Goal: Complete application form

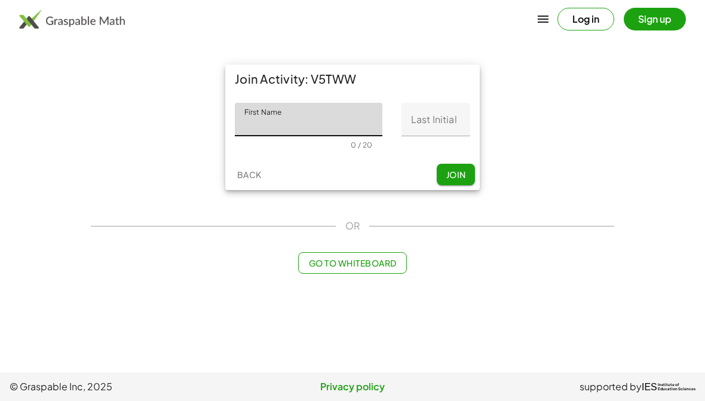
click at [313, 127] on input "First Name" at bounding box center [309, 119] width 148 height 33
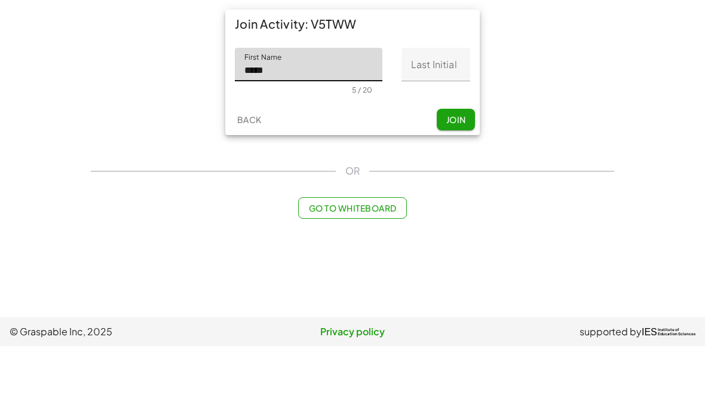
type input "*****"
click at [436, 103] on input "Last Initial" at bounding box center [435, 119] width 69 height 33
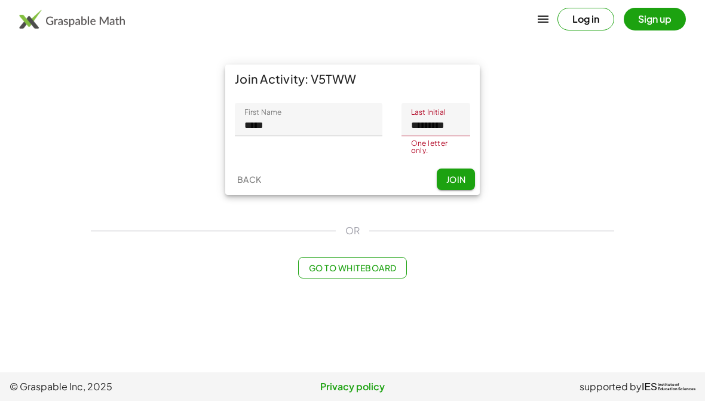
click at [455, 124] on input "*********" at bounding box center [435, 119] width 69 height 33
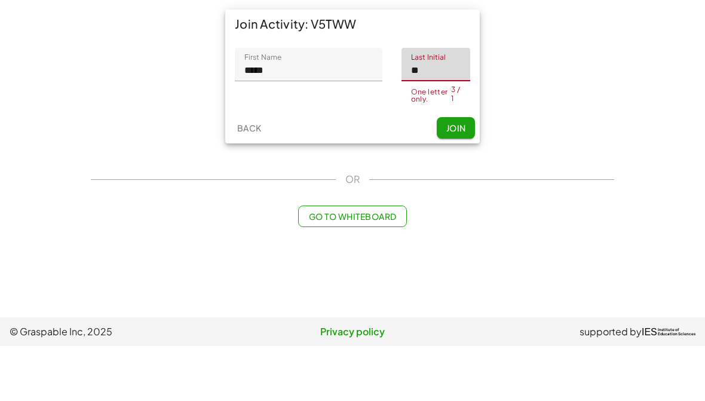
type input "*"
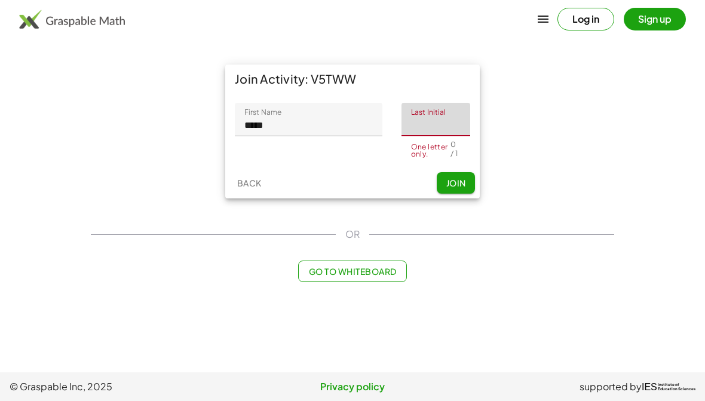
click at [609, 275] on div "Go to Whiteboard" at bounding box center [352, 271] width 523 height 22
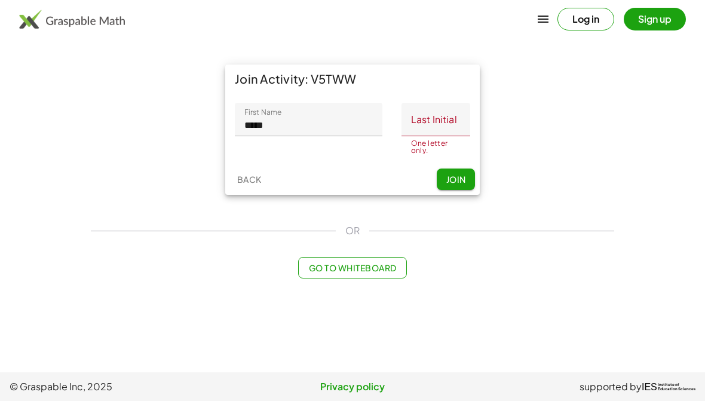
click at [329, 129] on input "*****" at bounding box center [309, 119] width 148 height 33
type input "**********"
click at [424, 126] on input "Last Initial" at bounding box center [435, 119] width 69 height 33
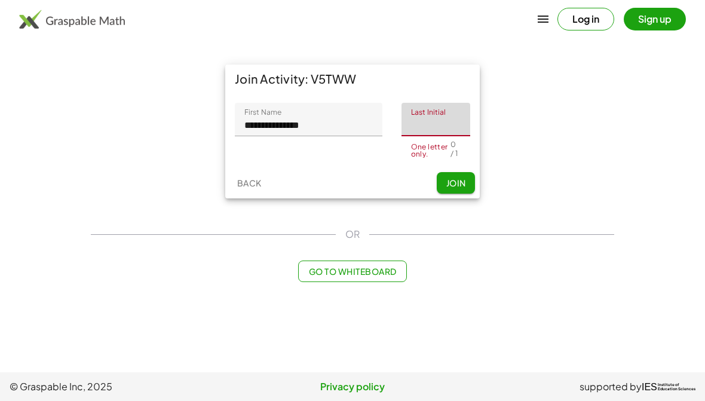
type input "*"
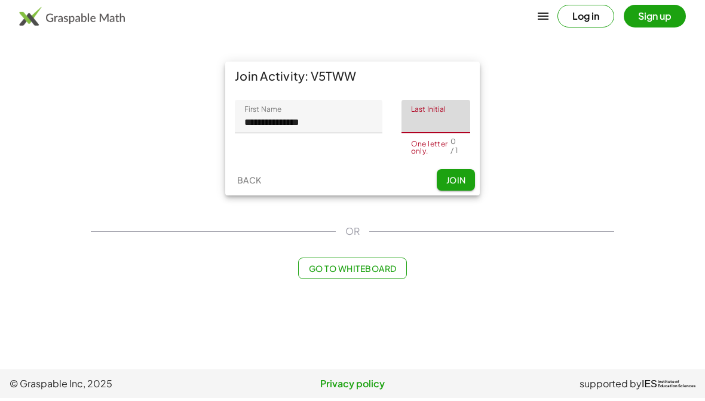
click at [348, 124] on input "**********" at bounding box center [309, 119] width 148 height 33
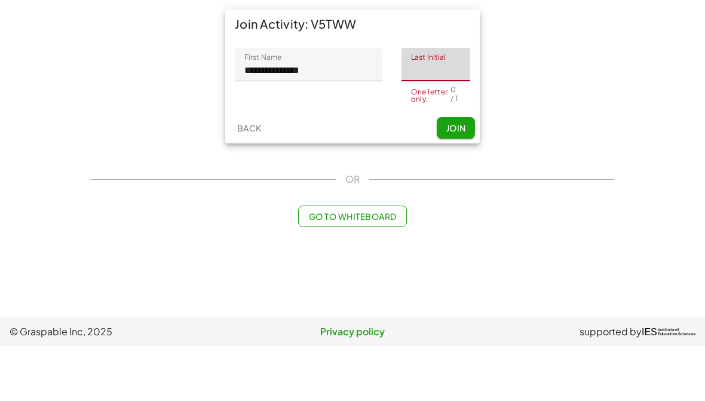
click at [346, 103] on input "**********" at bounding box center [309, 119] width 148 height 33
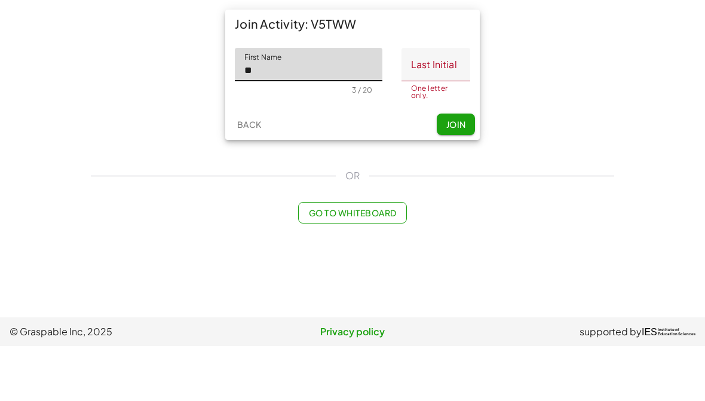
type input "*"
type input "**********"
click at [424, 103] on input "Last Initial" at bounding box center [435, 119] width 69 height 33
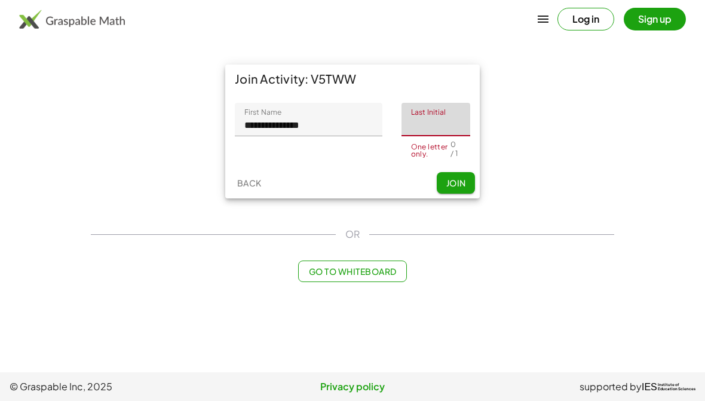
click at [438, 122] on input "Last Initial" at bounding box center [435, 119] width 69 height 33
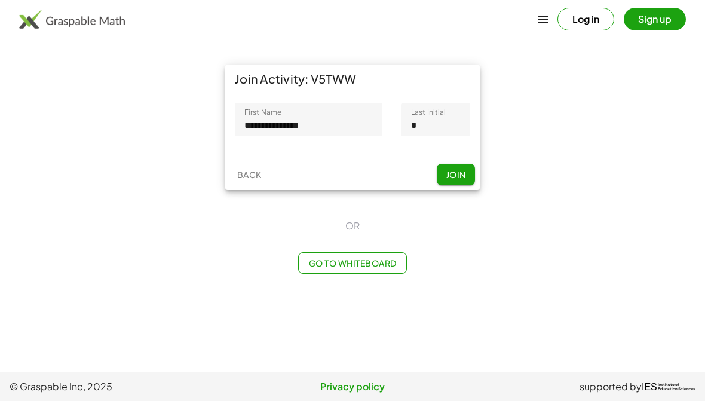
type input "*"
click at [456, 182] on button "Join" at bounding box center [456, 175] width 38 height 22
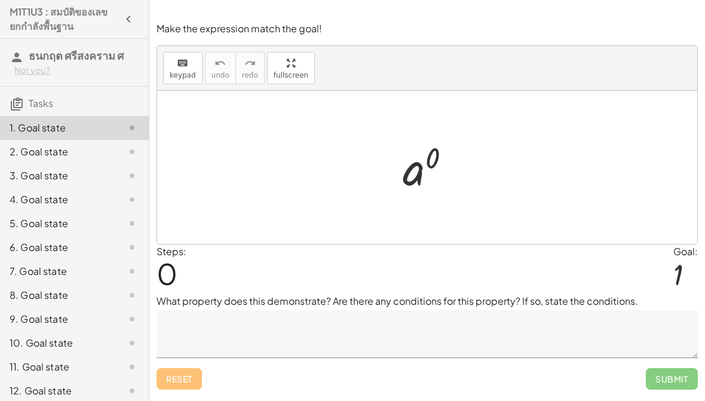
click at [32, 152] on div "2. Goal state" at bounding box center [58, 152] width 96 height 14
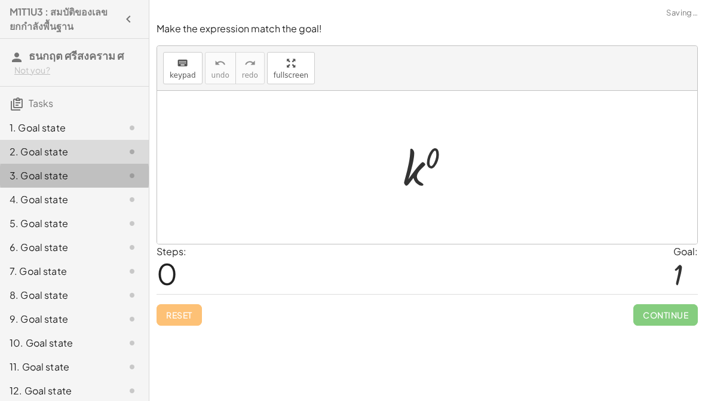
click at [11, 211] on div "3. Goal state" at bounding box center [74, 223] width 149 height 24
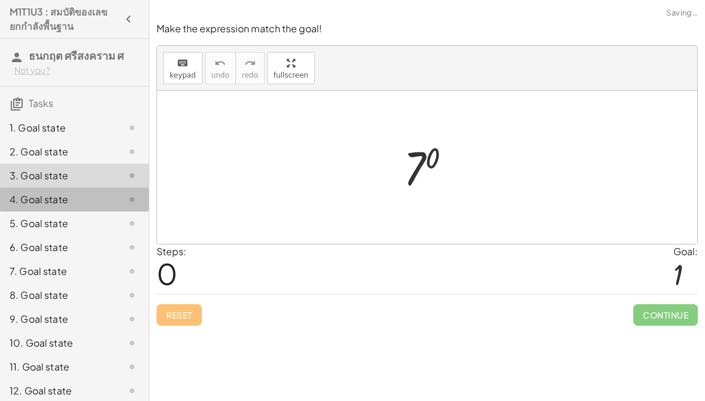
click at [35, 196] on div "4. Goal state" at bounding box center [58, 199] width 96 height 14
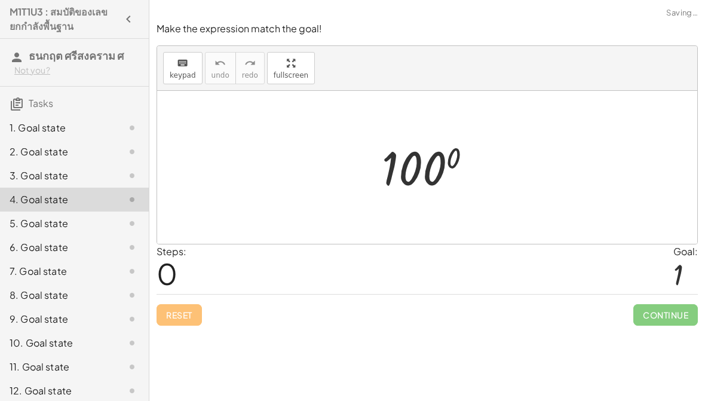
click at [33, 259] on div "5. Goal state" at bounding box center [74, 271] width 149 height 24
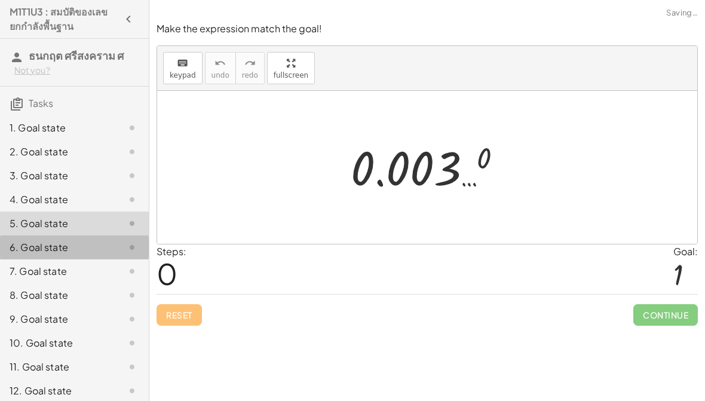
click at [41, 241] on div "6. Goal state" at bounding box center [58, 247] width 96 height 14
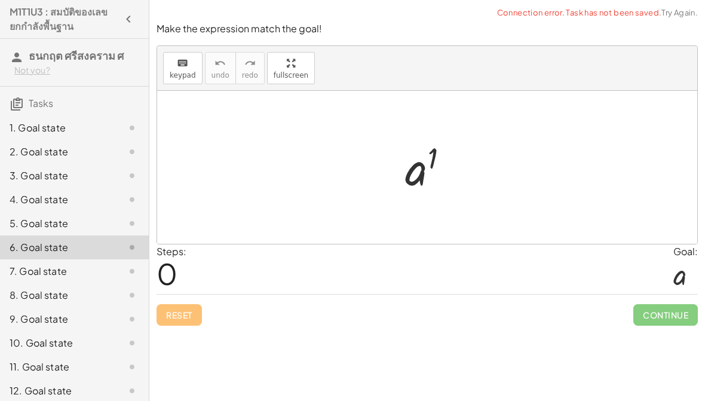
click at [49, 265] on div "7. Goal state" at bounding box center [58, 271] width 96 height 14
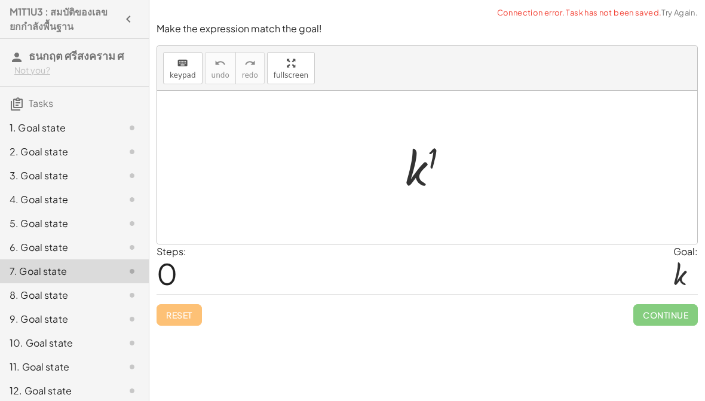
click at [57, 289] on div "8. Goal state" at bounding box center [58, 295] width 96 height 14
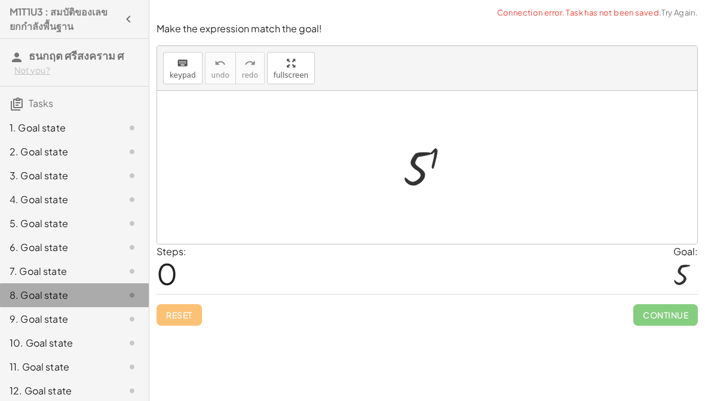
click at [33, 303] on div "8. Goal state" at bounding box center [74, 295] width 149 height 24
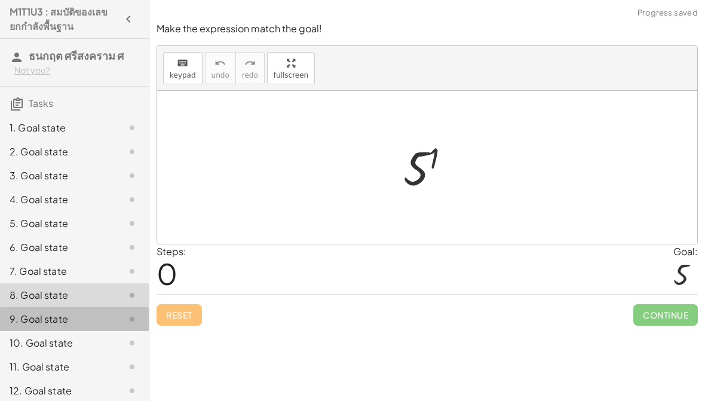
click at [35, 355] on div "9. Goal state" at bounding box center [74, 367] width 149 height 24
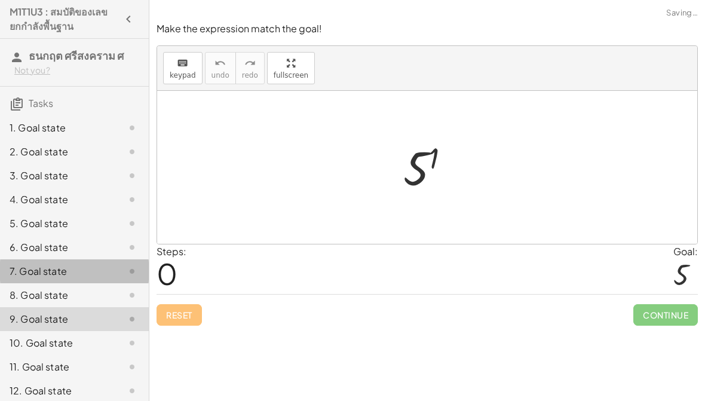
click at [21, 266] on div "7. Goal state" at bounding box center [58, 271] width 96 height 14
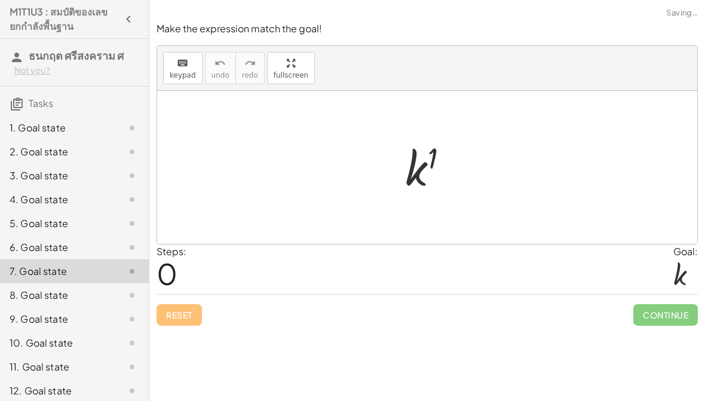
click at [20, 249] on div "6. Goal state" at bounding box center [58, 247] width 96 height 14
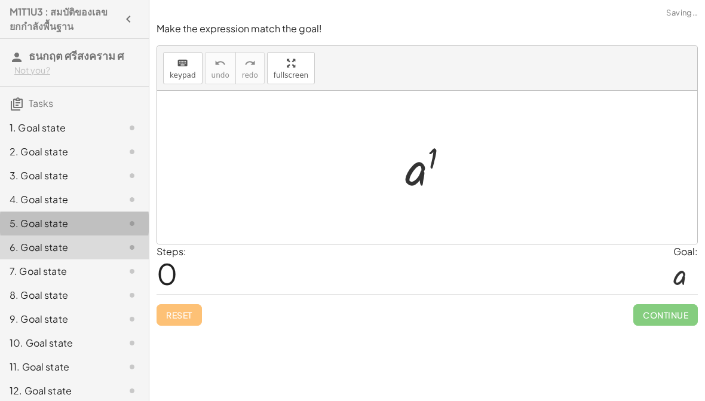
click at [14, 259] on div "5. Goal state" at bounding box center [74, 271] width 149 height 24
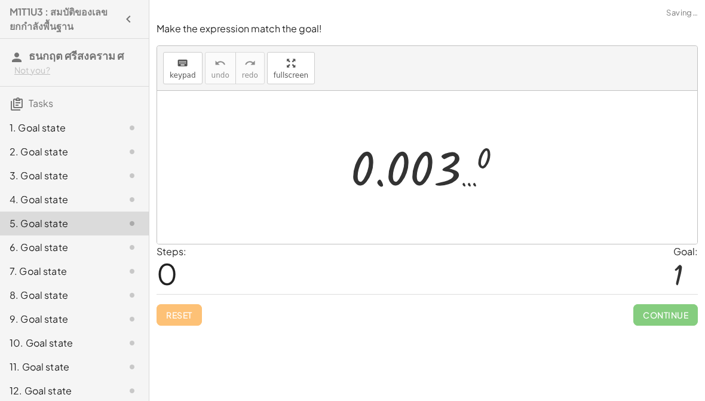
click at [16, 235] on div "4. Goal state" at bounding box center [74, 247] width 149 height 24
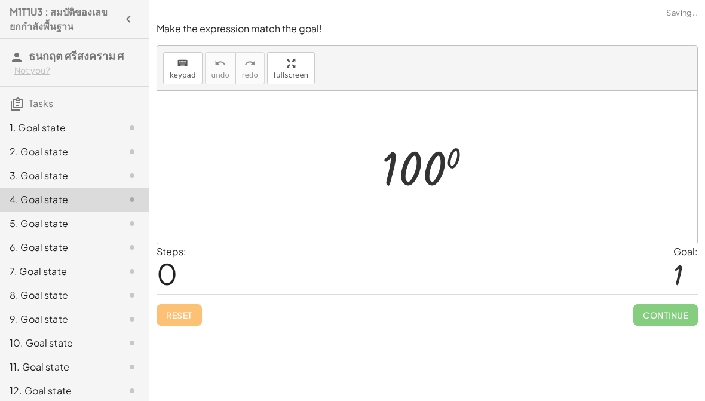
click at [16, 98] on icon at bounding box center [17, 104] width 14 height 14
click at [18, 121] on div "1. Goal state" at bounding box center [58, 128] width 96 height 14
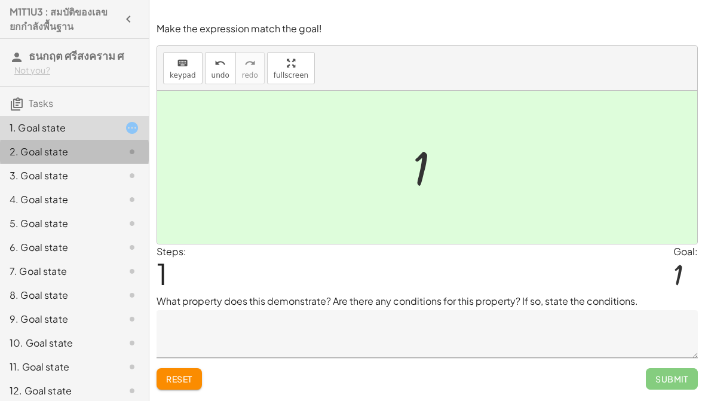
click at [122, 151] on div at bounding box center [122, 152] width 33 height 14
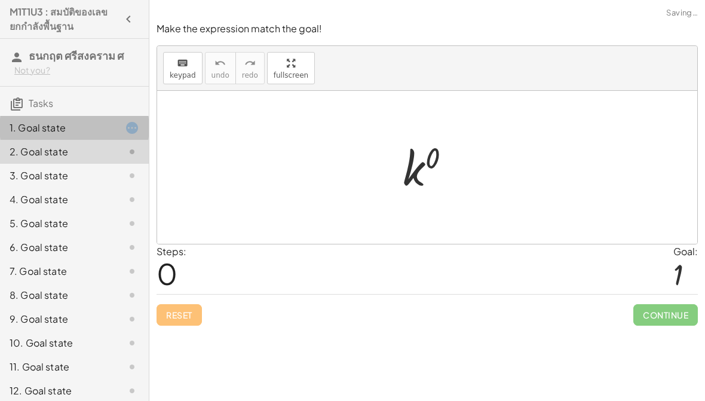
click at [119, 164] on div "1. Goal state" at bounding box center [74, 176] width 149 height 24
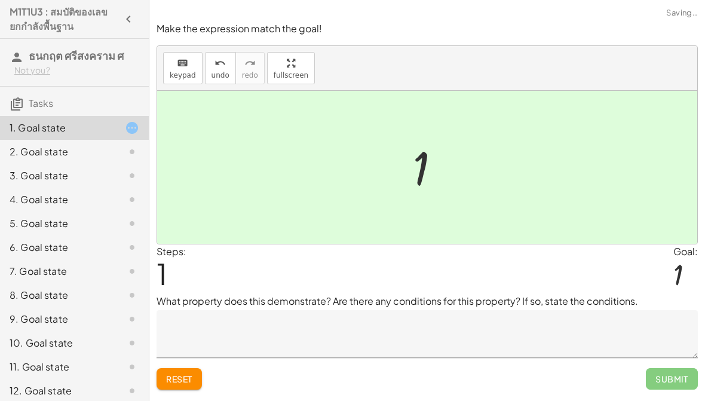
click at [183, 377] on span "Reset" at bounding box center [179, 378] width 26 height 11
click at [88, 156] on div "2. Goal state" at bounding box center [58, 152] width 96 height 14
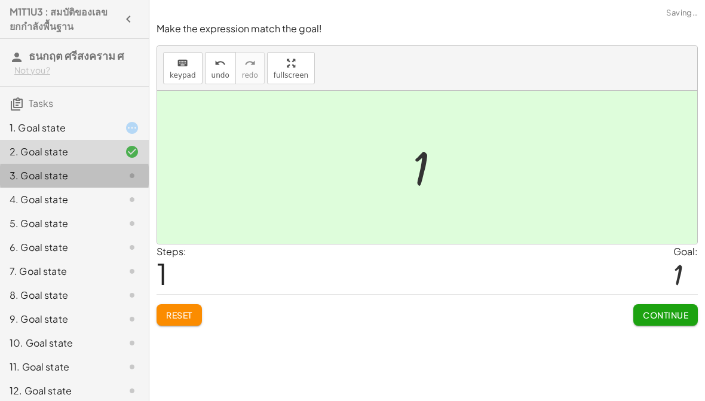
click at [121, 172] on div at bounding box center [122, 175] width 33 height 14
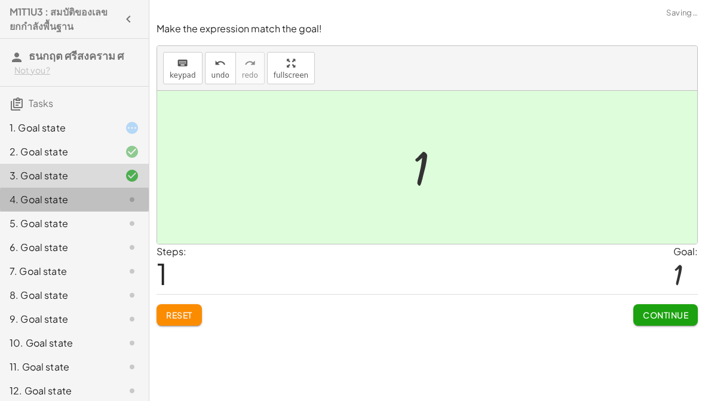
click at [123, 193] on div at bounding box center [122, 199] width 33 height 14
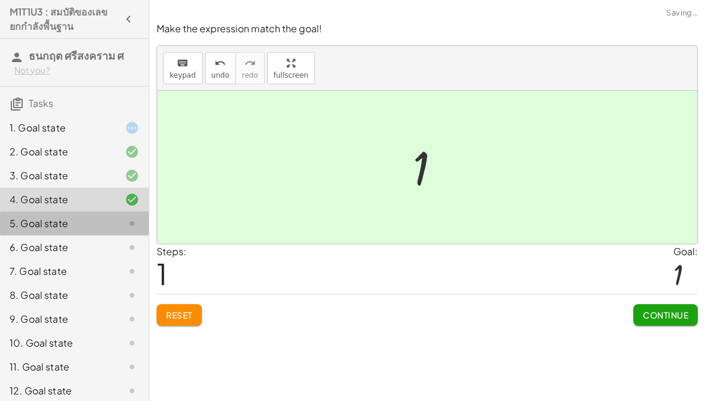
click at [125, 223] on icon at bounding box center [132, 223] width 14 height 14
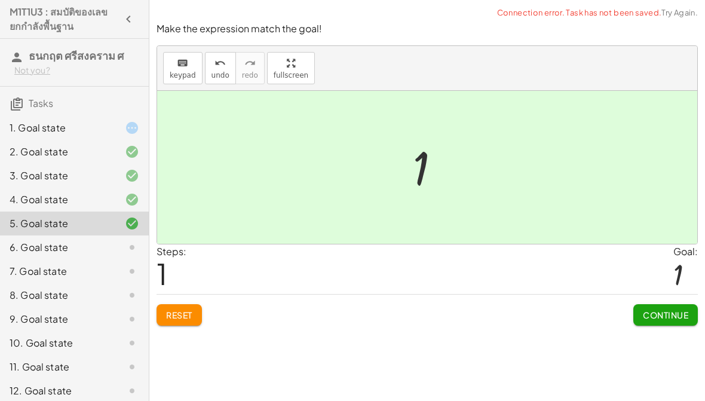
click at [114, 243] on div at bounding box center [122, 247] width 33 height 14
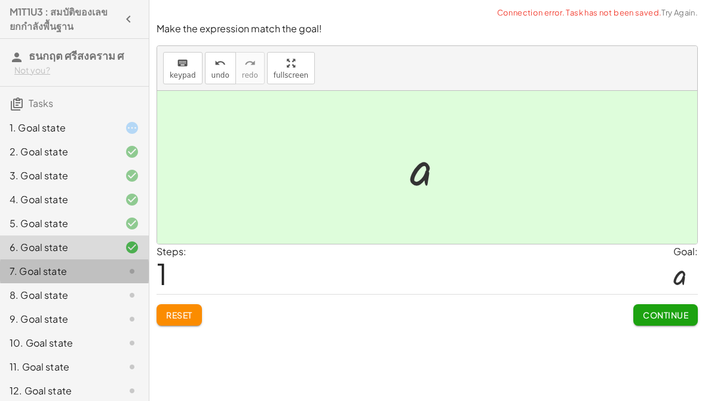
click at [110, 269] on div at bounding box center [122, 271] width 33 height 14
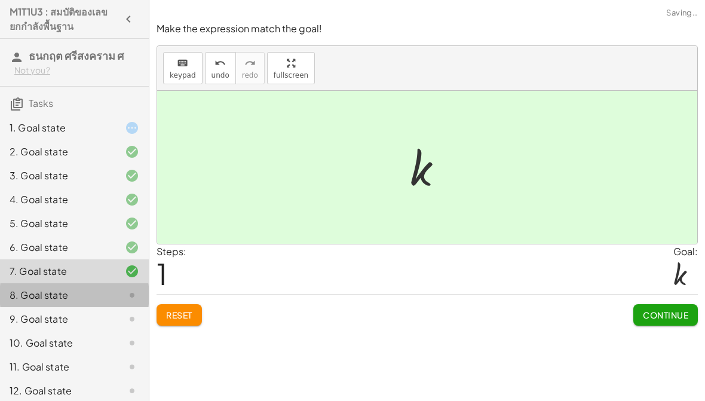
click at [118, 300] on div at bounding box center [122, 295] width 33 height 14
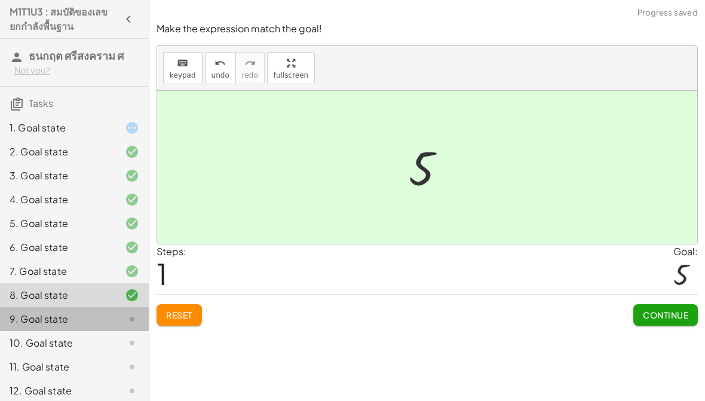
click at [114, 320] on div at bounding box center [122, 319] width 33 height 14
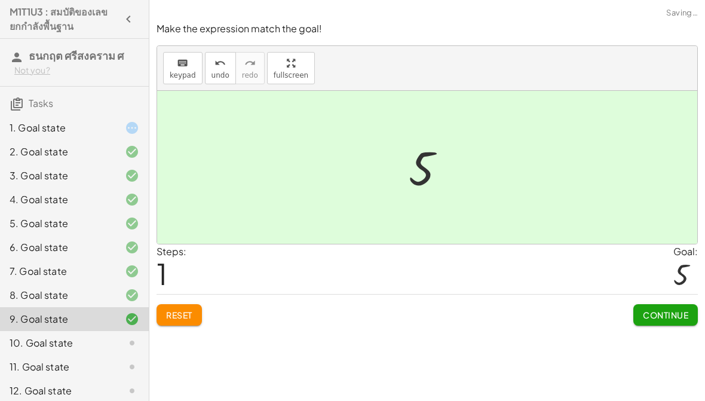
click at [108, 340] on div at bounding box center [122, 343] width 33 height 14
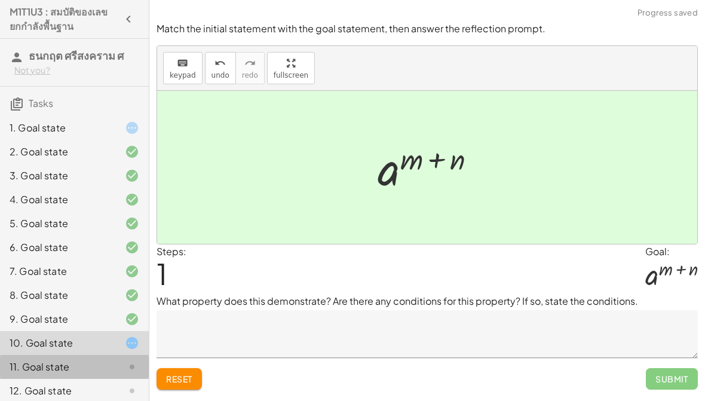
click at [114, 365] on div at bounding box center [122, 367] width 33 height 14
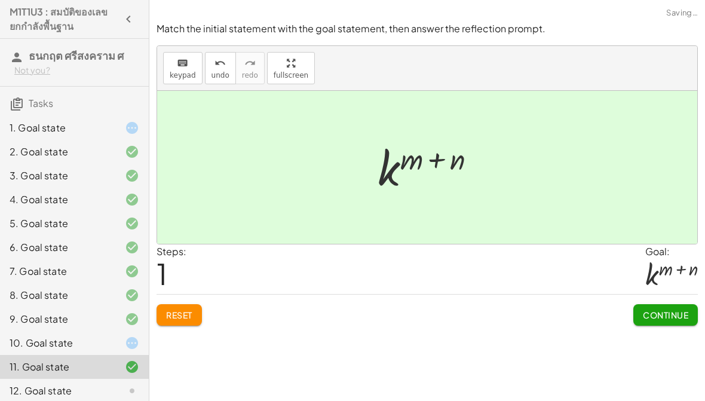
scroll to position [81, 0]
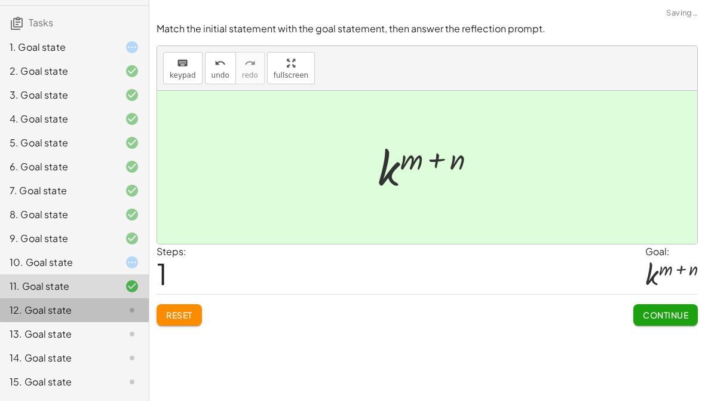
click at [126, 315] on icon at bounding box center [132, 310] width 14 height 14
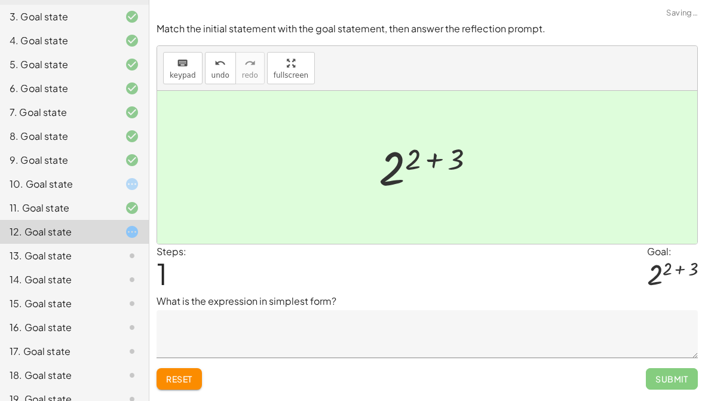
scroll to position [168, 0]
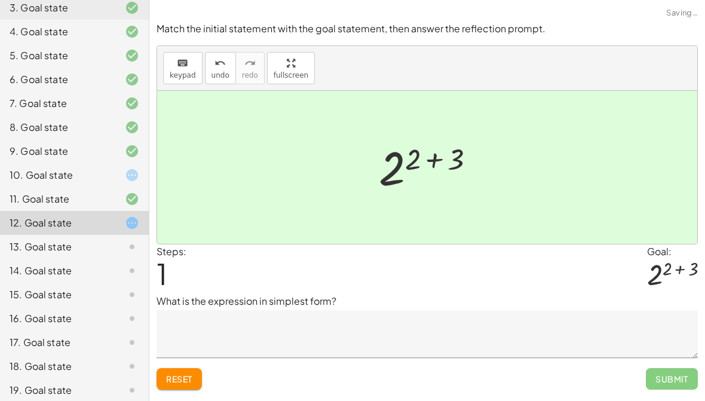
click at [136, 244] on icon at bounding box center [132, 247] width 14 height 14
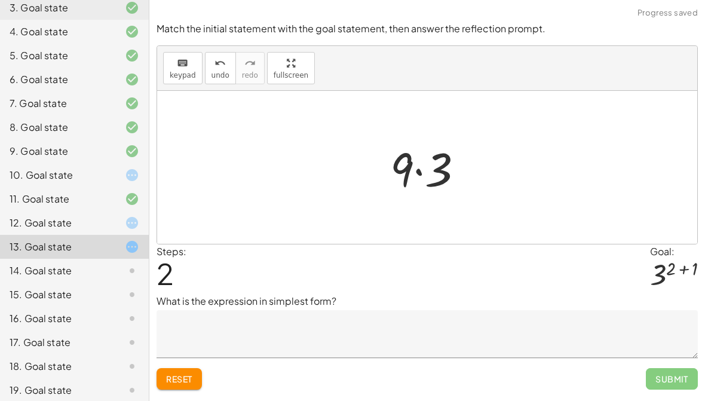
click at [183, 379] on span "Reset" at bounding box center [179, 378] width 26 height 11
click at [186, 378] on span "Reset" at bounding box center [179, 378] width 26 height 11
click at [189, 385] on button "Reset" at bounding box center [179, 379] width 45 height 22
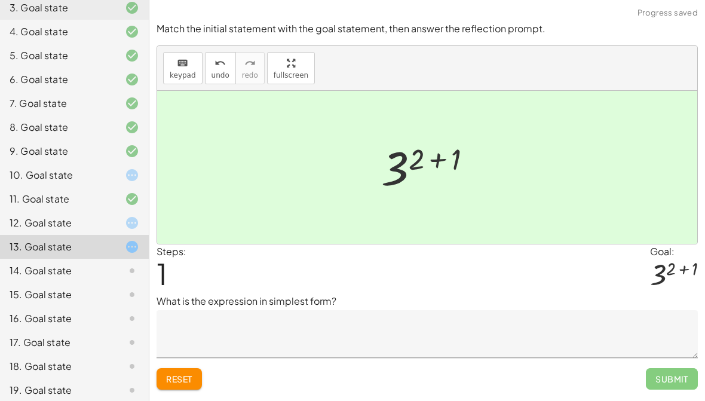
click at [94, 306] on div "14. Goal state" at bounding box center [74, 318] width 149 height 24
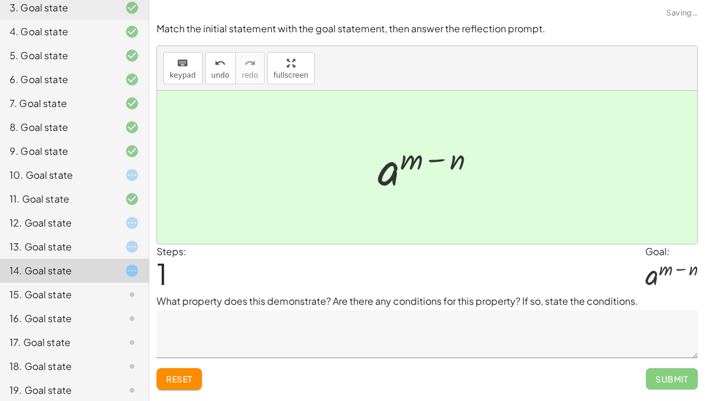
click at [134, 330] on div "15. Goal state" at bounding box center [74, 342] width 149 height 24
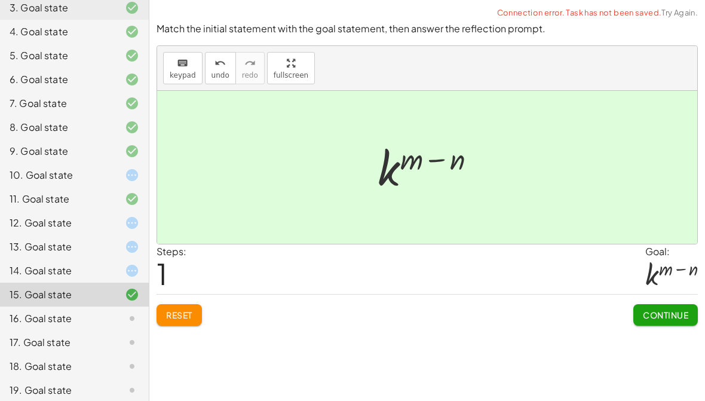
click at [38, 312] on div "16. Goal state" at bounding box center [58, 318] width 96 height 14
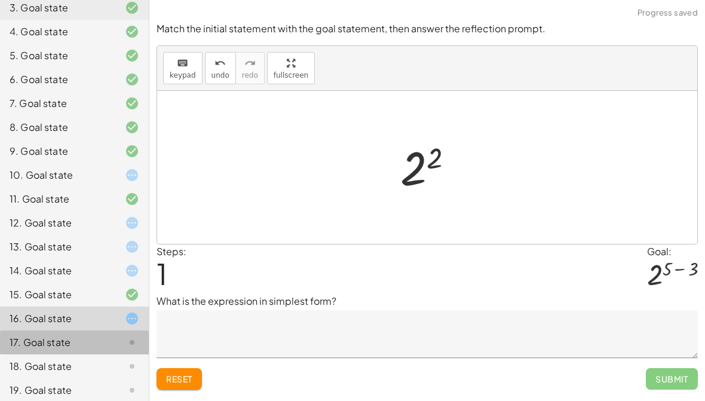
click at [36, 339] on div "17. Goal state" at bounding box center [58, 342] width 96 height 14
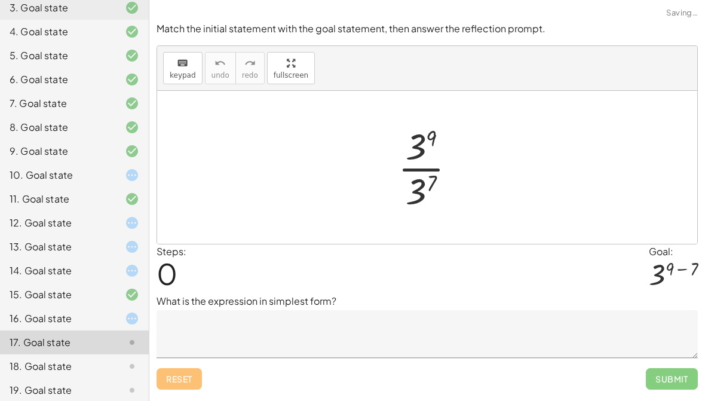
click at [24, 296] on div "15. Goal state" at bounding box center [58, 294] width 96 height 14
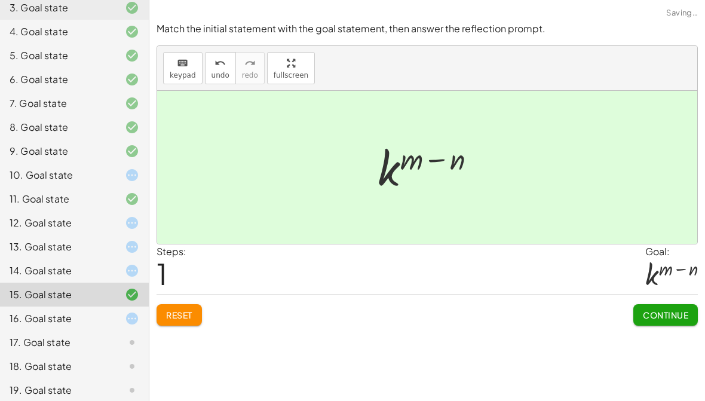
click at [29, 312] on div "16. Goal state" at bounding box center [58, 318] width 96 height 14
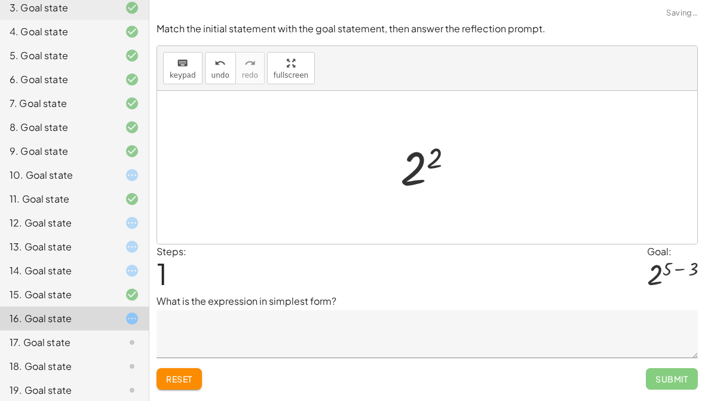
click at [195, 385] on button "Reset" at bounding box center [179, 379] width 45 height 22
click at [197, 384] on button "Reset" at bounding box center [179, 379] width 45 height 22
click at [189, 381] on span "Reset" at bounding box center [179, 378] width 26 height 11
click at [179, 383] on span "Reset" at bounding box center [179, 378] width 26 height 11
click at [188, 371] on button "Reset" at bounding box center [179, 379] width 45 height 22
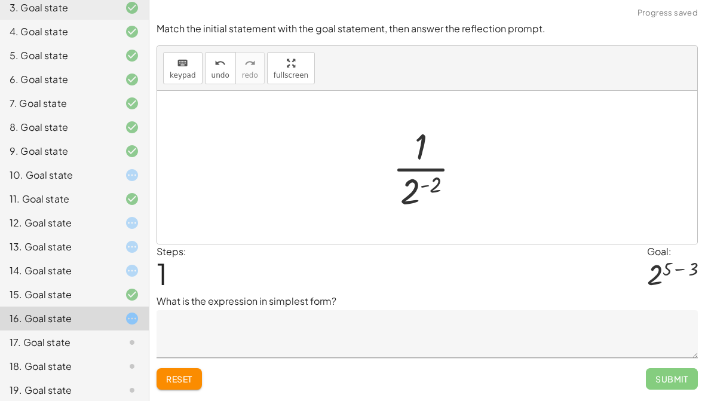
click at [194, 382] on button "Reset" at bounding box center [179, 379] width 45 height 22
click at [192, 381] on span "Reset" at bounding box center [179, 378] width 26 height 11
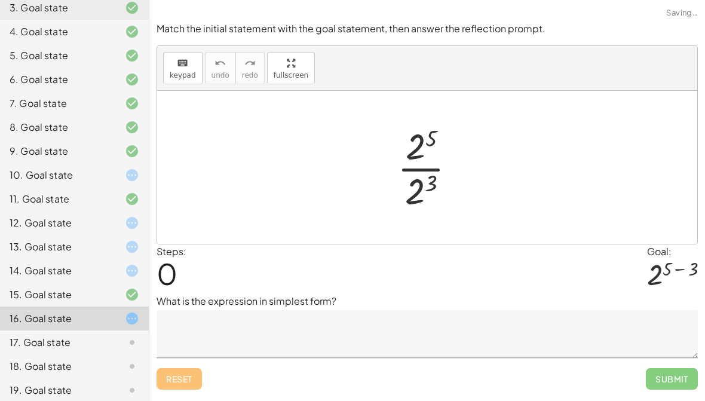
click at [38, 345] on div "17. Goal state" at bounding box center [58, 342] width 96 height 14
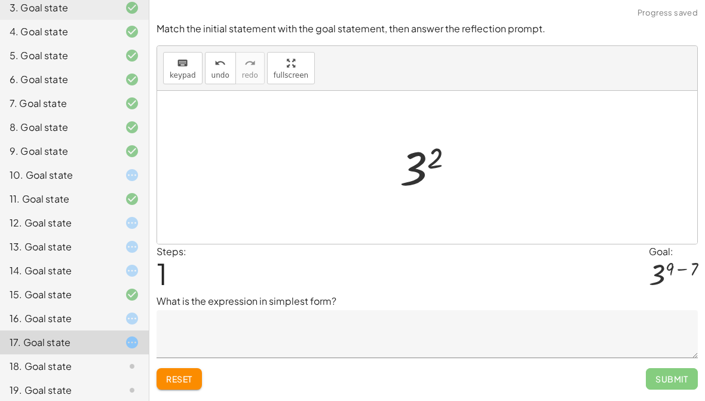
click at [188, 379] on span "Reset" at bounding box center [179, 378] width 26 height 11
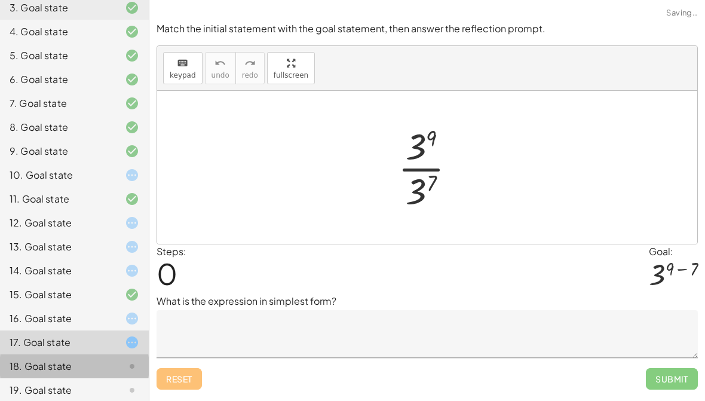
click at [57, 367] on div "18. Goal state" at bounding box center [58, 366] width 96 height 14
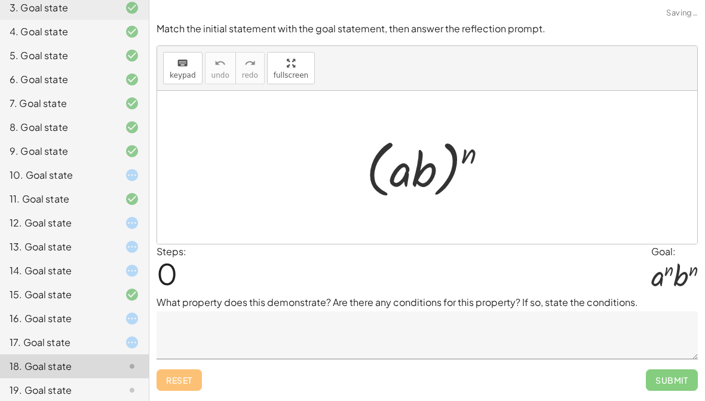
click at [42, 354] on div "16. Goal state" at bounding box center [74, 366] width 149 height 24
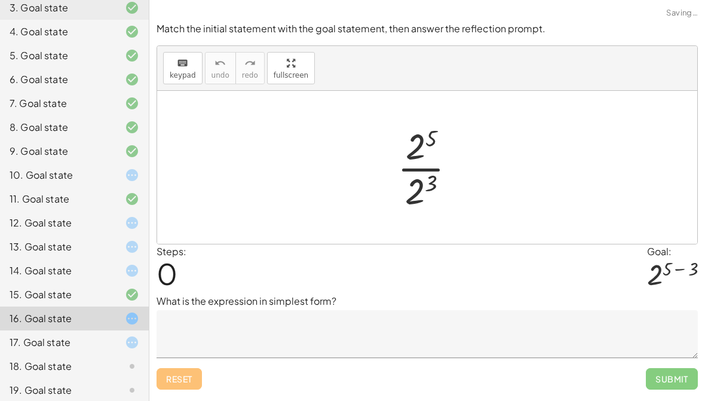
click at [42, 336] on div "17. Goal state" at bounding box center [58, 342] width 96 height 14
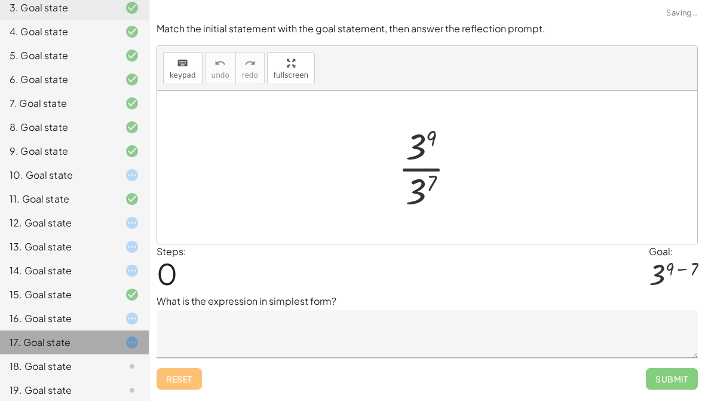
click at [42, 336] on div "17. Goal state" at bounding box center [58, 342] width 96 height 14
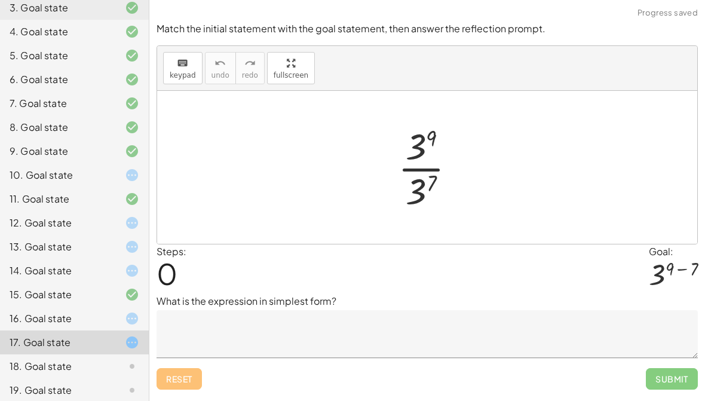
click at [43, 367] on div "18. Goal state" at bounding box center [58, 366] width 96 height 14
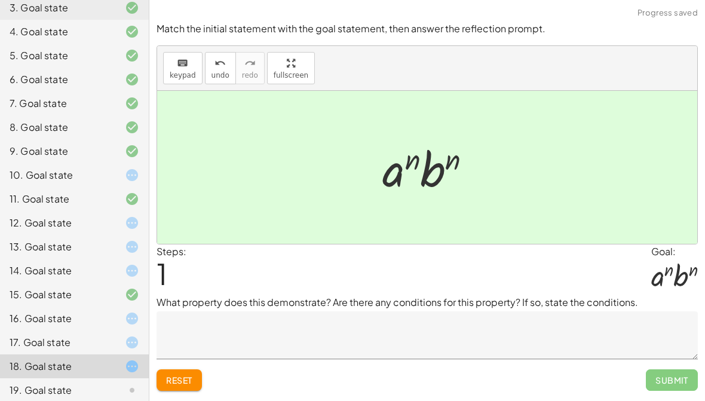
click at [80, 386] on div "19. Goal state" at bounding box center [58, 390] width 96 height 14
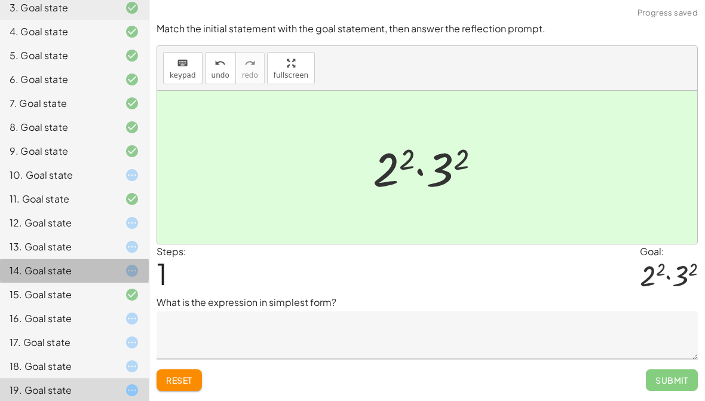
click at [119, 354] on div "16. Goal state" at bounding box center [74, 366] width 149 height 24
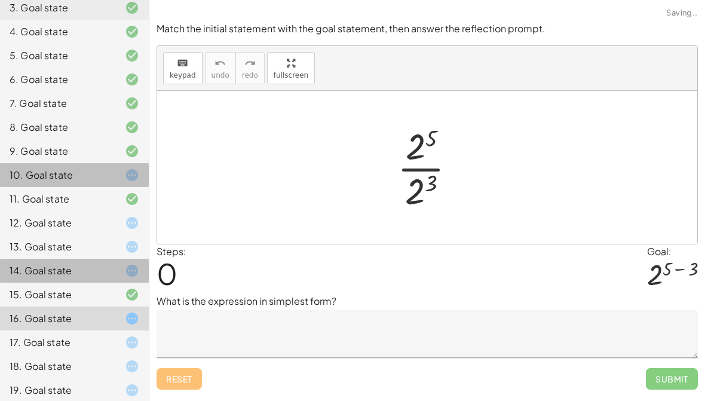
click at [109, 171] on div at bounding box center [122, 175] width 33 height 14
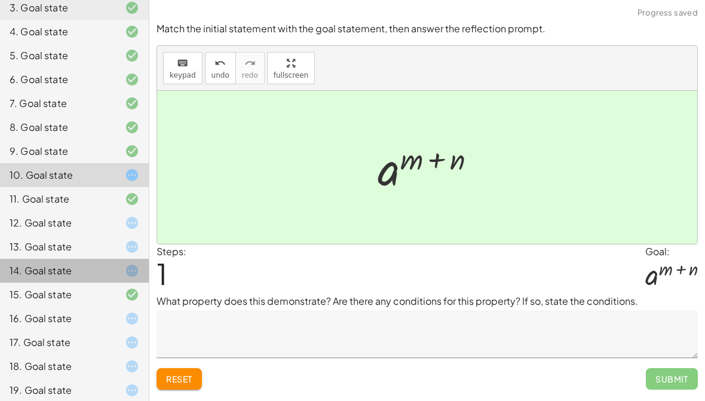
click at [50, 293] on div "15. Goal state" at bounding box center [58, 294] width 96 height 14
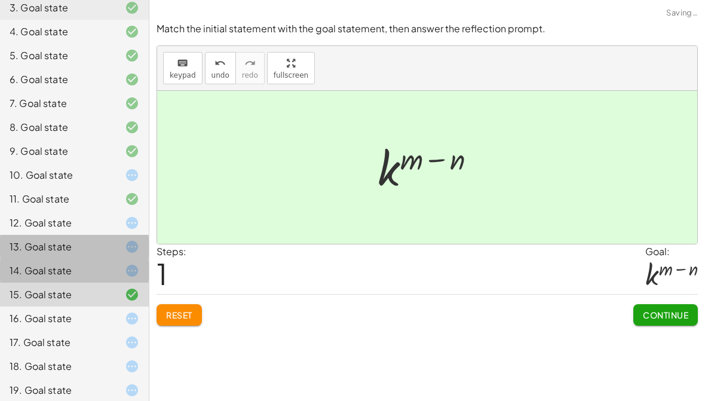
click at [83, 245] on div "13. Goal state" at bounding box center [58, 247] width 96 height 14
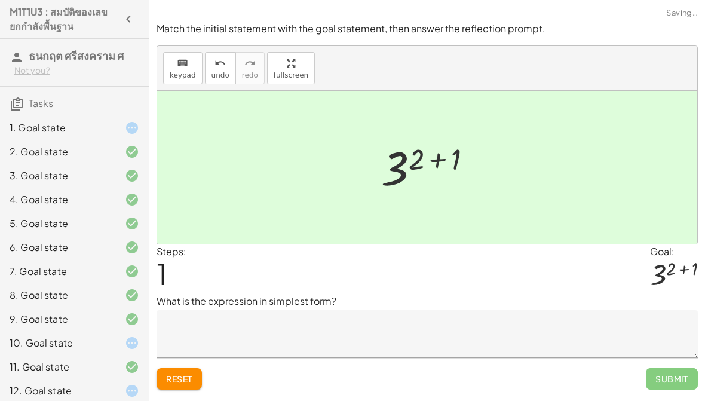
scroll to position [0, 0]
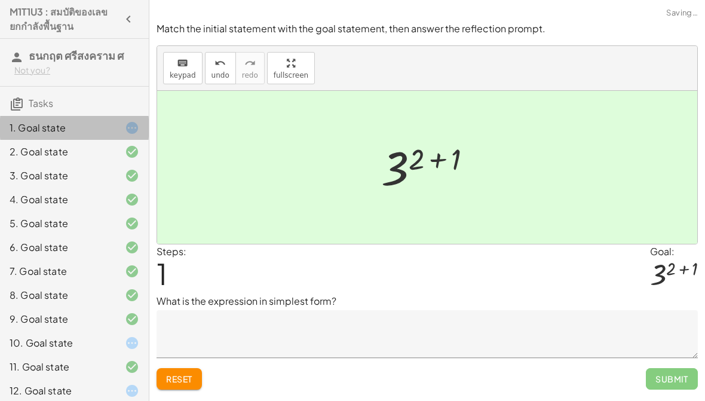
click at [116, 188] on div "2. Goal state" at bounding box center [74, 200] width 149 height 24
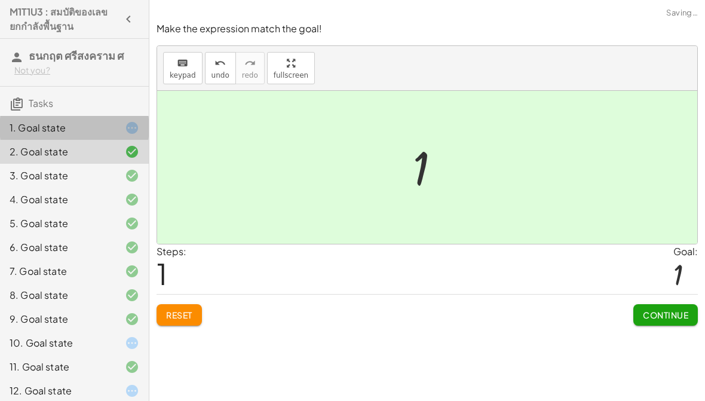
click at [119, 128] on div at bounding box center [122, 128] width 33 height 14
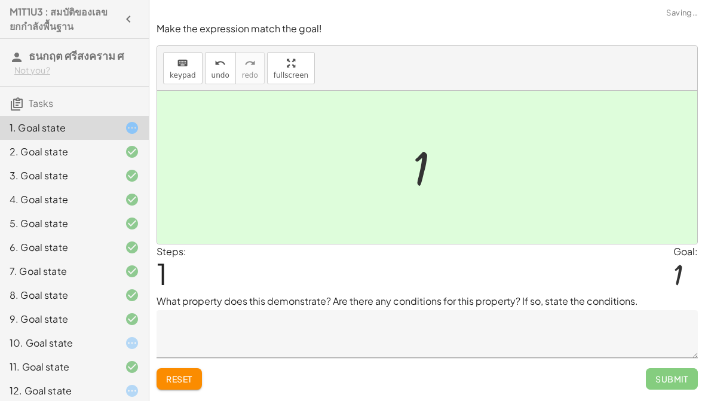
click at [106, 158] on div at bounding box center [122, 152] width 33 height 14
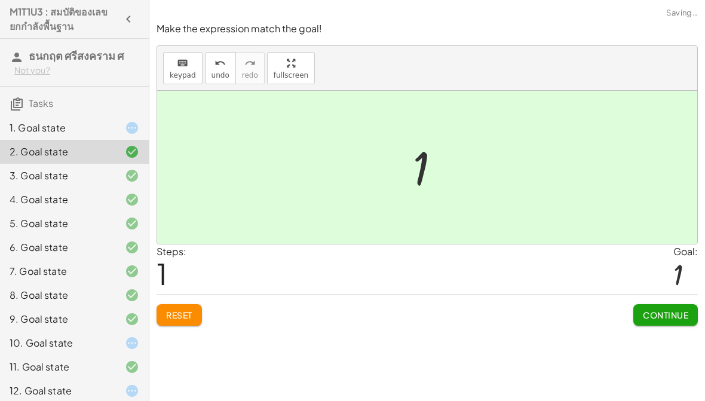
click at [81, 173] on div "3. Goal state" at bounding box center [58, 175] width 96 height 14
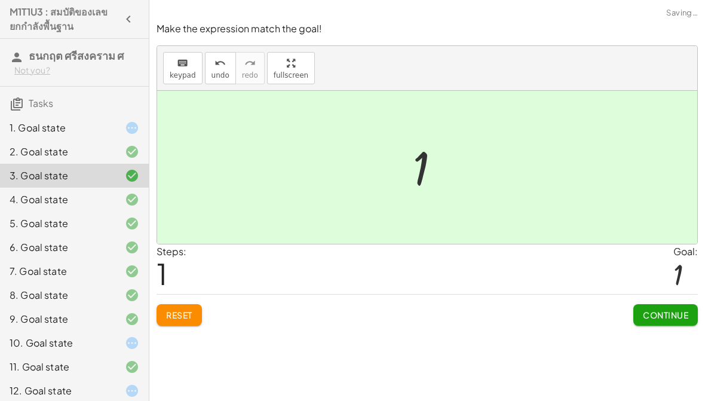
click at [660, 309] on span "Continue" at bounding box center [665, 314] width 45 height 11
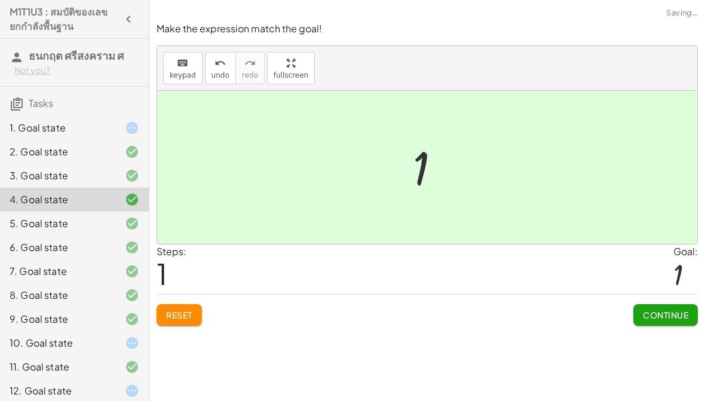
click at [665, 315] on span "Continue" at bounding box center [665, 314] width 45 height 11
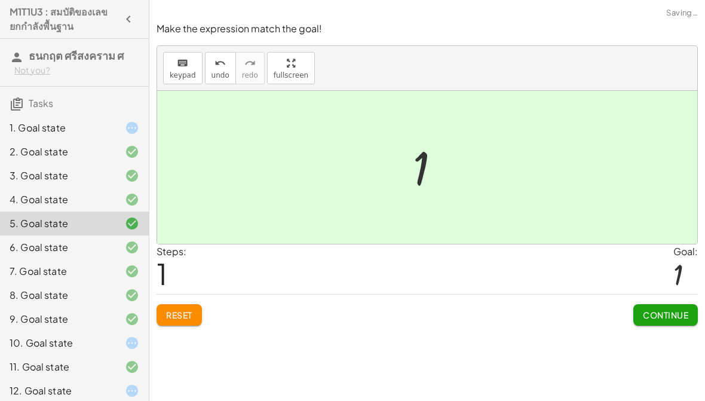
click at [665, 314] on span "Continue" at bounding box center [665, 314] width 45 height 11
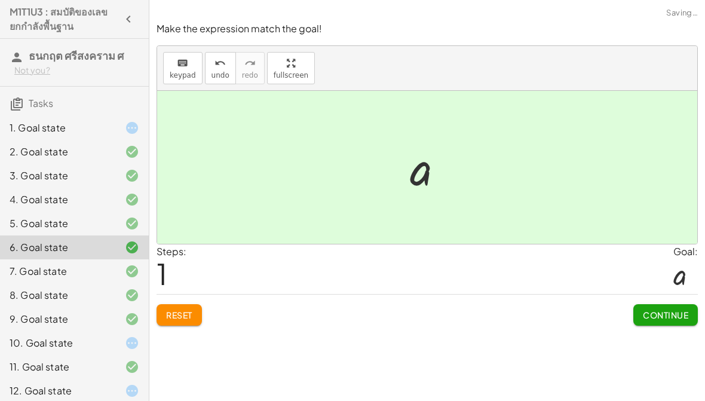
click at [662, 314] on span "Continue" at bounding box center [665, 314] width 45 height 11
click at [0, 0] on span "Continue" at bounding box center [0, 0] width 0 height 0
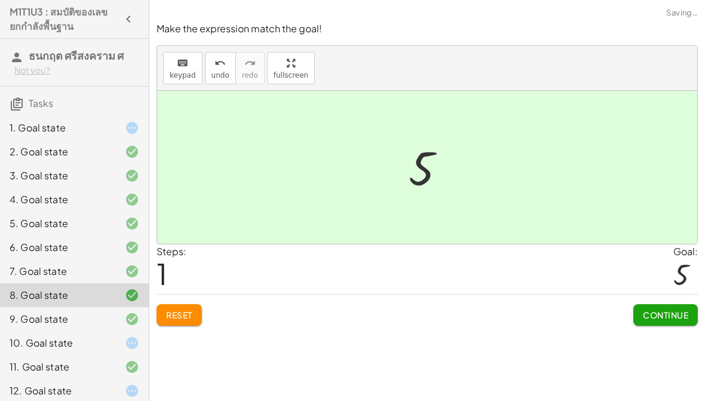
click at [664, 315] on span "Continue" at bounding box center [665, 314] width 45 height 11
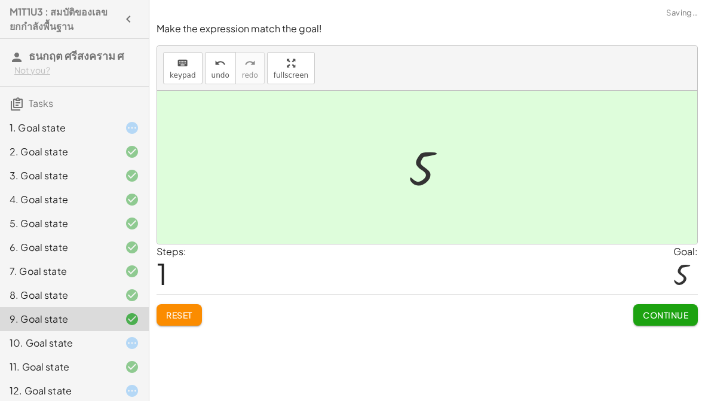
click at [663, 314] on span "Continue" at bounding box center [665, 314] width 45 height 11
click at [0, 0] on textarea at bounding box center [0, 0] width 0 height 0
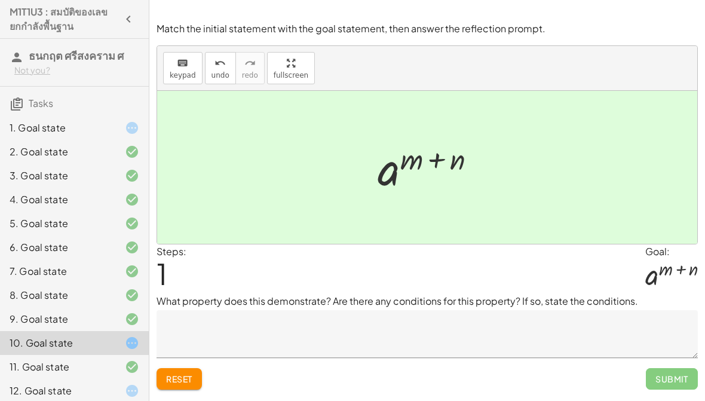
click at [186, 377] on span "Reset" at bounding box center [179, 378] width 26 height 11
click at [667, 381] on span "Submit" at bounding box center [672, 379] width 52 height 22
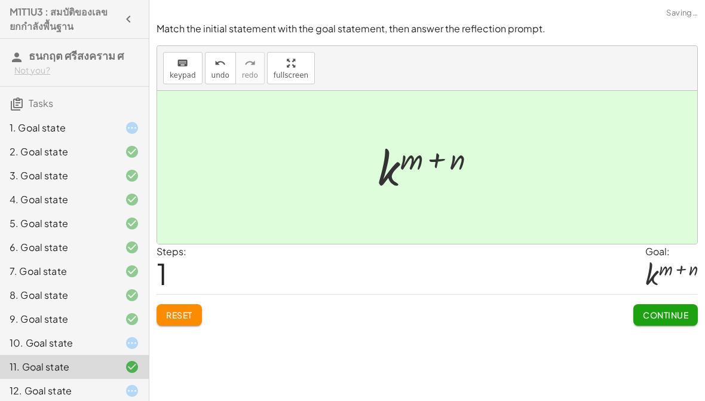
click at [41, 349] on div "10. Goal state" at bounding box center [58, 343] width 96 height 14
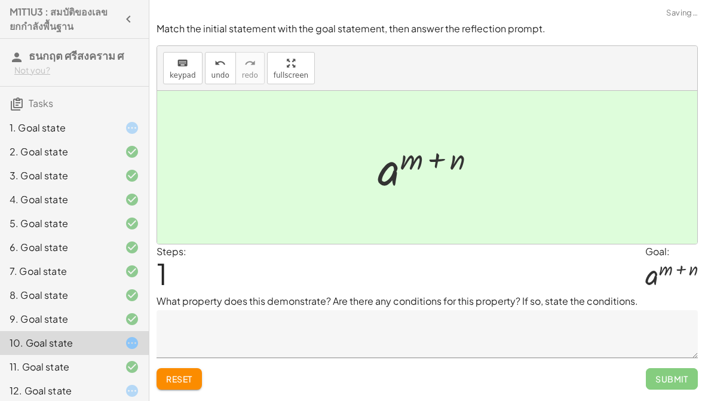
click at [45, 366] on div "11. Goal state" at bounding box center [58, 367] width 96 height 14
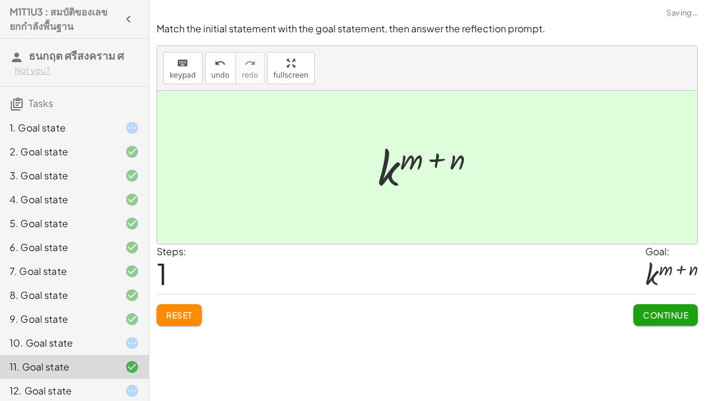
click at [670, 310] on span "Continue" at bounding box center [665, 314] width 45 height 11
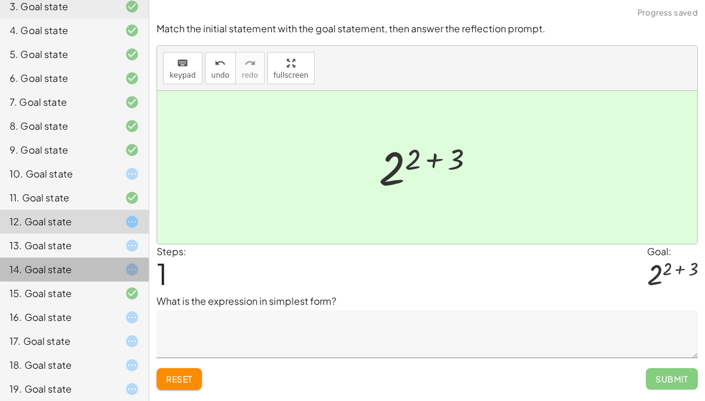
scroll to position [173, 0]
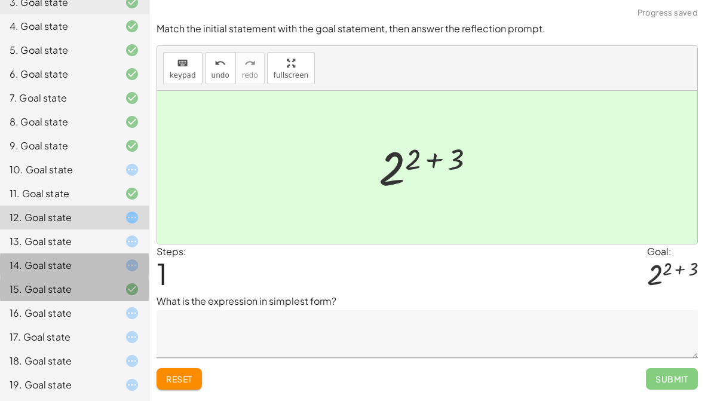
click at [25, 325] on div "15. Goal state" at bounding box center [74, 337] width 149 height 24
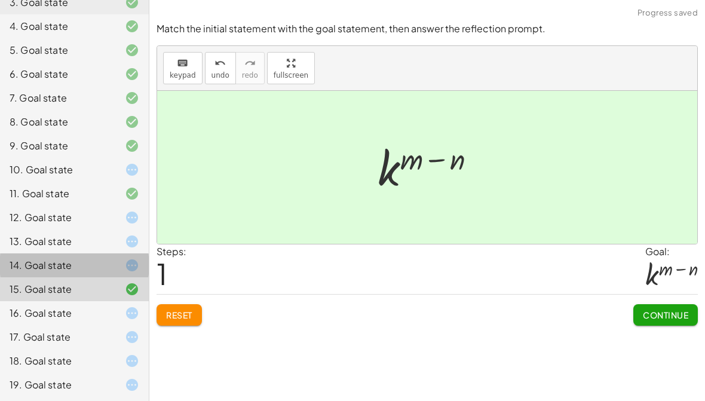
click at [32, 315] on div "16. Goal state" at bounding box center [58, 313] width 96 height 14
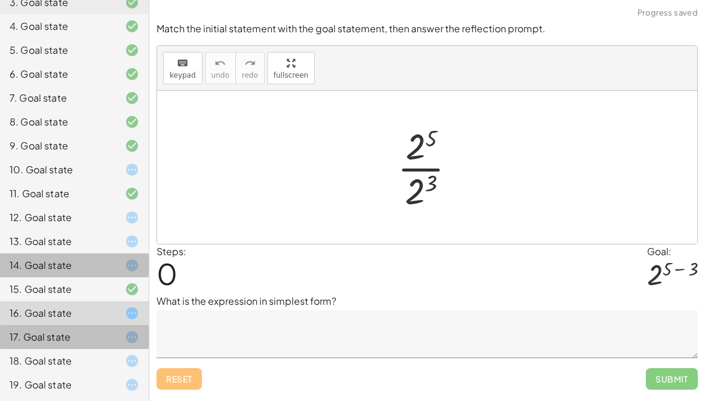
click at [47, 339] on div "17. Goal state" at bounding box center [58, 337] width 96 height 14
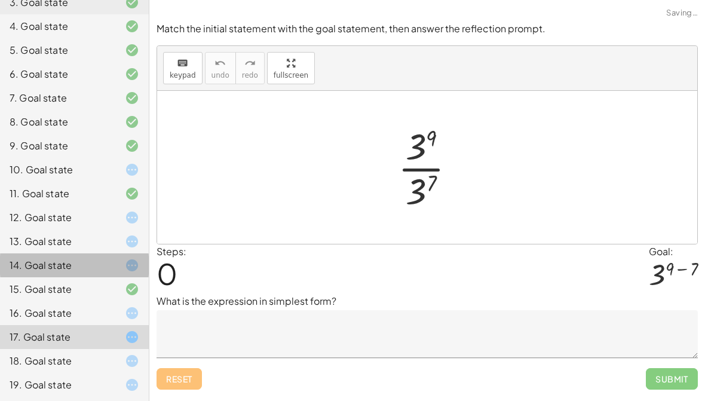
click at [42, 348] on div "17. Goal state" at bounding box center [74, 337] width 149 height 24
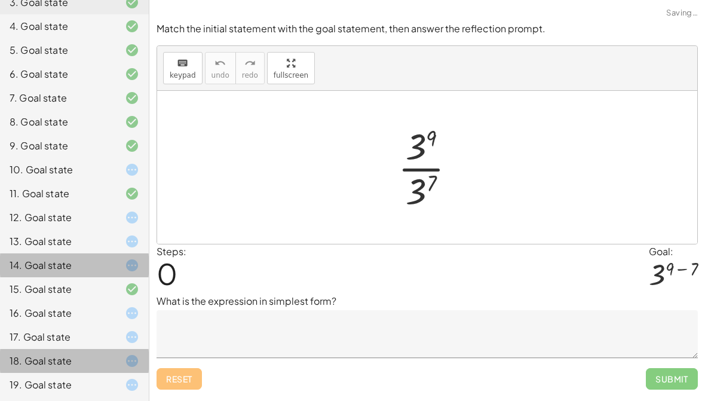
click at [42, 357] on div "18. Goal state" at bounding box center [58, 361] width 96 height 14
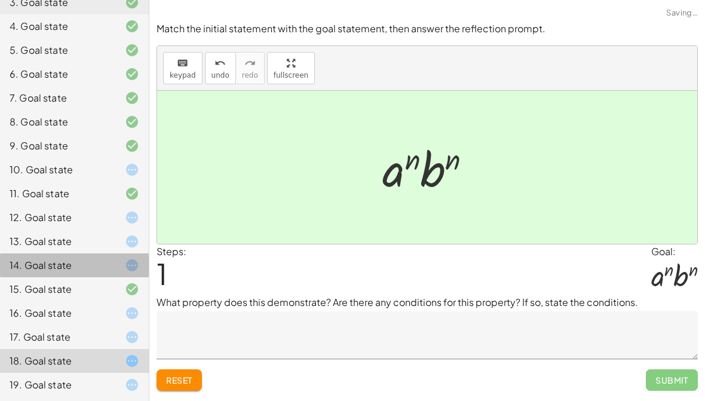
click at [39, 341] on div "17. Goal state" at bounding box center [58, 337] width 96 height 14
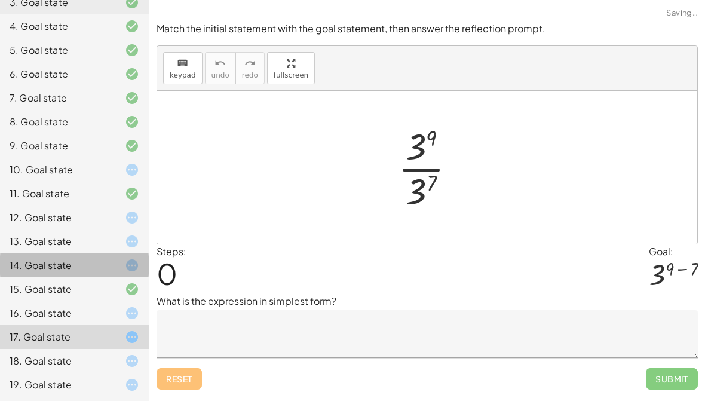
click at [35, 320] on div "16. Goal state" at bounding box center [58, 313] width 96 height 14
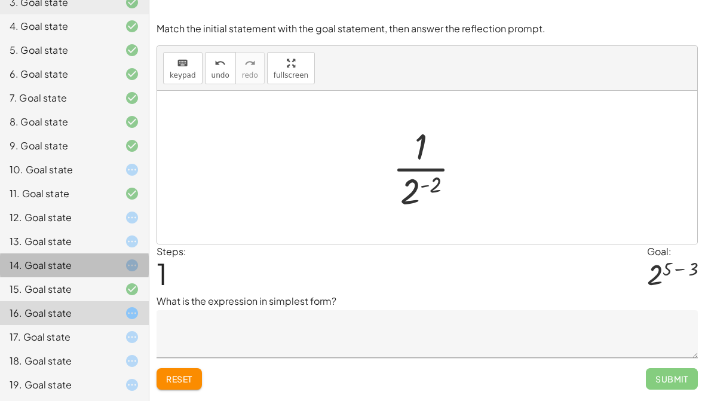
click at [185, 379] on span "Reset" at bounding box center [179, 378] width 26 height 11
click at [186, 386] on button "Reset" at bounding box center [179, 379] width 45 height 22
click at [186, 382] on span "Reset" at bounding box center [179, 378] width 26 height 11
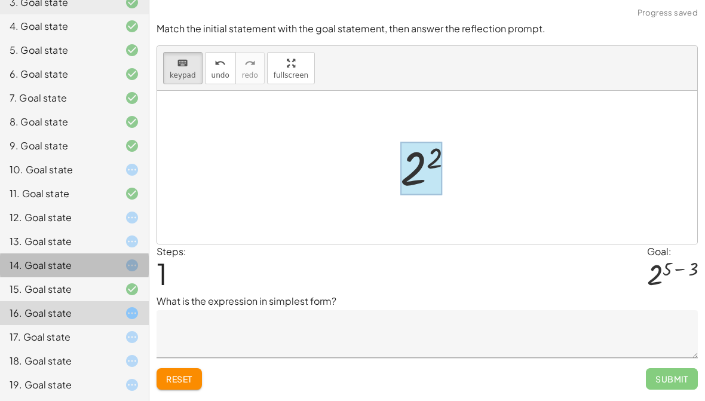
click at [421, 165] on div at bounding box center [421, 168] width 42 height 53
click at [443, 151] on div at bounding box center [431, 167] width 75 height 59
click at [434, 153] on div at bounding box center [431, 167] width 75 height 59
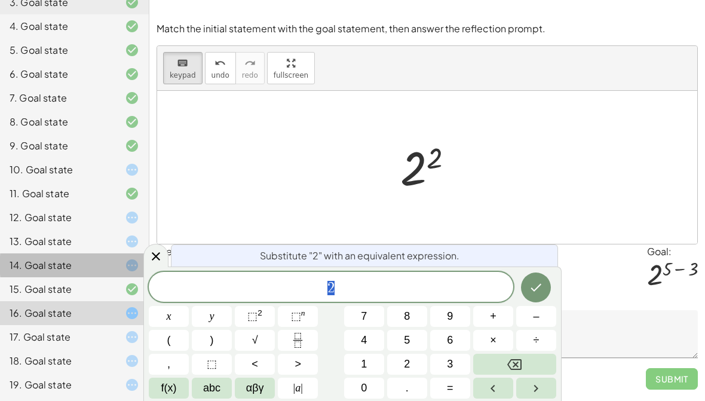
click at [540, 357] on button "Backspace" at bounding box center [514, 364] width 83 height 21
click at [412, 348] on button "5" at bounding box center [407, 340] width 40 height 21
click at [544, 307] on button "–" at bounding box center [536, 316] width 40 height 21
click at [413, 363] on button "2" at bounding box center [407, 364] width 40 height 21
click at [535, 290] on icon "Done" at bounding box center [536, 288] width 11 height 8
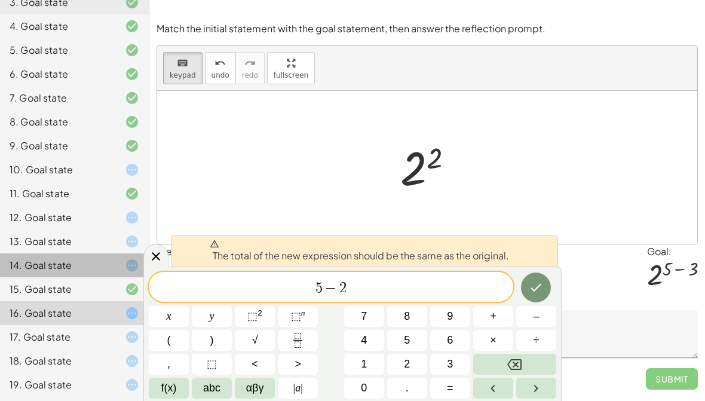
click at [536, 361] on button "Backspace" at bounding box center [514, 364] width 83 height 21
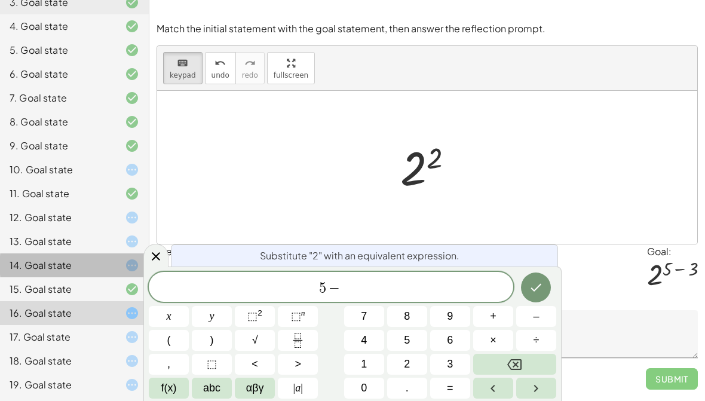
click at [447, 361] on span "3" at bounding box center [450, 364] width 6 height 16
click at [533, 282] on icon "Done" at bounding box center [536, 287] width 14 height 14
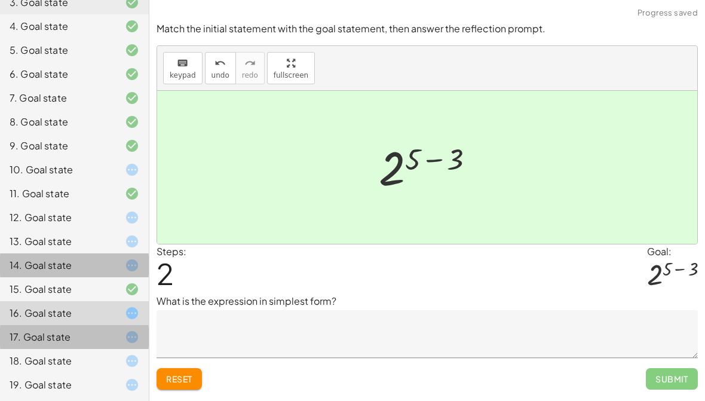
click at [107, 334] on div at bounding box center [122, 337] width 33 height 14
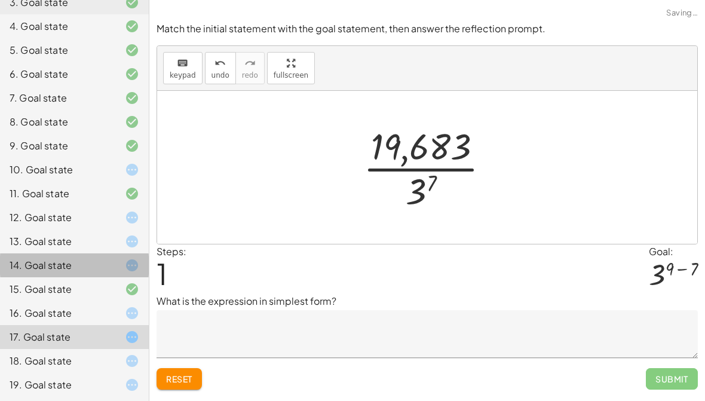
click at [198, 370] on button "Reset" at bounding box center [179, 379] width 45 height 22
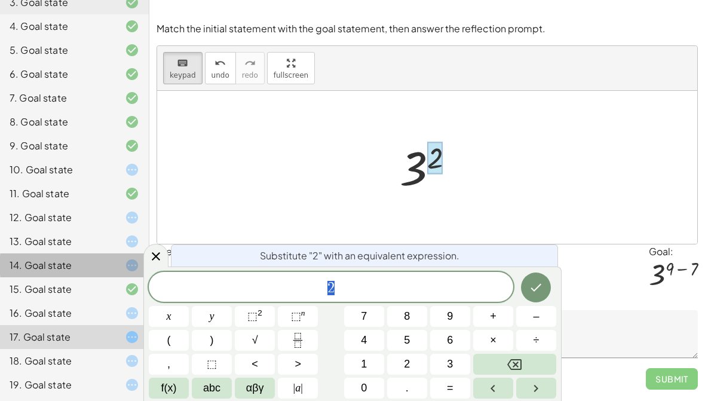
click at [513, 366] on icon "Backspace" at bounding box center [514, 364] width 14 height 14
click at [456, 314] on button "9" at bounding box center [450, 316] width 40 height 21
click at [522, 321] on button "–" at bounding box center [536, 316] width 40 height 21
click at [369, 326] on button "7" at bounding box center [364, 316] width 40 height 21
click at [539, 284] on icon "Done" at bounding box center [536, 287] width 14 height 14
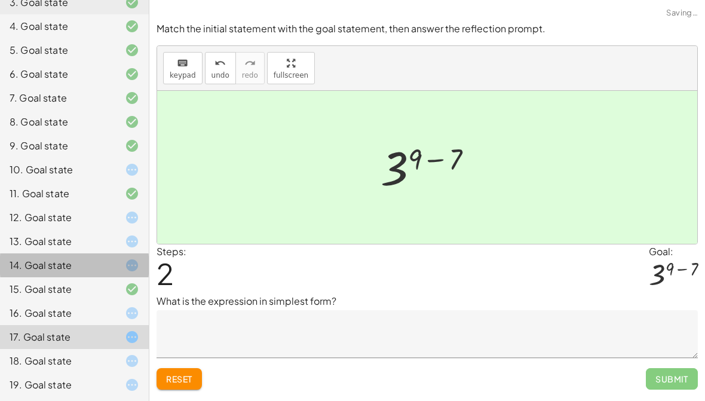
click at [80, 360] on div "18. Goal state" at bounding box center [58, 361] width 96 height 14
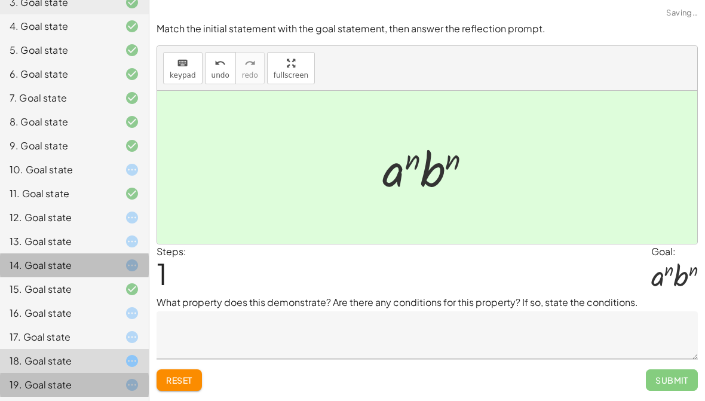
click at [116, 382] on div at bounding box center [122, 385] width 33 height 14
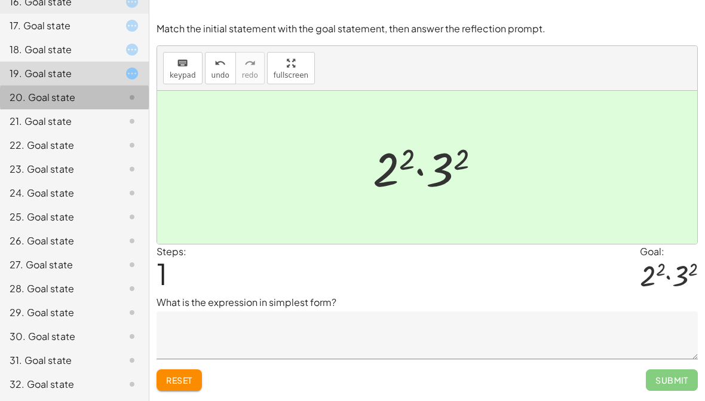
scroll to position [484, 0]
click at [38, 103] on div "20. Goal state" at bounding box center [58, 98] width 96 height 14
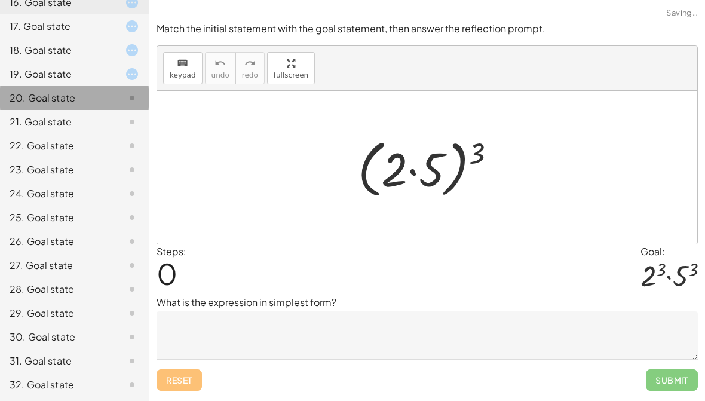
click at [23, 96] on div "20. Goal state" at bounding box center [58, 98] width 96 height 14
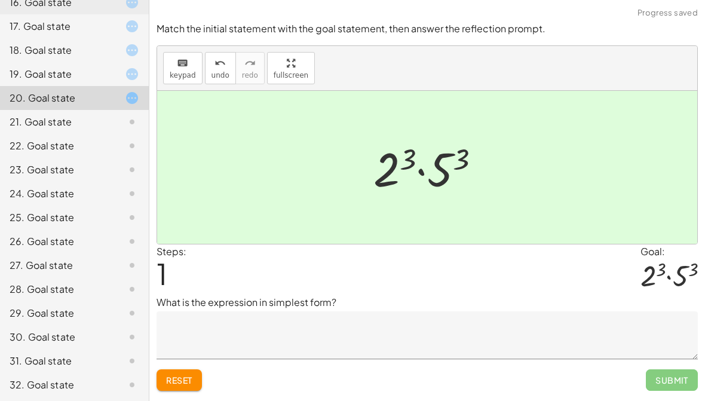
click at [80, 158] on div "21. Goal state" at bounding box center [74, 170] width 149 height 24
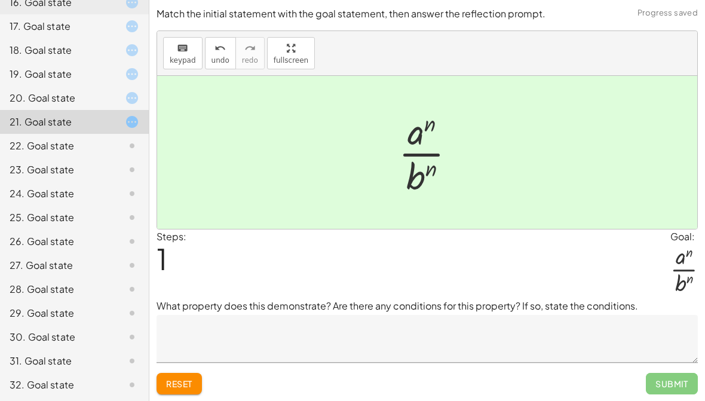
click at [128, 145] on icon at bounding box center [132, 146] width 14 height 14
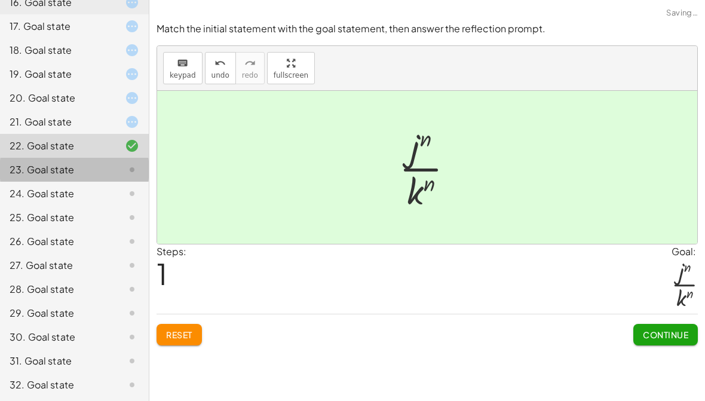
click at [118, 167] on div at bounding box center [122, 169] width 33 height 14
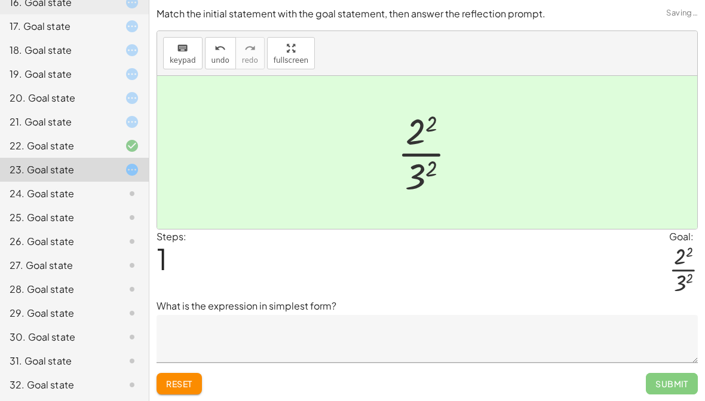
click at [115, 194] on div at bounding box center [122, 193] width 33 height 14
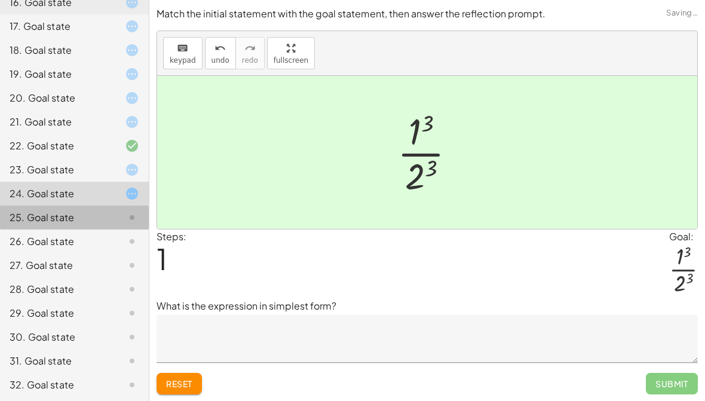
click at [111, 217] on div at bounding box center [122, 217] width 33 height 14
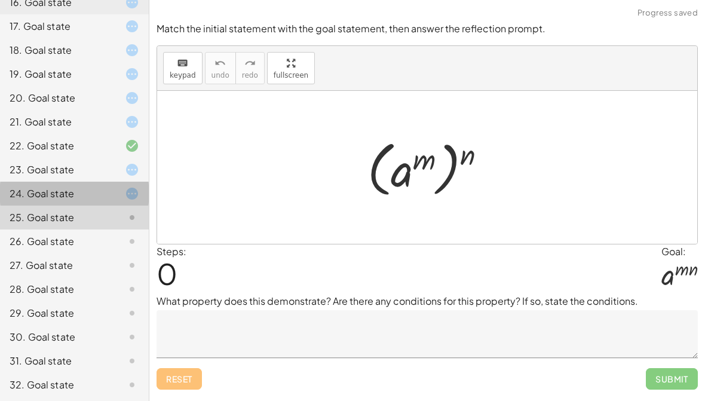
click at [122, 193] on div at bounding box center [122, 193] width 33 height 14
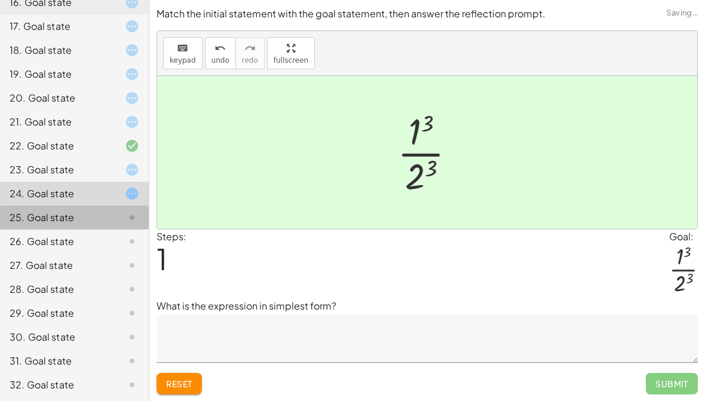
click at [118, 253] on div "25. Goal state" at bounding box center [74, 265] width 149 height 24
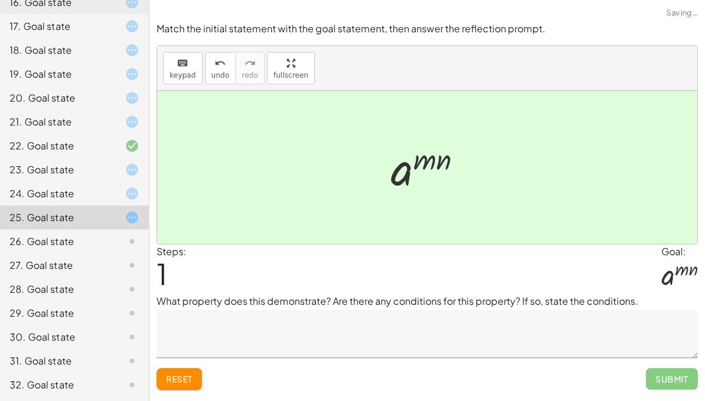
click at [114, 238] on div at bounding box center [122, 241] width 33 height 14
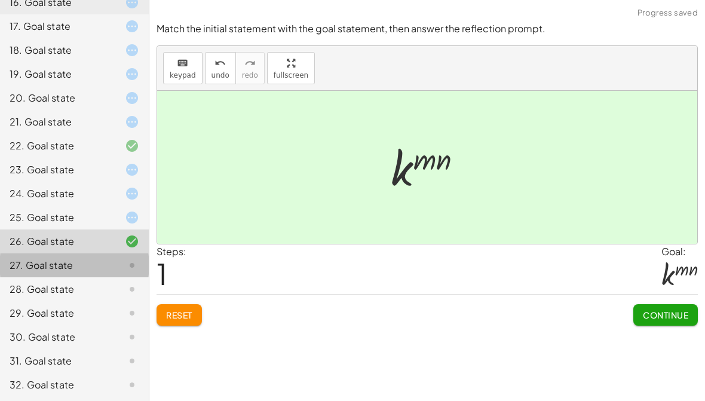
click at [124, 264] on div at bounding box center [122, 265] width 33 height 14
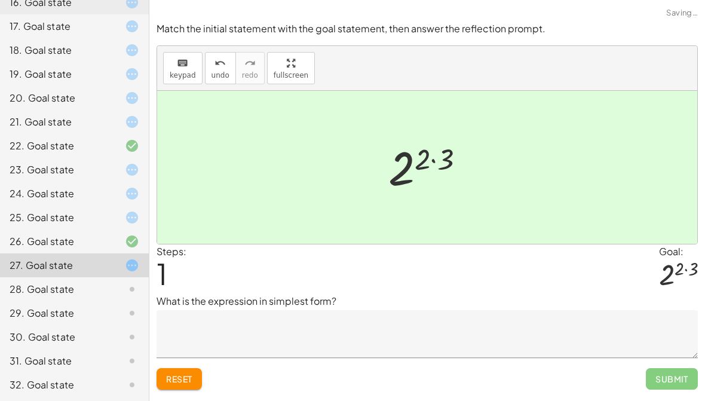
click at [112, 286] on div at bounding box center [122, 289] width 33 height 14
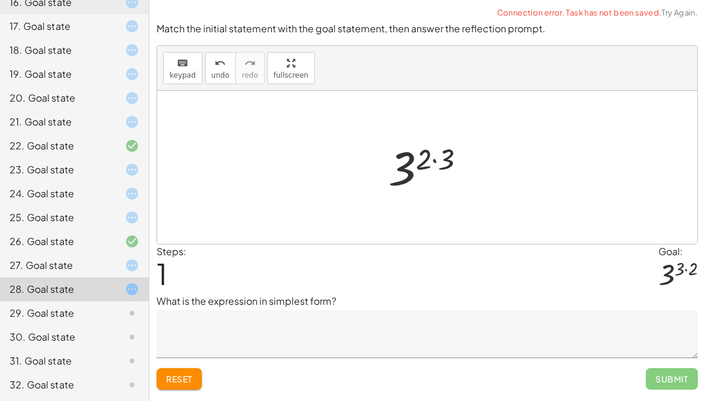
click at [124, 306] on div at bounding box center [122, 313] width 33 height 14
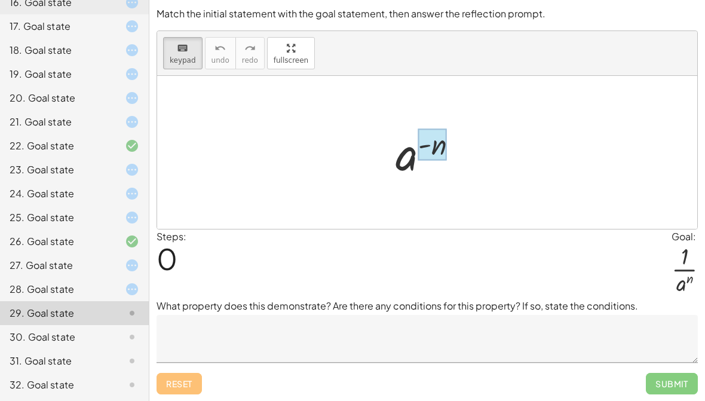
click at [434, 148] on div at bounding box center [432, 144] width 29 height 32
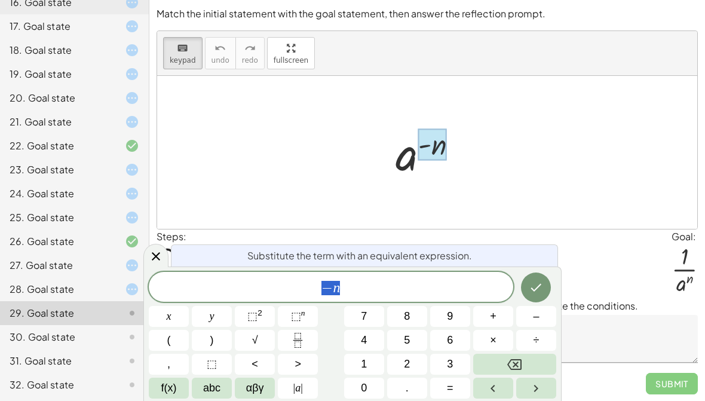
click at [516, 358] on icon "Backspace" at bounding box center [514, 364] width 14 height 14
click at [369, 361] on button "1" at bounding box center [364, 364] width 40 height 21
click at [535, 283] on icon "Done" at bounding box center [536, 287] width 14 height 14
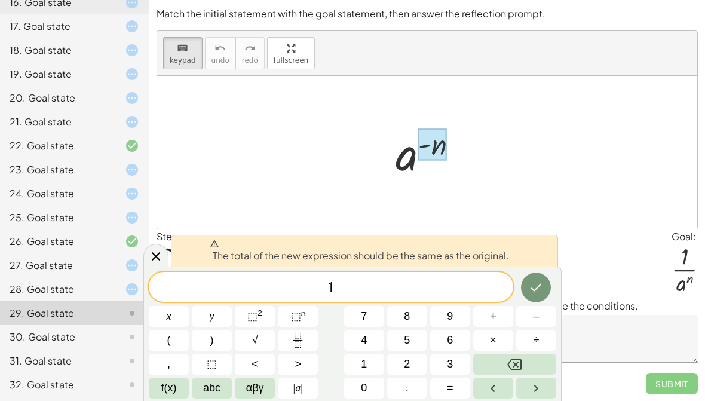
click at [162, 256] on icon at bounding box center [156, 256] width 14 height 14
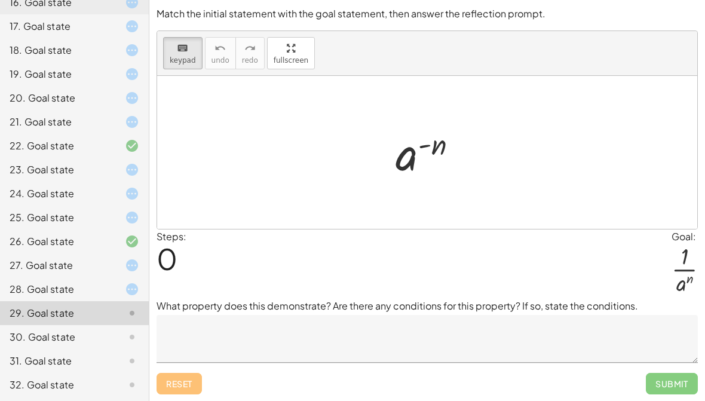
click at [443, 145] on div at bounding box center [431, 152] width 84 height 59
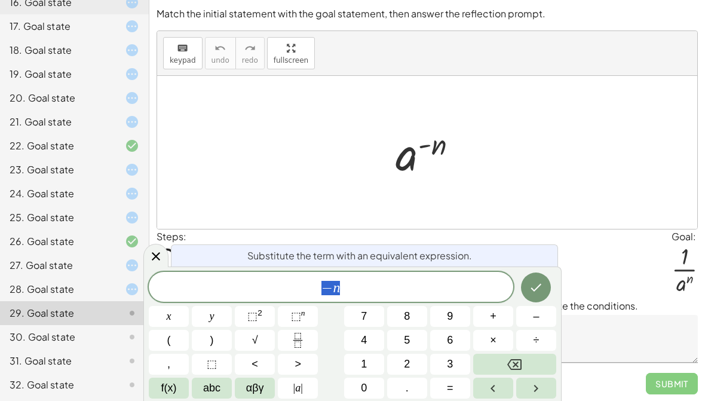
click at [153, 254] on icon at bounding box center [156, 256] width 8 height 8
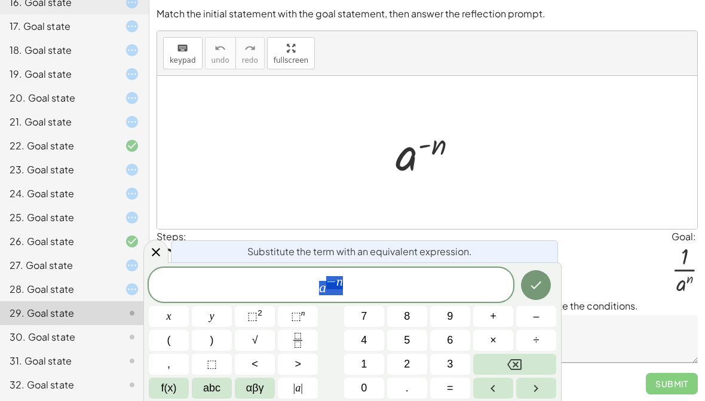
click at [159, 252] on icon at bounding box center [156, 252] width 14 height 14
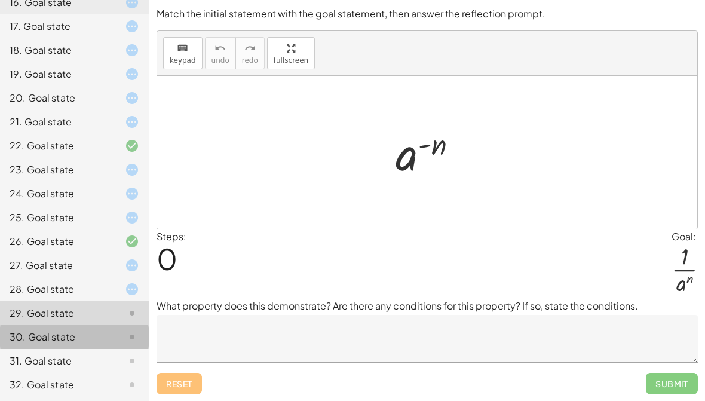
click at [122, 373] on div "30. Goal state" at bounding box center [74, 385] width 149 height 24
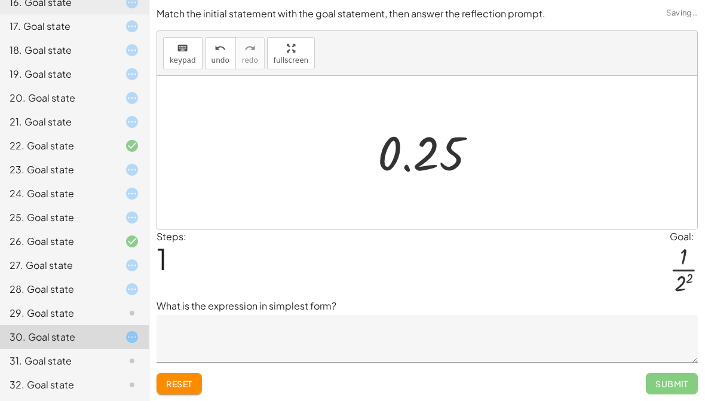
click at [178, 381] on span "Reset" at bounding box center [179, 383] width 26 height 11
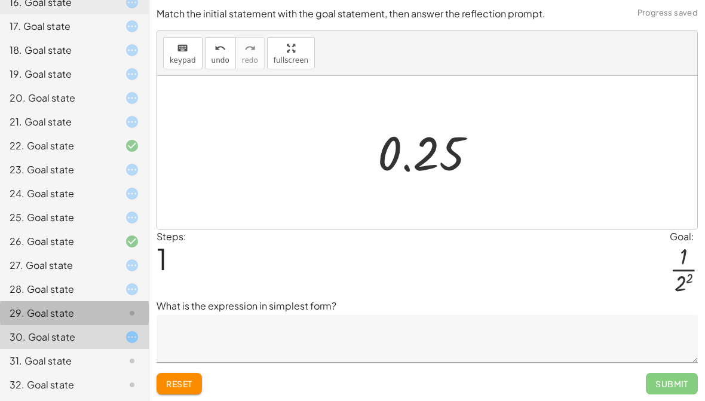
click at [127, 312] on icon at bounding box center [132, 313] width 14 height 14
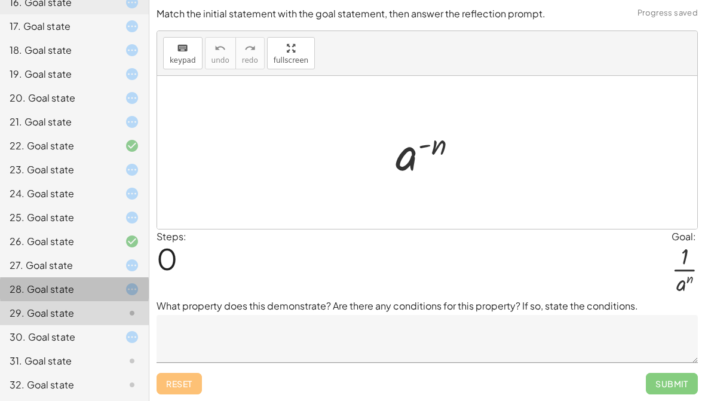
click at [119, 292] on div at bounding box center [122, 289] width 33 height 14
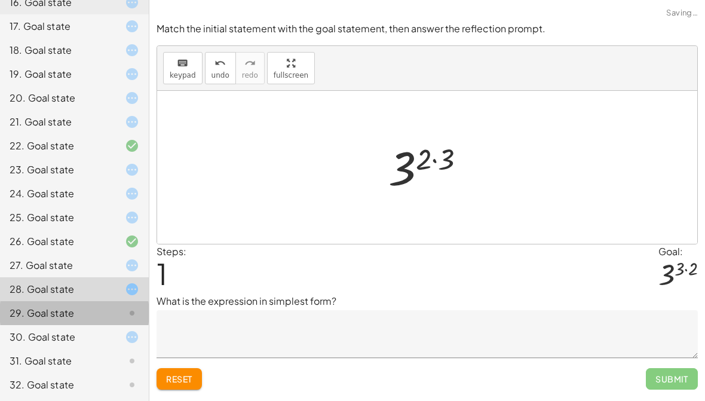
click at [123, 373] on div "30. Goal state" at bounding box center [74, 385] width 149 height 24
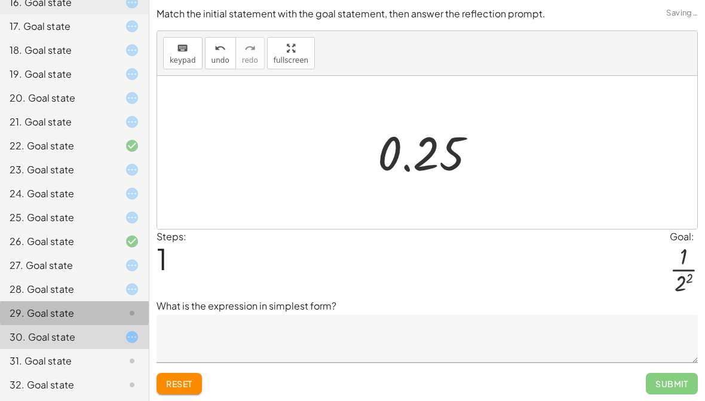
click at [173, 382] on span "Reset" at bounding box center [179, 383] width 26 height 11
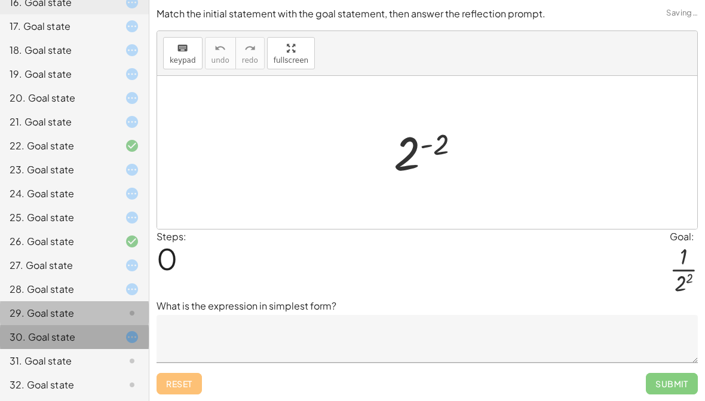
click at [125, 345] on div "30. Goal state" at bounding box center [74, 337] width 149 height 24
click at [118, 335] on div at bounding box center [122, 337] width 33 height 14
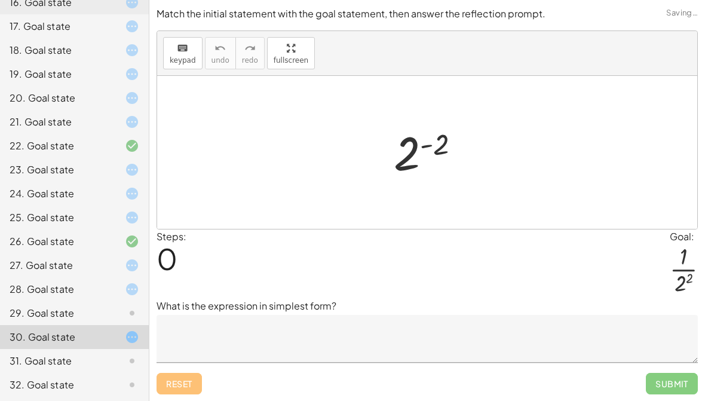
click at [105, 312] on div "29. Goal state" at bounding box center [58, 313] width 96 height 14
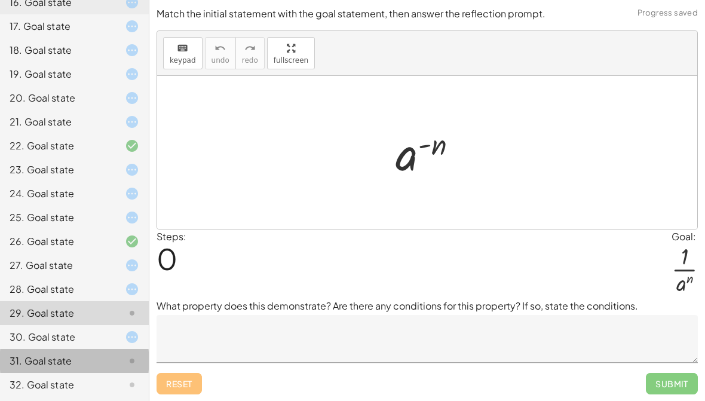
click at [118, 350] on div "31. Goal state" at bounding box center [74, 361] width 149 height 24
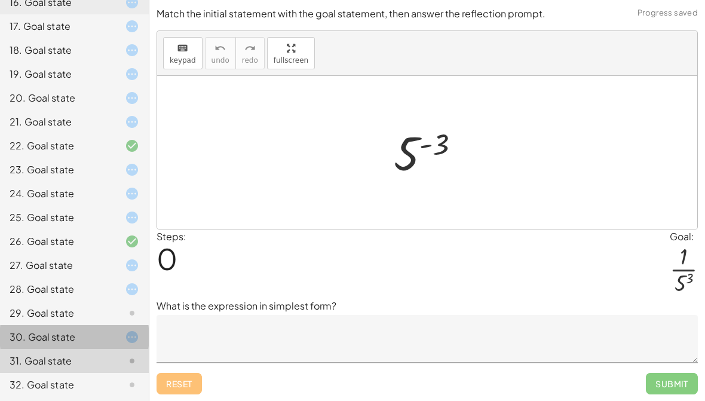
click at [131, 333] on icon at bounding box center [132, 337] width 14 height 14
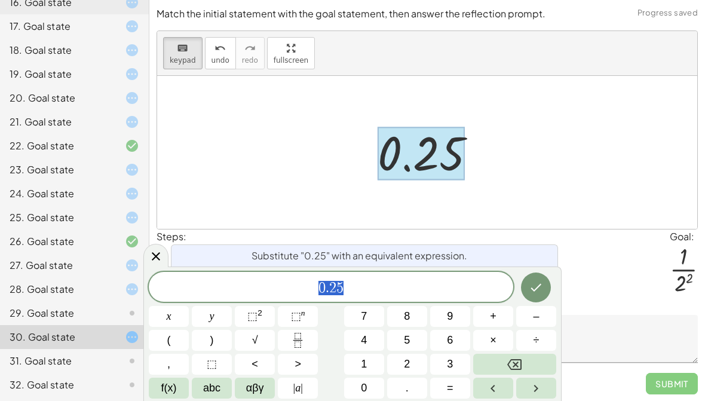
click at [536, 364] on button "Backspace" at bounding box center [514, 364] width 83 height 21
click at [169, 390] on span "f(x)" at bounding box center [169, 388] width 16 height 16
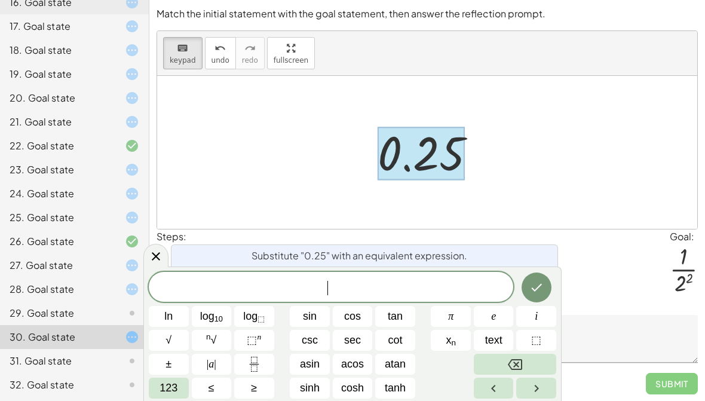
click at [175, 394] on span "123" at bounding box center [168, 388] width 18 height 16
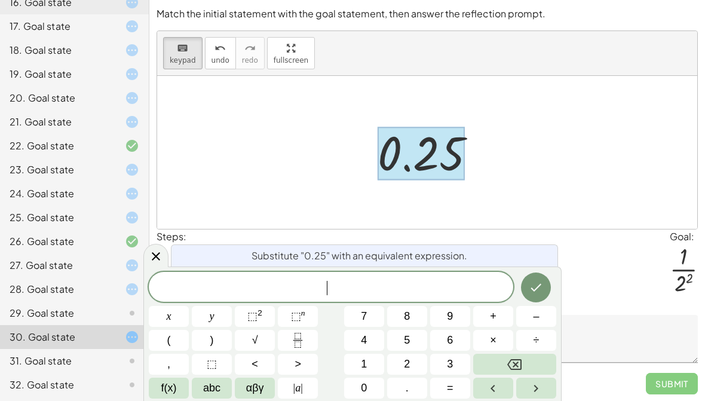
click at [366, 363] on span "1" at bounding box center [364, 364] width 6 height 16
click at [535, 345] on span "÷" at bounding box center [536, 340] width 6 height 16
click at [412, 361] on button "2" at bounding box center [407, 364] width 40 height 21
click at [527, 362] on button "Backspace" at bounding box center [514, 364] width 83 height 21
click at [513, 364] on icon "Backspace" at bounding box center [514, 364] width 14 height 14
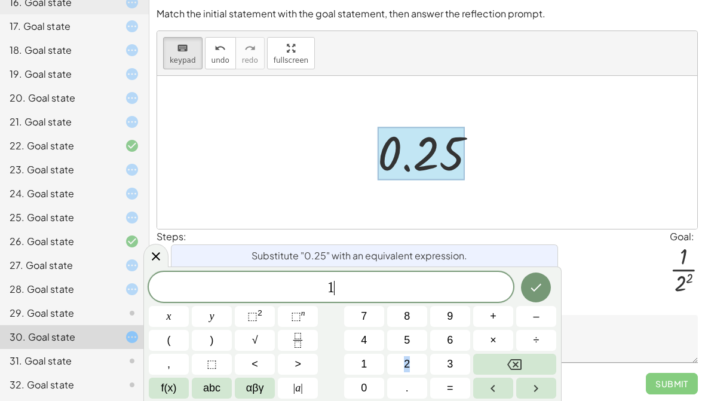
click at [337, 383] on div "1 ​ x y ⬚ 2 ⬚ n 7 8 9 + – ( ) √ 4 5 6 × ÷ , ⬚ < > 1 2 3 f(x) abc αβγ | a | 0 . =" at bounding box center [352, 335] width 407 height 127
click at [532, 339] on button "÷" at bounding box center [536, 340] width 40 height 21
click at [410, 362] on span "2" at bounding box center [407, 364] width 6 height 16
click at [166, 387] on span "f(x)" at bounding box center [169, 388] width 16 height 16
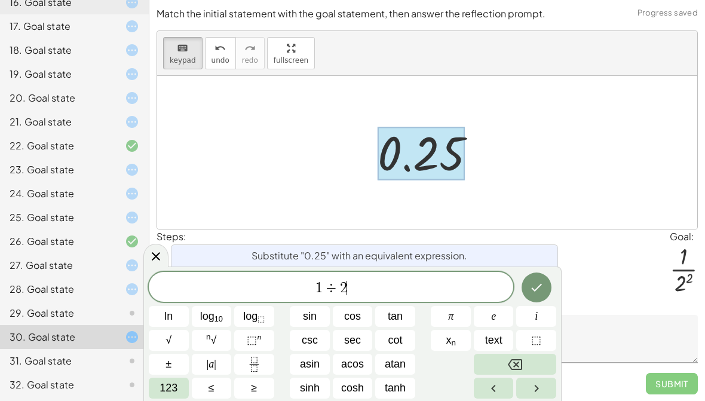
click at [165, 395] on span "123" at bounding box center [168, 388] width 18 height 16
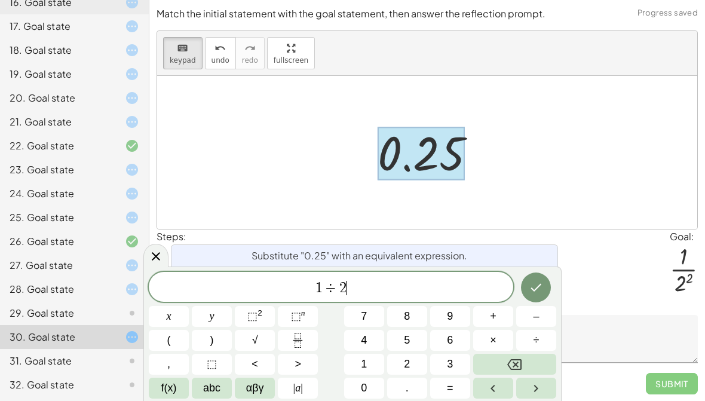
click at [541, 359] on button "Backspace" at bounding box center [514, 364] width 83 height 21
click at [541, 358] on button "Backspace" at bounding box center [514, 364] width 83 height 21
click at [539, 365] on button "Backspace" at bounding box center [514, 364] width 83 height 21
click at [538, 364] on button "Backspace" at bounding box center [514, 364] width 83 height 21
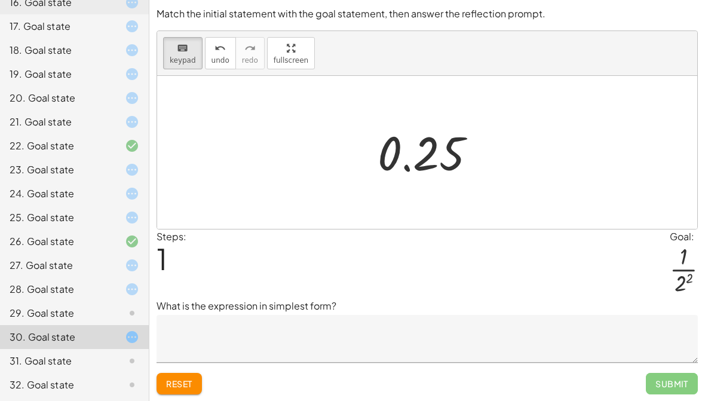
click at [177, 388] on span "Reset" at bounding box center [179, 383] width 26 height 11
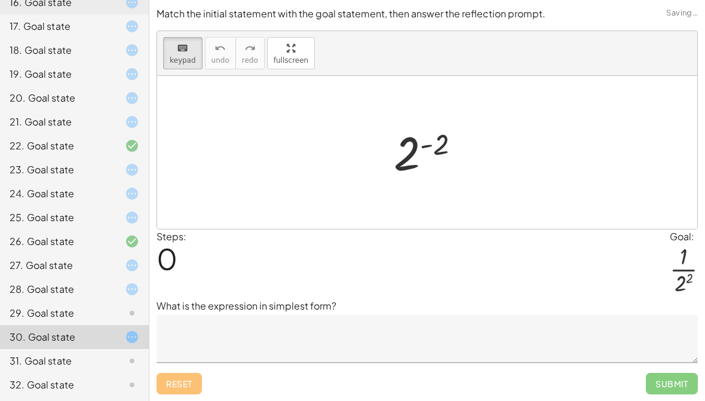
click at [66, 349] on div "29. Goal state" at bounding box center [74, 361] width 149 height 24
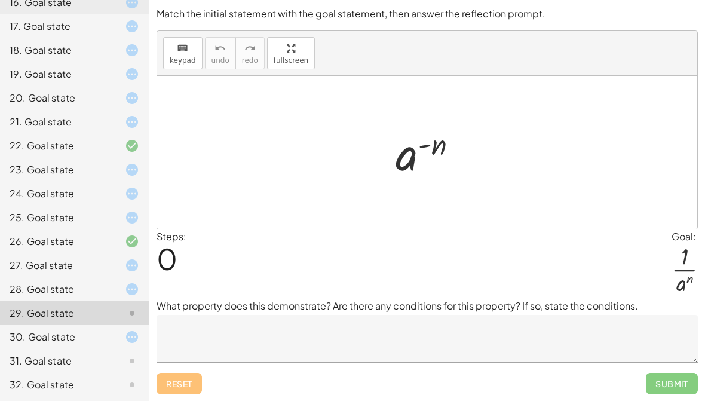
scroll to position [1, 0]
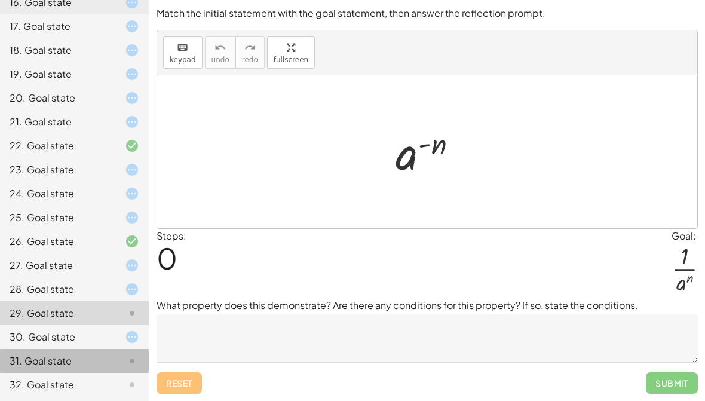
click at [45, 355] on div "31. Goal state" at bounding box center [58, 361] width 96 height 14
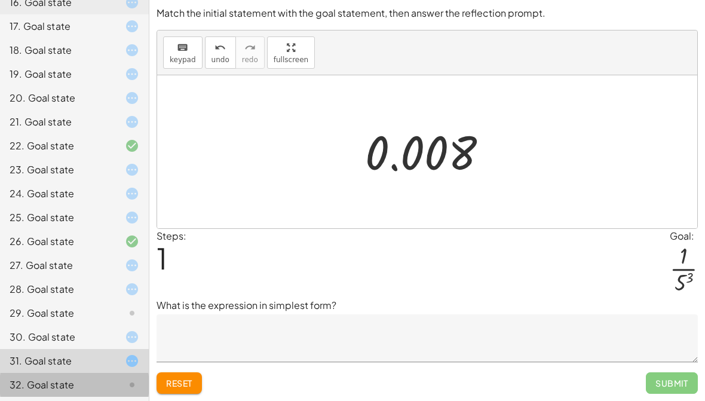
click at [68, 392] on div "32. Goal state" at bounding box center [74, 385] width 149 height 24
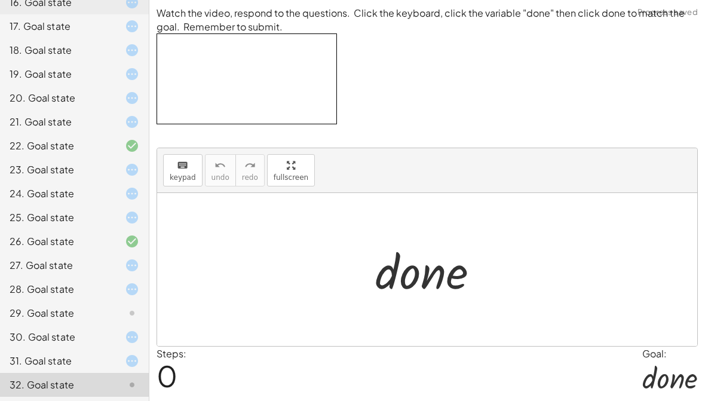
click at [456, 360] on div "Steps: 0 Goal: · d · o · n · e" at bounding box center [427, 371] width 541 height 51
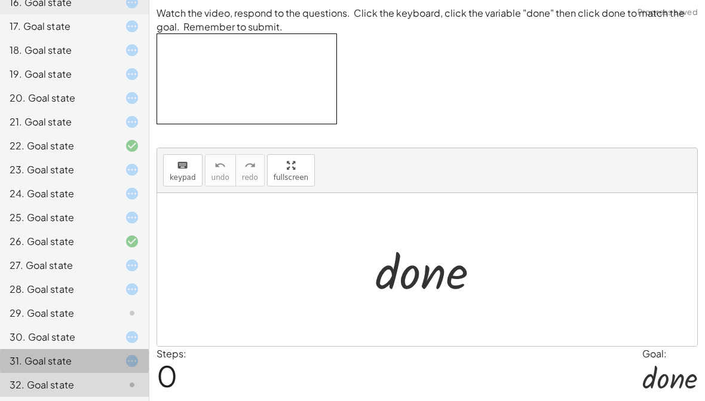
click at [65, 359] on div "31. Goal state" at bounding box center [58, 361] width 96 height 14
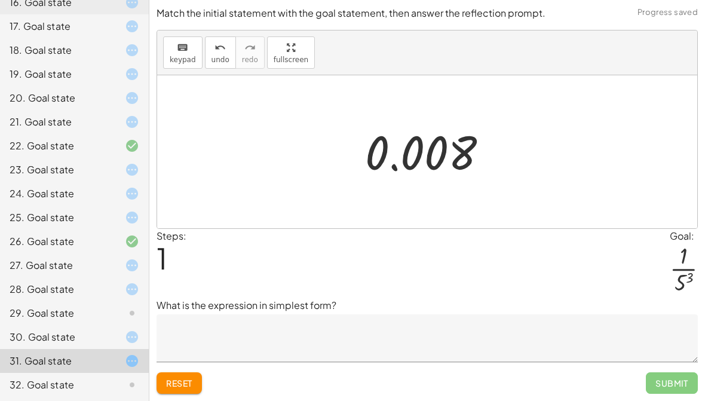
click at [67, 378] on div "32. Goal state" at bounding box center [58, 385] width 96 height 14
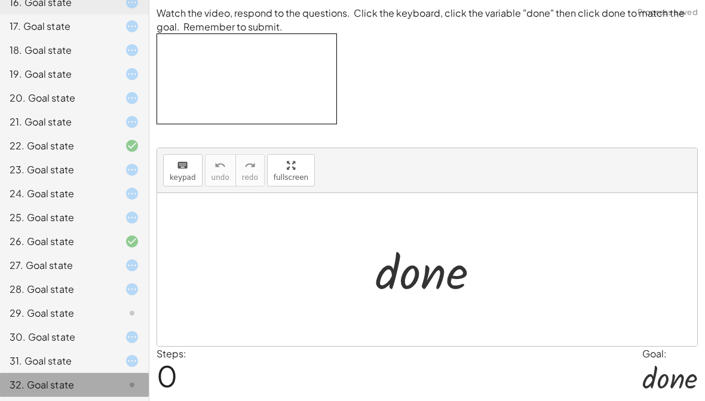
click at [67, 385] on div "32. Goal state" at bounding box center [58, 385] width 96 height 14
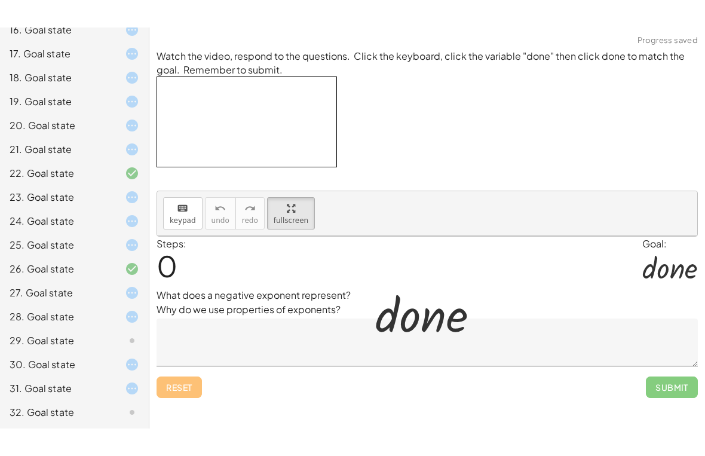
scroll to position [0, 0]
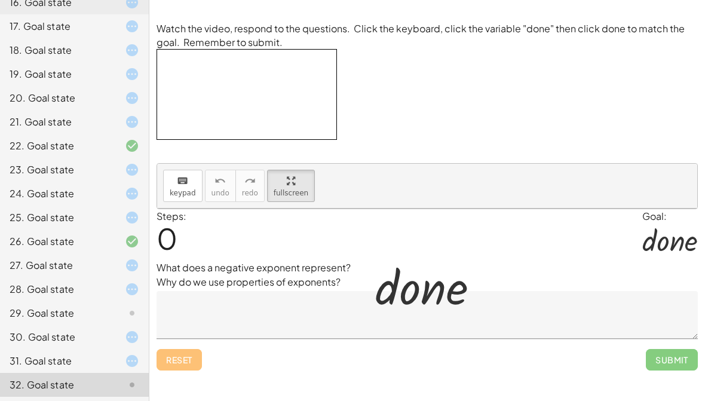
click at [242, 279] on p "What does a negative exponent represent? Why do we use properties of exponents?" at bounding box center [427, 274] width 541 height 29
click at [191, 362] on span "Reset" at bounding box center [179, 359] width 26 height 11
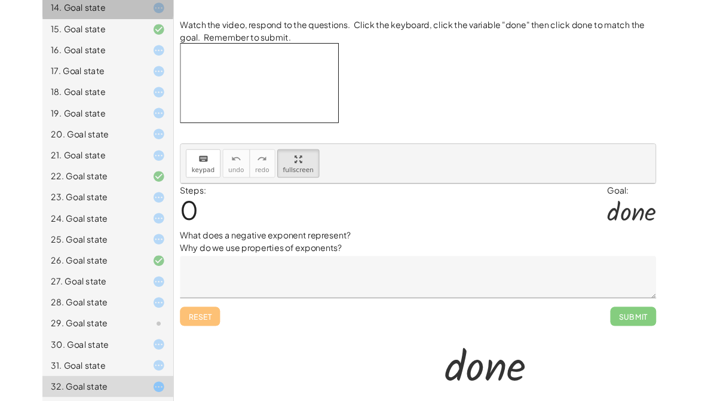
scroll to position [424, 0]
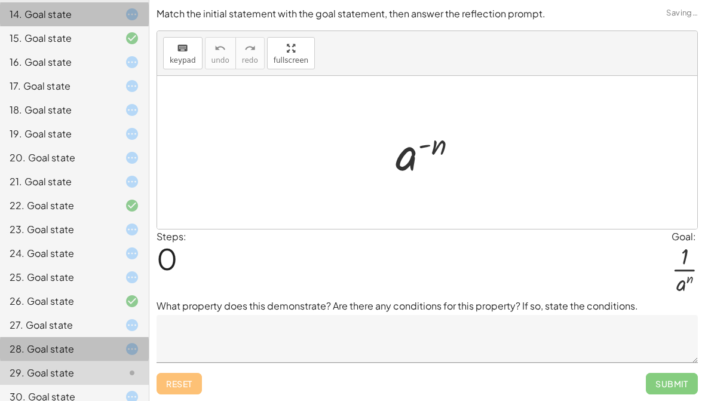
click at [30, 345] on div "28. Goal state" at bounding box center [58, 349] width 96 height 14
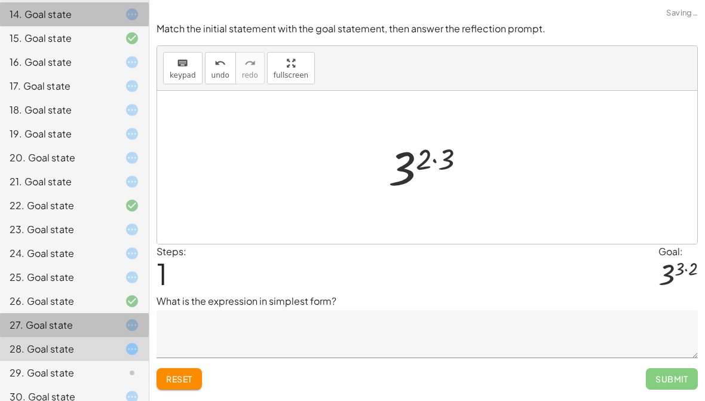
click at [26, 323] on div "27. Goal state" at bounding box center [58, 325] width 96 height 14
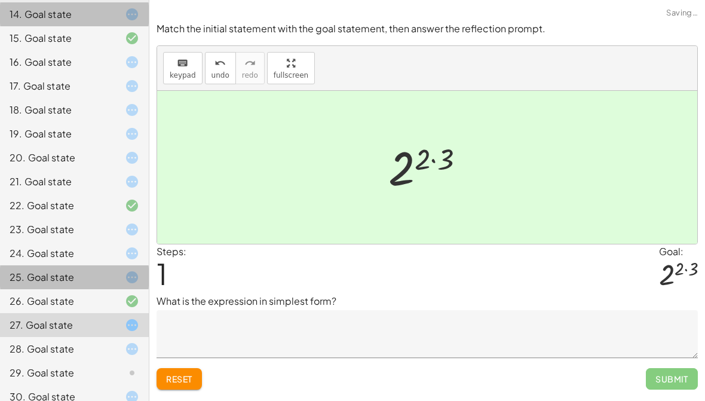
click at [29, 270] on div "25. Goal state" at bounding box center [58, 277] width 96 height 14
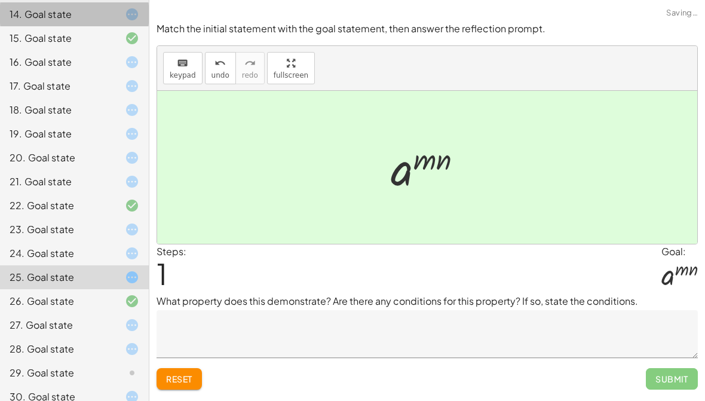
click at [37, 318] on div "27. Goal state" at bounding box center [58, 325] width 96 height 14
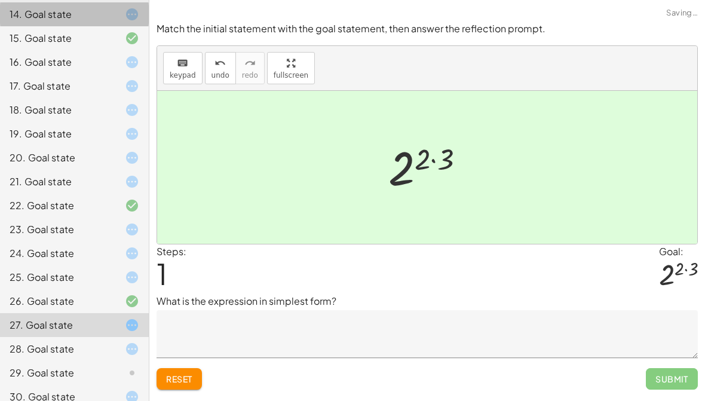
click at [41, 385] on div "28. Goal state" at bounding box center [74, 397] width 149 height 24
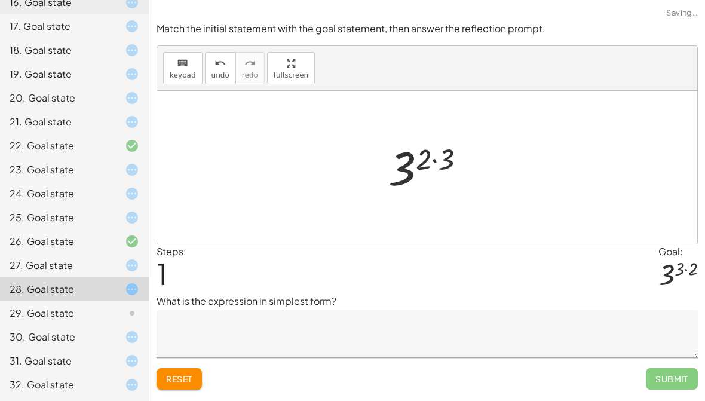
scroll to position [484, 0]
click at [432, 157] on div at bounding box center [442, 159] width 23 height 32
click at [427, 160] on div at bounding box center [431, 167] width 99 height 59
click at [441, 164] on div at bounding box center [442, 159] width 23 height 32
click at [48, 301] on div "27. Goal state" at bounding box center [74, 313] width 149 height 24
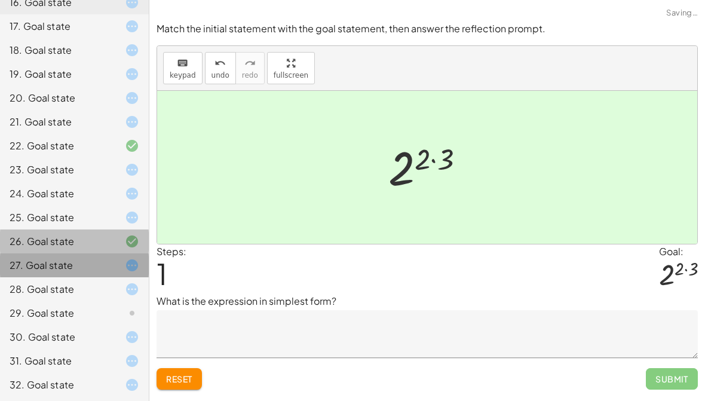
click at [60, 263] on div "27. Goal state" at bounding box center [58, 265] width 96 height 14
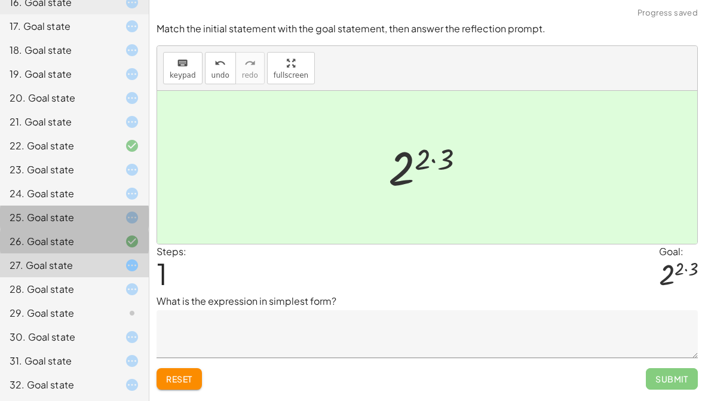
click at [51, 215] on div "25. Goal state" at bounding box center [58, 217] width 96 height 14
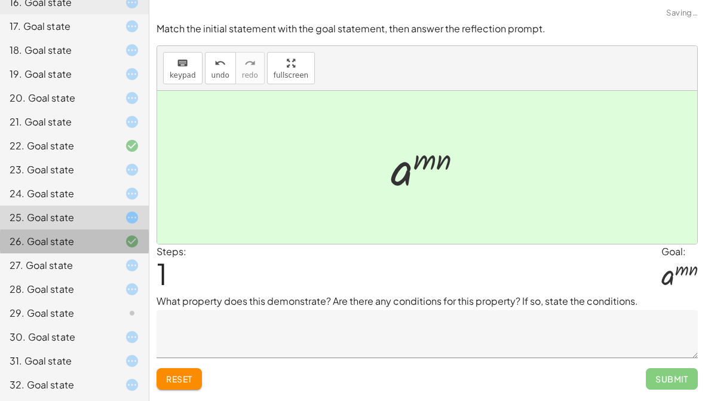
click at [53, 158] on div "21. Goal state" at bounding box center [74, 170] width 149 height 24
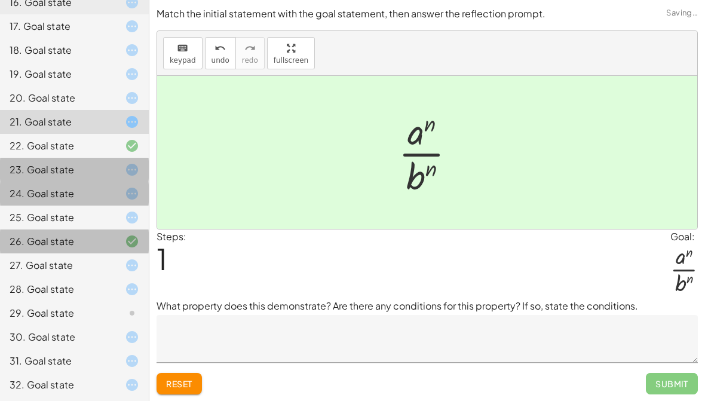
click at [40, 187] on div "24. Goal state" at bounding box center [58, 193] width 96 height 14
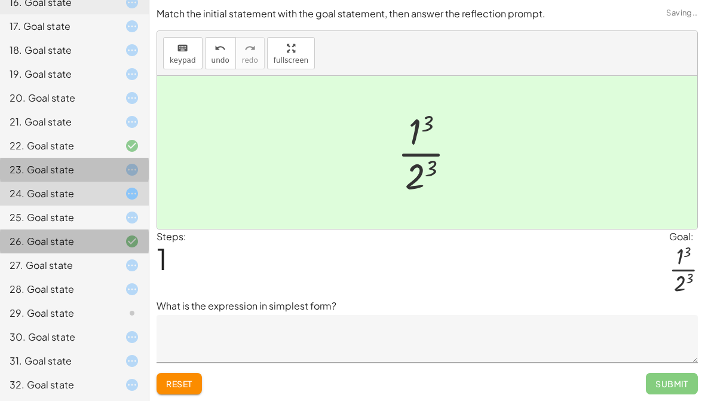
click at [32, 187] on div "24. Goal state" at bounding box center [58, 193] width 96 height 14
click at [32, 186] on div "24. Goal state" at bounding box center [58, 193] width 96 height 14
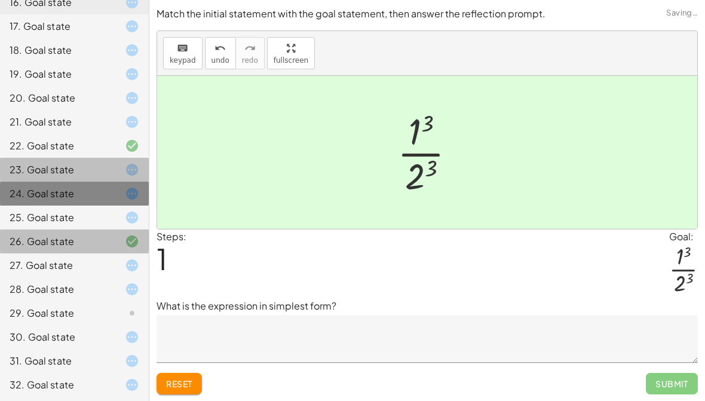
click at [34, 191] on div "24. Goal state" at bounding box center [58, 193] width 96 height 14
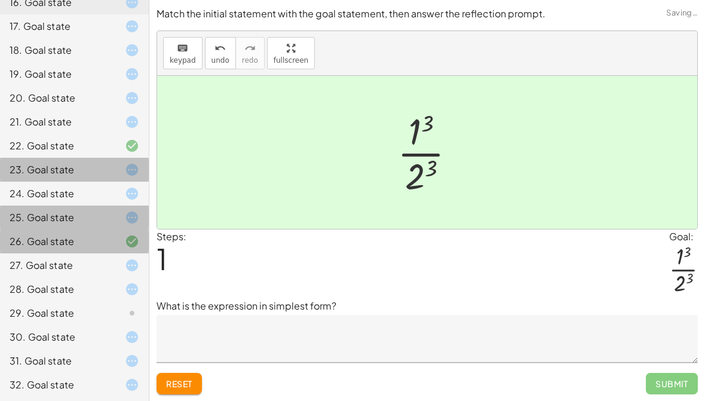
click at [48, 212] on div "25. Goal state" at bounding box center [58, 217] width 96 height 14
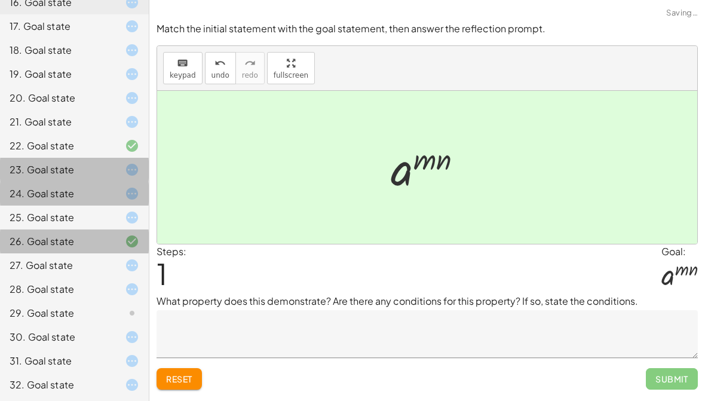
click at [36, 189] on div "24. Goal state" at bounding box center [58, 193] width 96 height 14
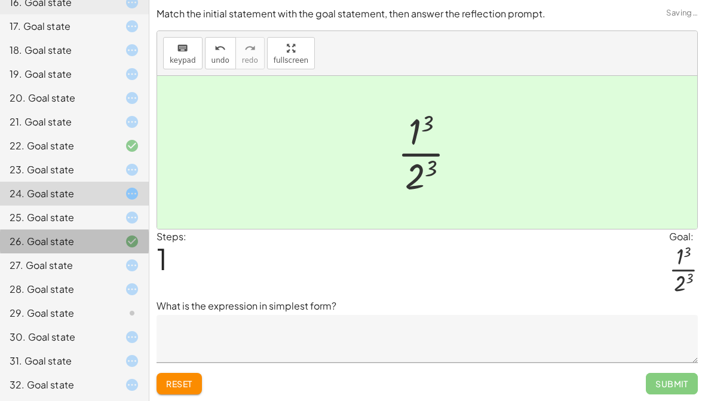
click at [37, 171] on div "23. Goal state" at bounding box center [58, 169] width 96 height 14
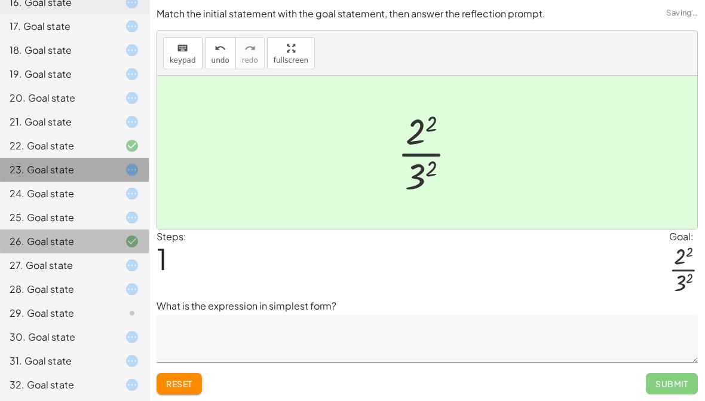
click at [32, 168] on div "23. Goal state" at bounding box center [58, 169] width 96 height 14
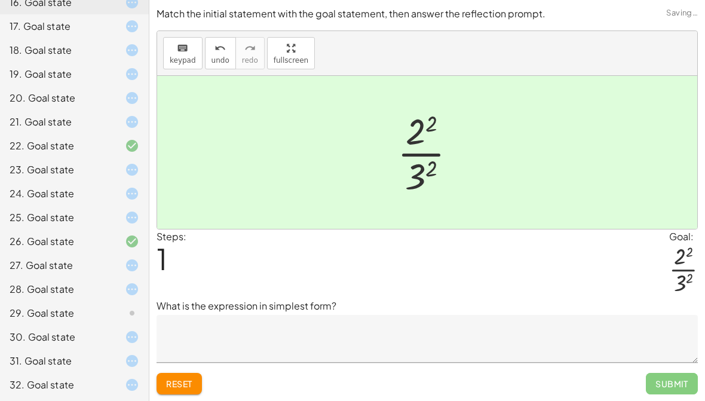
click at [71, 243] on div "26. Goal state" at bounding box center [58, 241] width 96 height 14
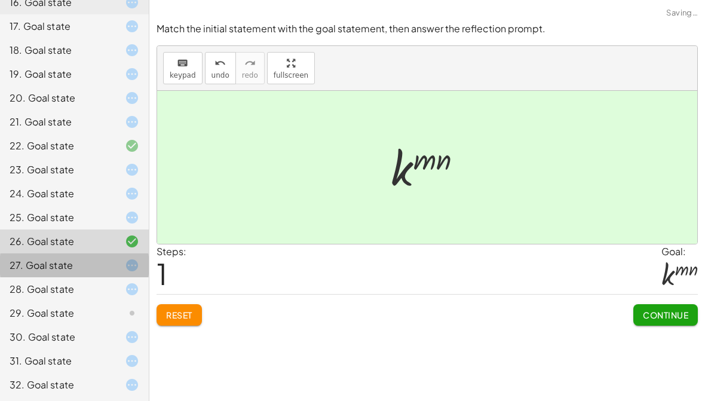
click at [82, 266] on div "27. Goal state" at bounding box center [58, 265] width 96 height 14
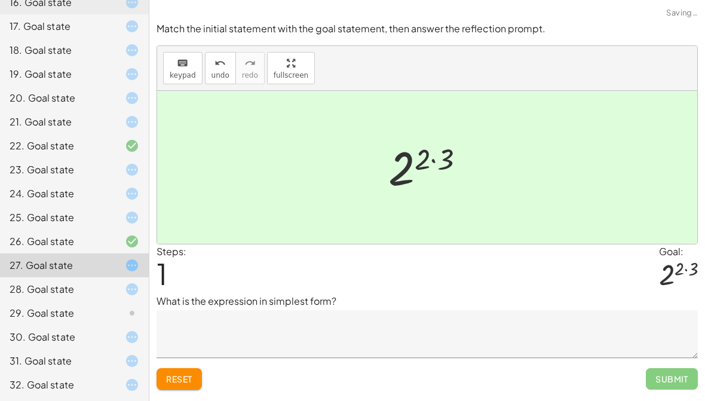
click at [87, 295] on div "28. Goal state" at bounding box center [58, 289] width 96 height 14
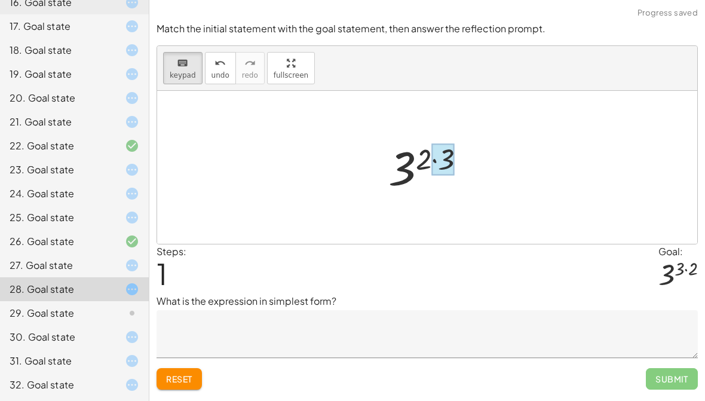
click at [446, 167] on div at bounding box center [442, 159] width 23 height 32
click at [188, 382] on span "Reset" at bounding box center [179, 378] width 26 height 11
click at [183, 378] on span "Reset" at bounding box center [179, 378] width 26 height 11
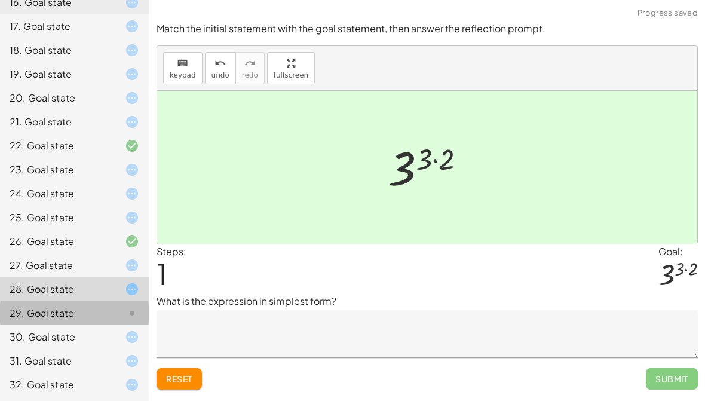
click at [133, 310] on icon at bounding box center [132, 313] width 14 height 14
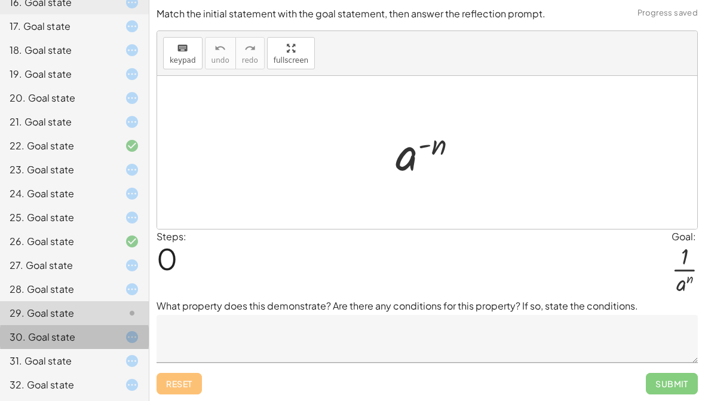
click at [118, 373] on div "30. Goal state" at bounding box center [74, 385] width 149 height 24
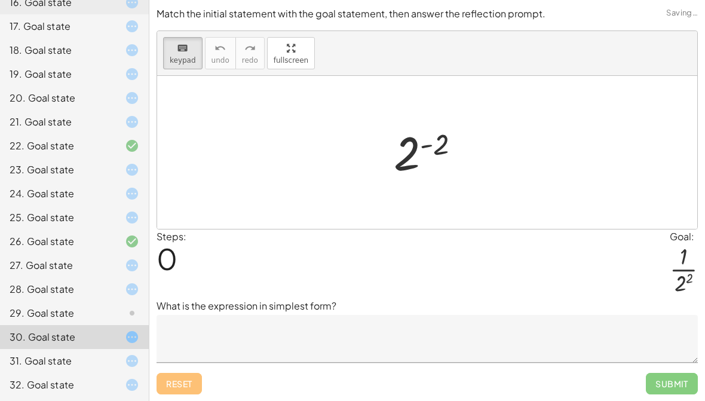
click at [112, 357] on div at bounding box center [122, 361] width 33 height 14
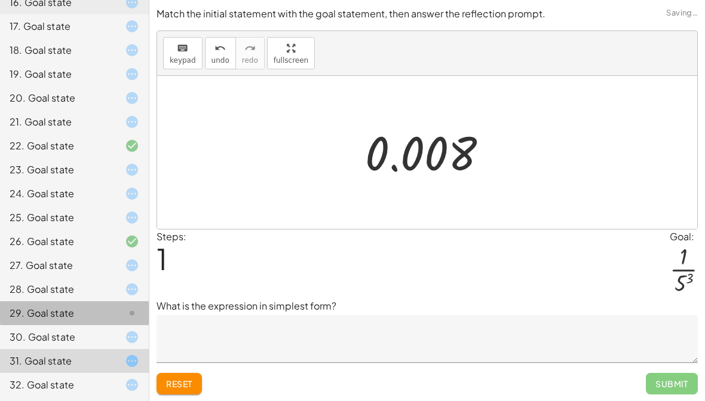
click at [126, 309] on icon at bounding box center [132, 313] width 14 height 14
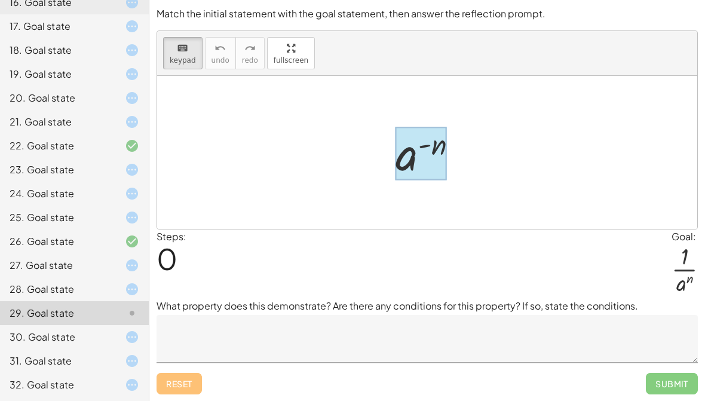
click at [415, 155] on div at bounding box center [420, 153] width 51 height 53
click at [424, 147] on div at bounding box center [420, 153] width 51 height 53
click at [424, 154] on div at bounding box center [420, 153] width 51 height 53
click at [405, 155] on div at bounding box center [420, 153] width 51 height 53
click at [444, 136] on div at bounding box center [420, 153] width 51 height 53
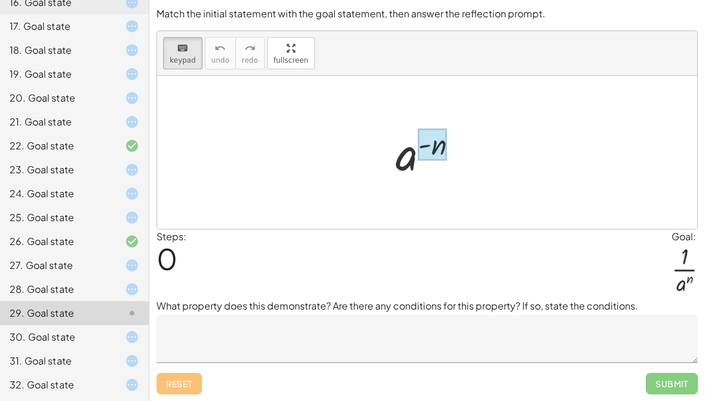
click at [434, 141] on div at bounding box center [432, 144] width 29 height 32
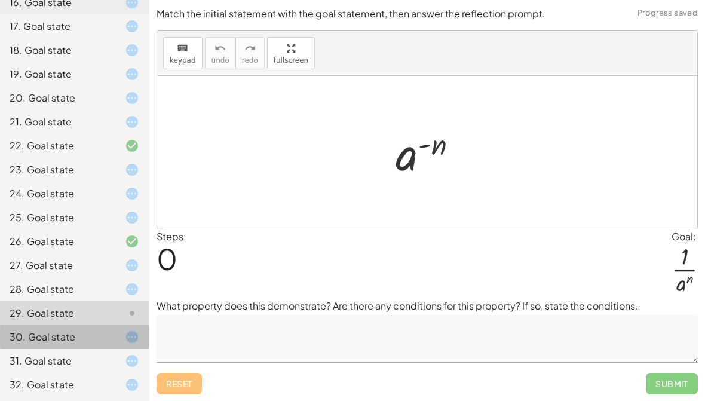
click at [84, 373] on div "30. Goal state" at bounding box center [74, 385] width 149 height 24
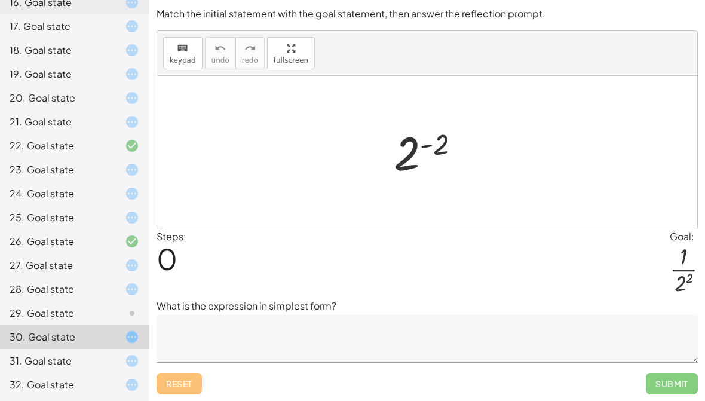
click at [81, 315] on div "29. Goal state" at bounding box center [58, 313] width 96 height 14
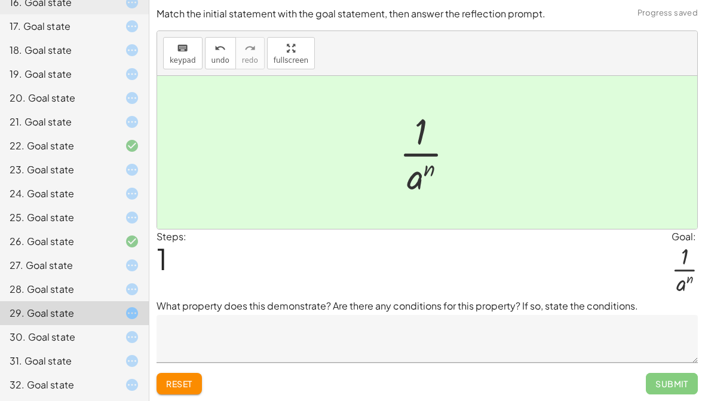
click at [79, 332] on div "30. Goal state" at bounding box center [58, 337] width 96 height 14
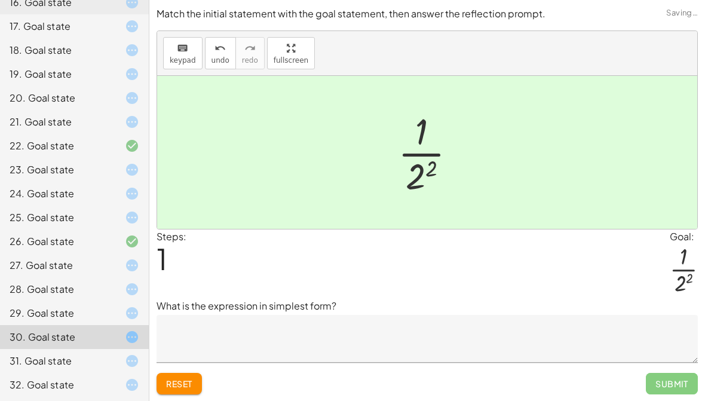
click at [76, 363] on div "31. Goal state" at bounding box center [58, 361] width 96 height 14
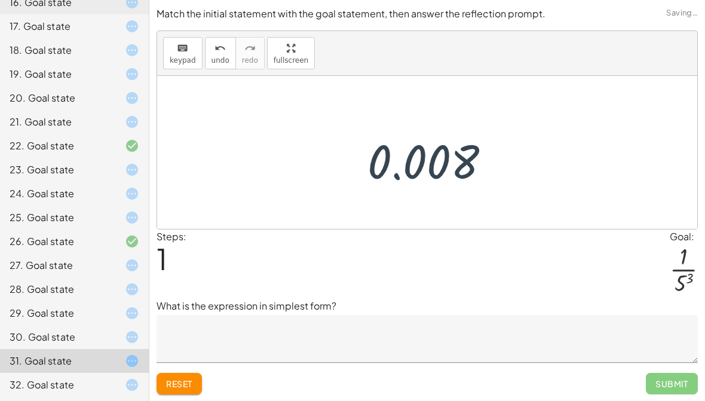
click at [182, 381] on span "Reset" at bounding box center [179, 383] width 26 height 11
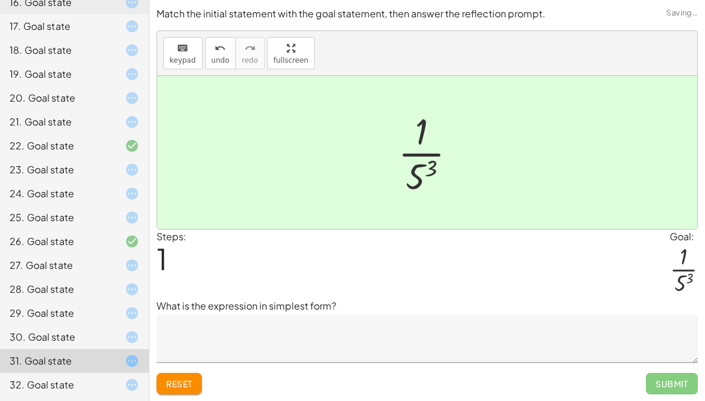
click at [71, 384] on div "32. Goal state" at bounding box center [58, 385] width 96 height 14
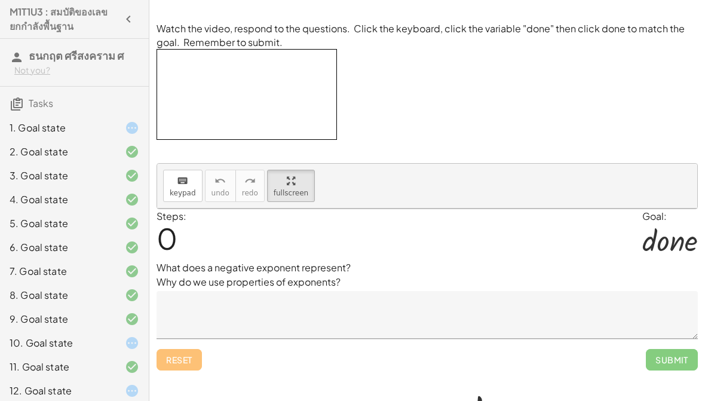
scroll to position [0, 0]
click at [92, 164] on div "1. Goal state" at bounding box center [74, 176] width 149 height 24
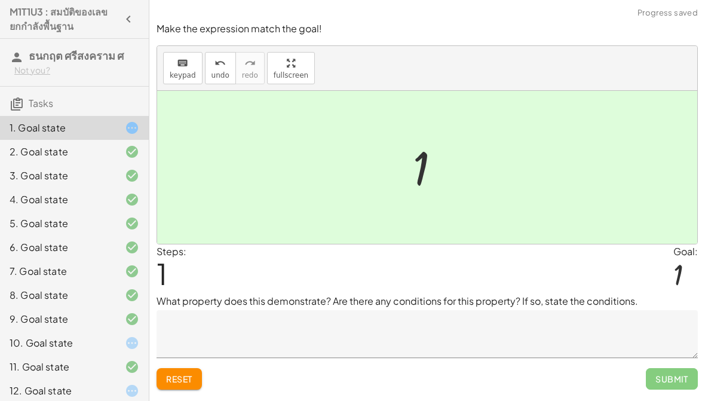
click at [204, 367] on div "Reset Submit" at bounding box center [427, 374] width 541 height 32
click at [203, 367] on div "Reset Submit" at bounding box center [427, 374] width 541 height 32
click at [194, 375] on button "Reset" at bounding box center [179, 379] width 45 height 22
click at [148, 379] on div "10. Goal state" at bounding box center [74, 391] width 149 height 24
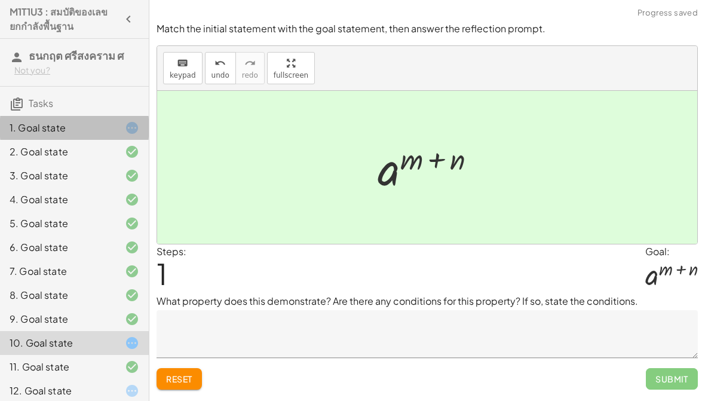
click at [89, 123] on div "1. Goal state" at bounding box center [58, 128] width 96 height 14
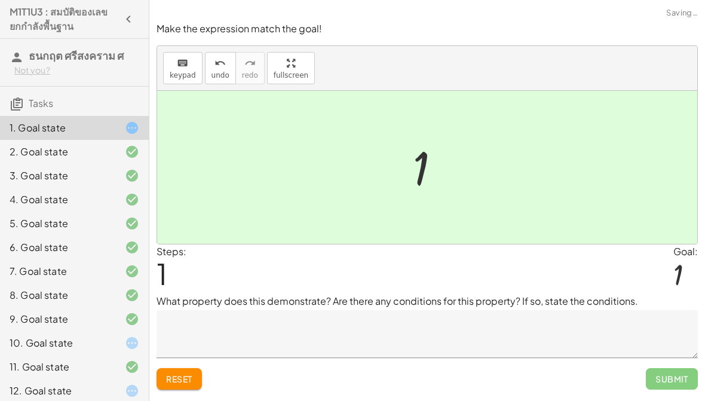
click at [244, 310] on textarea at bounding box center [427, 334] width 541 height 48
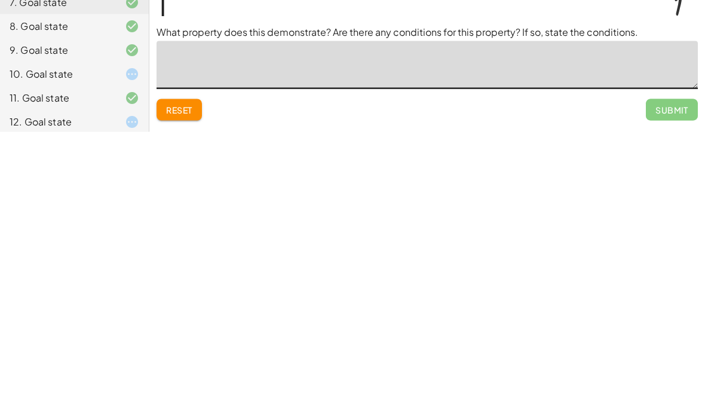
type textarea "*"
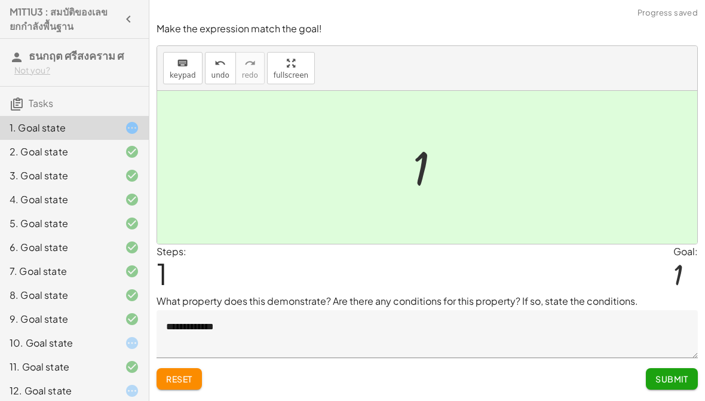
click at [676, 379] on span "Submit" at bounding box center [671, 378] width 33 height 11
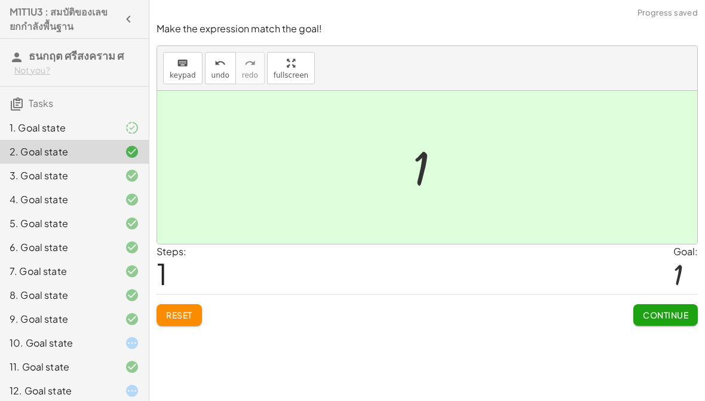
click at [664, 315] on span "Continue" at bounding box center [665, 314] width 45 height 11
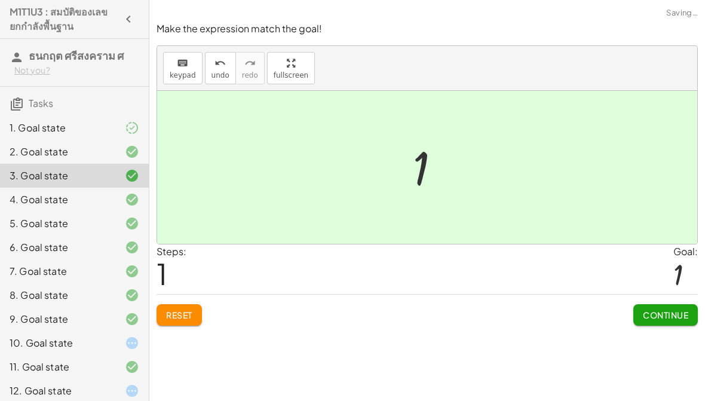
click at [662, 313] on span "Continue" at bounding box center [665, 314] width 45 height 11
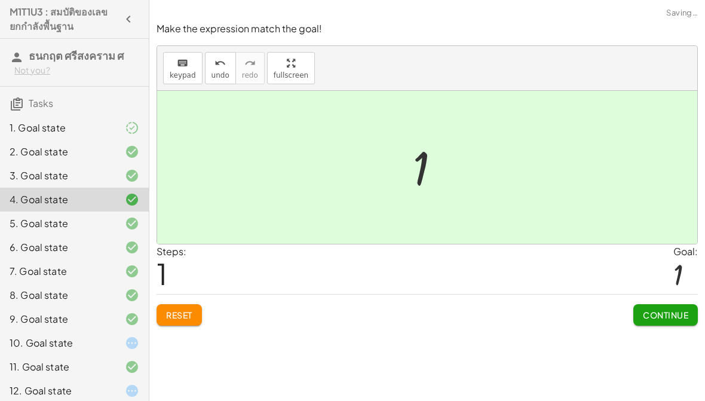
click at [662, 312] on span "Continue" at bounding box center [665, 314] width 45 height 11
click at [0, 0] on span "Continue" at bounding box center [0, 0] width 0 height 0
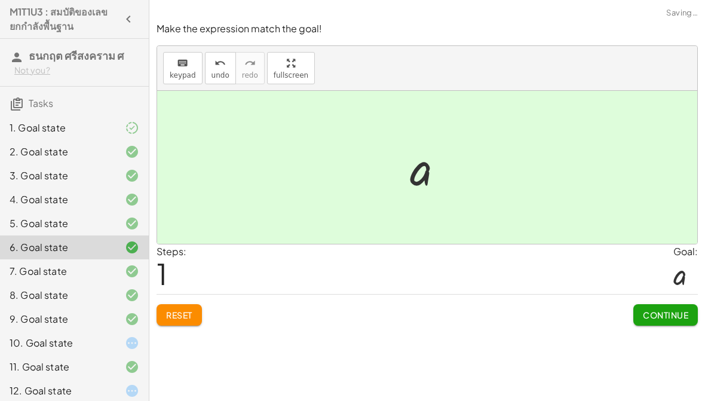
click at [661, 315] on span "Continue" at bounding box center [665, 314] width 45 height 11
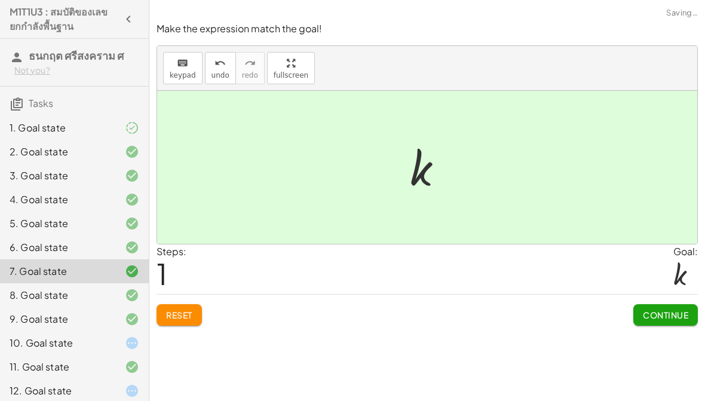
click at [658, 316] on span "Continue" at bounding box center [665, 314] width 45 height 11
click at [0, 0] on span "Continue" at bounding box center [0, 0] width 0 height 0
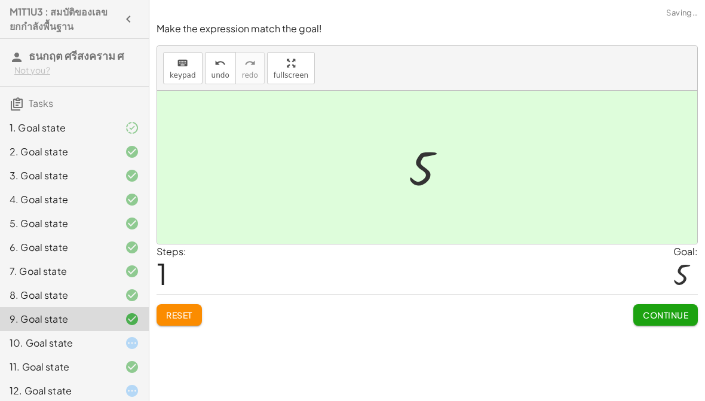
click at [658, 315] on span "Continue" at bounding box center [665, 314] width 45 height 11
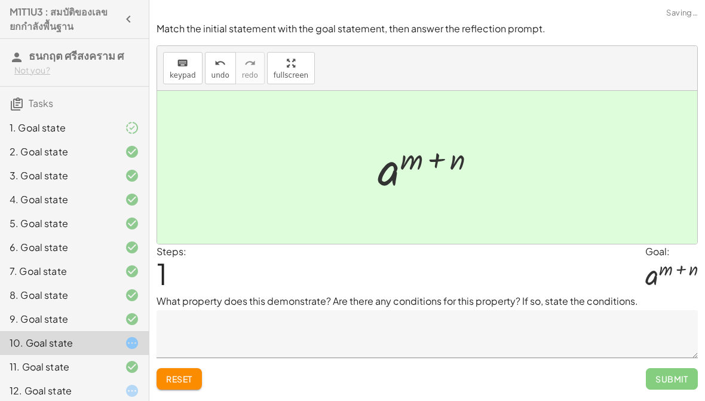
click at [658, 315] on textarea at bounding box center [427, 334] width 541 height 48
click at [522, 335] on textarea at bounding box center [427, 334] width 541 height 48
click at [137, 133] on icon at bounding box center [132, 128] width 14 height 14
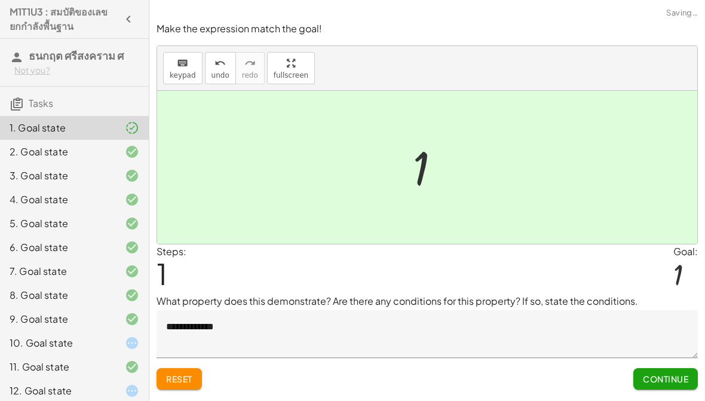
click at [566, 336] on textarea "**********" at bounding box center [427, 334] width 541 height 48
click at [269, 325] on textarea "**********" at bounding box center [427, 334] width 541 height 48
type textarea "**********"
click at [649, 386] on button "Submit Changes" at bounding box center [650, 379] width 96 height 22
click at [659, 385] on button "Continue" at bounding box center [665, 379] width 65 height 22
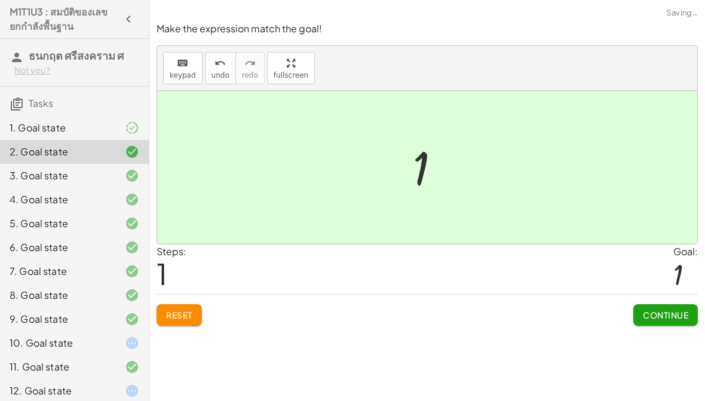
click at [668, 315] on span "Continue" at bounding box center [665, 314] width 45 height 11
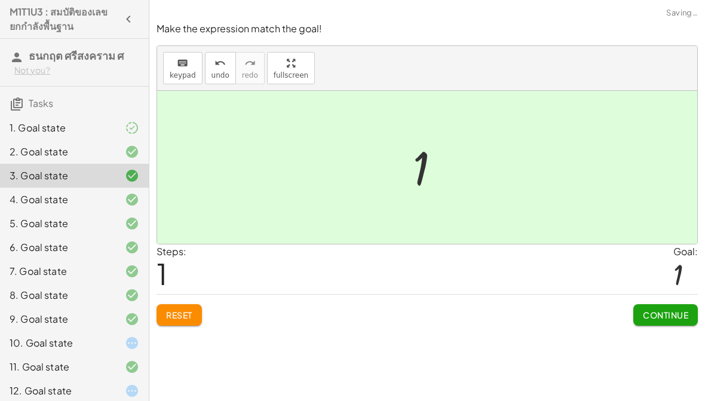
click at [668, 315] on span "Continue" at bounding box center [665, 314] width 45 height 11
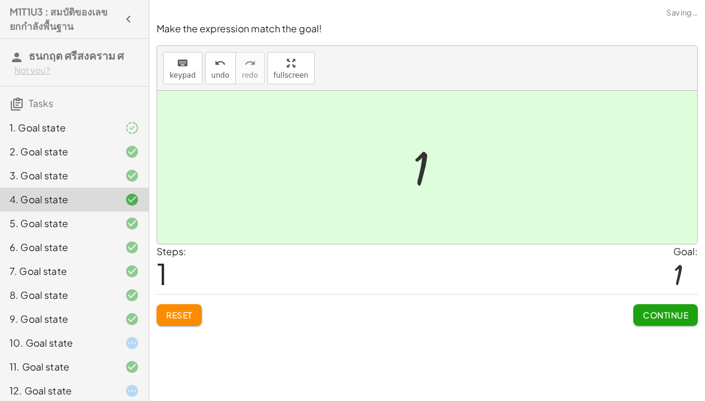
click at [670, 318] on span "Continue" at bounding box center [665, 314] width 45 height 11
click at [0, 0] on span "Continue" at bounding box center [0, 0] width 0 height 0
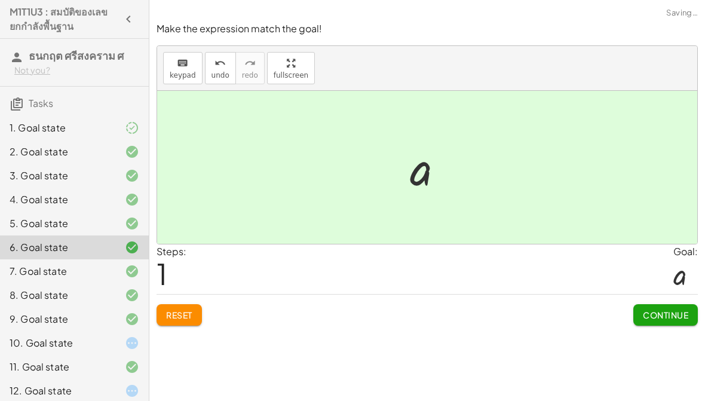
click at [667, 318] on span "Continue" at bounding box center [665, 314] width 45 height 11
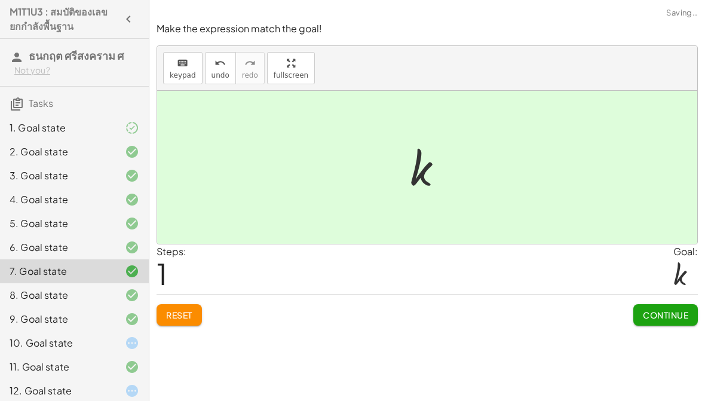
click at [667, 318] on span "Continue" at bounding box center [665, 314] width 45 height 11
click at [0, 0] on span "Continue" at bounding box center [0, 0] width 0 height 0
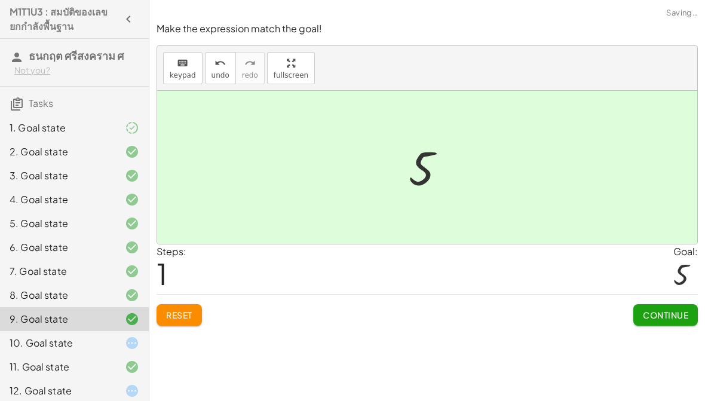
click at [665, 317] on span "Continue" at bounding box center [665, 314] width 45 height 11
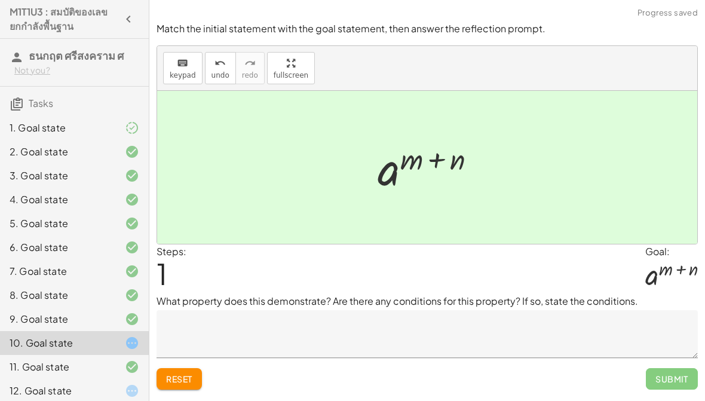
click at [632, 324] on textarea at bounding box center [427, 334] width 541 height 48
click at [186, 376] on span "Reset" at bounding box center [179, 378] width 26 height 11
click at [182, 375] on span "Reset" at bounding box center [179, 378] width 26 height 11
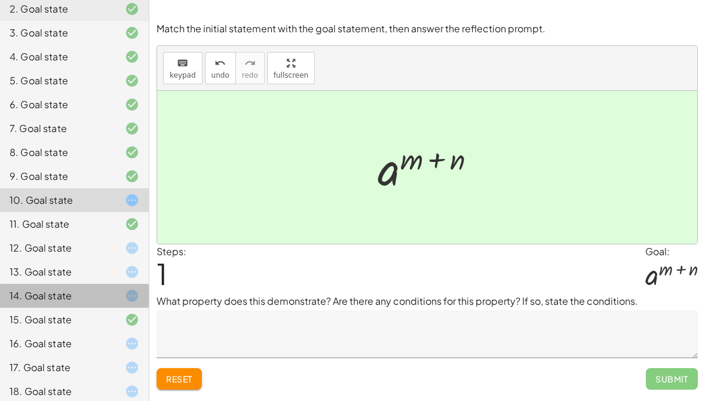
scroll to position [148, 0]
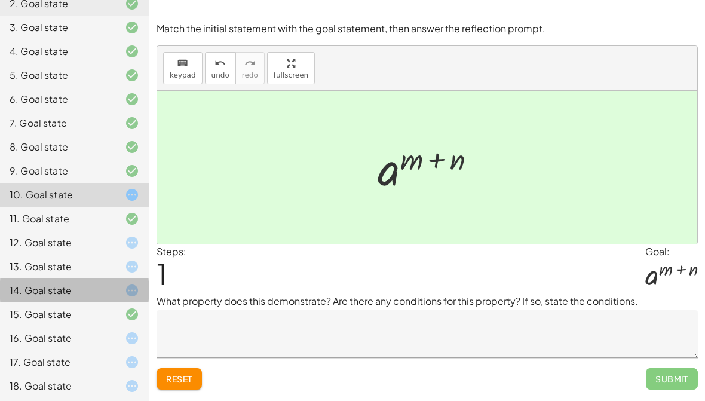
click at [118, 243] on div at bounding box center [122, 242] width 33 height 14
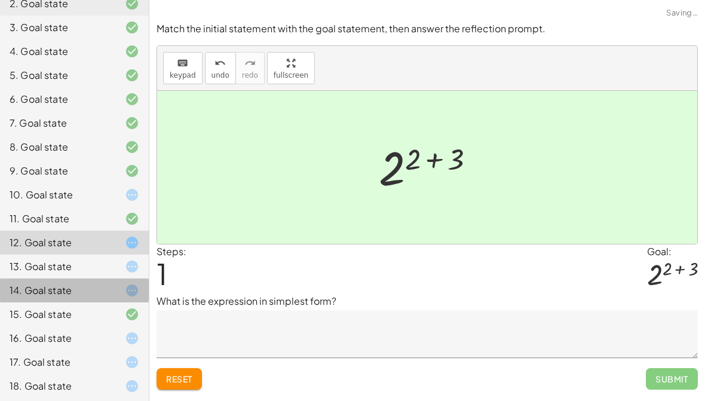
click at [181, 381] on span "Reset" at bounding box center [179, 378] width 26 height 11
click at [191, 375] on span "Reset" at bounding box center [179, 378] width 26 height 11
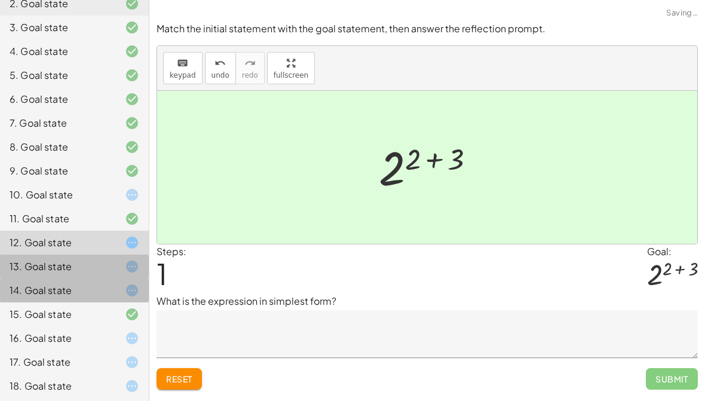
click at [131, 272] on icon at bounding box center [132, 266] width 14 height 14
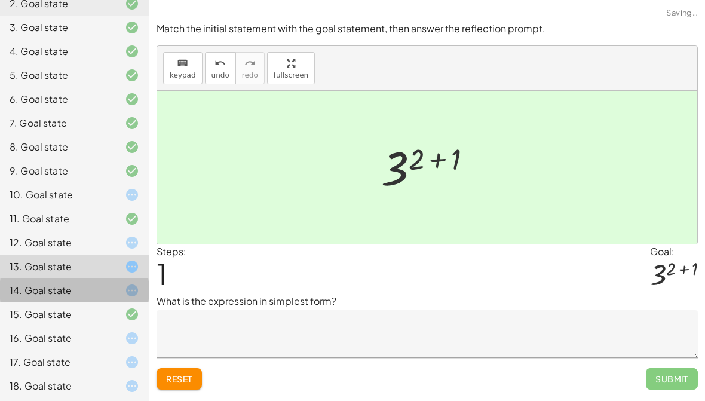
click at [116, 244] on div at bounding box center [122, 242] width 33 height 14
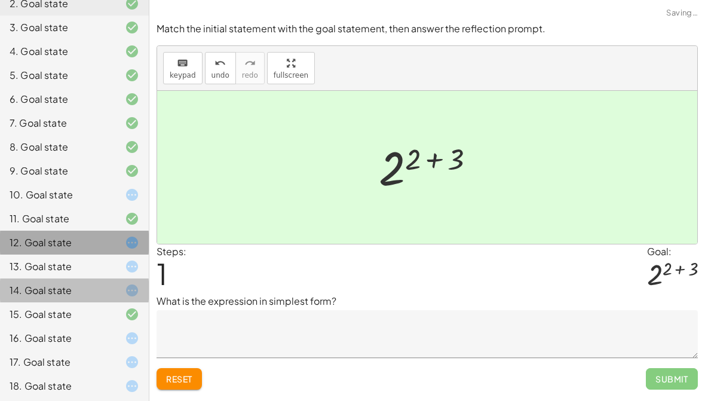
click at [127, 237] on icon at bounding box center [132, 242] width 14 height 14
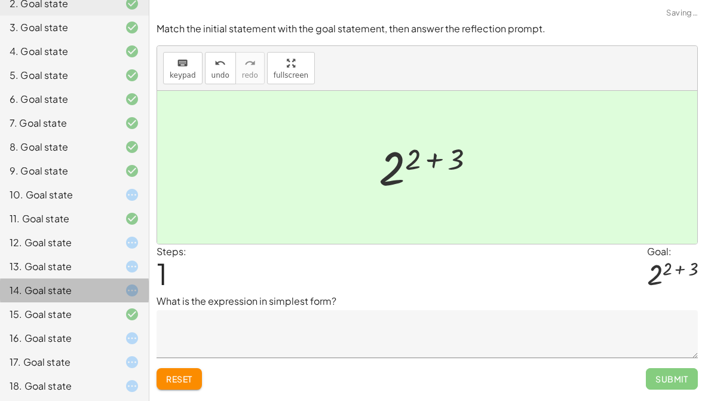
click at [91, 231] on div "10. Goal state" at bounding box center [74, 243] width 149 height 24
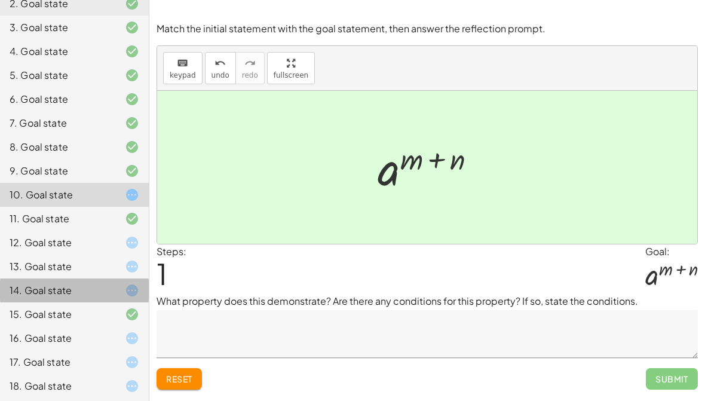
click at [183, 388] on button "Reset" at bounding box center [179, 379] width 45 height 22
click at [131, 214] on icon at bounding box center [132, 218] width 14 height 14
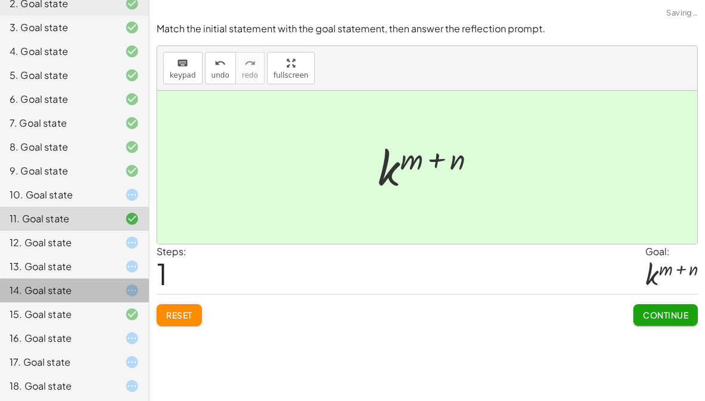
click at [180, 324] on button "Reset" at bounding box center [179, 315] width 45 height 22
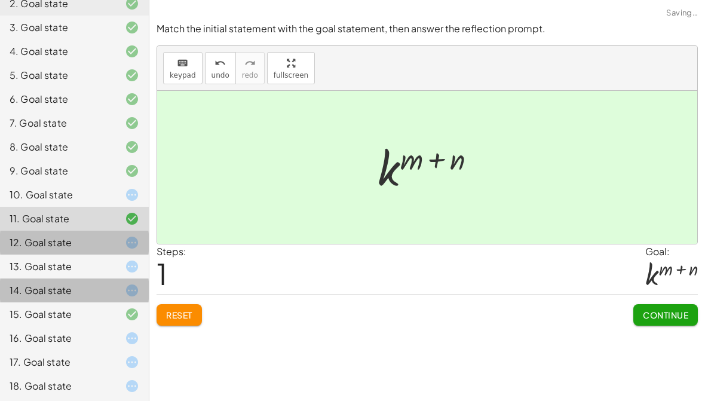
click at [128, 243] on icon at bounding box center [132, 242] width 14 height 14
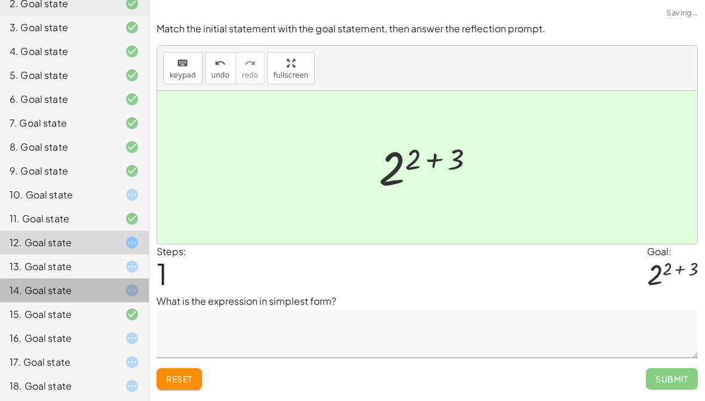
click at [130, 271] on icon at bounding box center [132, 266] width 14 height 14
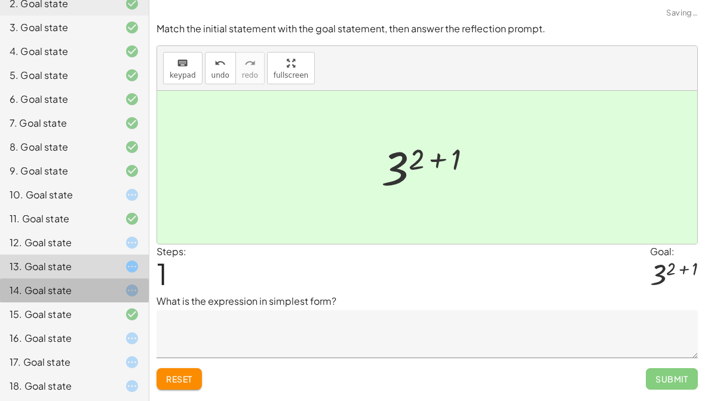
click at [201, 383] on button "Reset" at bounding box center [179, 379] width 45 height 22
click at [118, 243] on div at bounding box center [122, 242] width 33 height 14
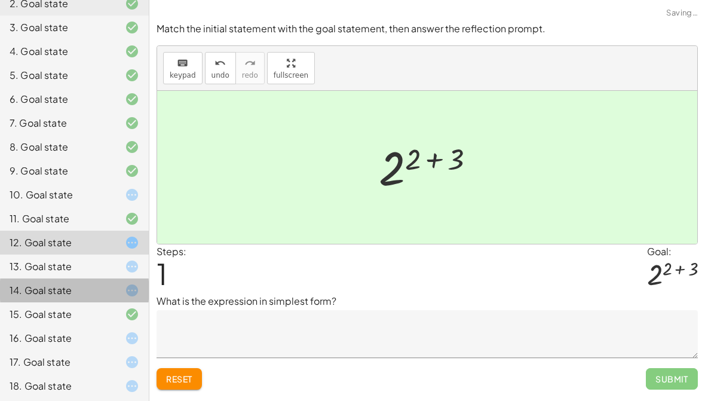
click at [134, 219] on icon at bounding box center [132, 218] width 14 height 14
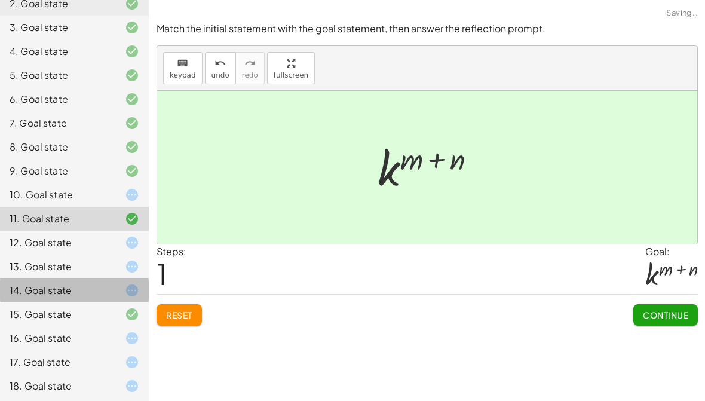
click at [134, 219] on icon at bounding box center [132, 218] width 14 height 14
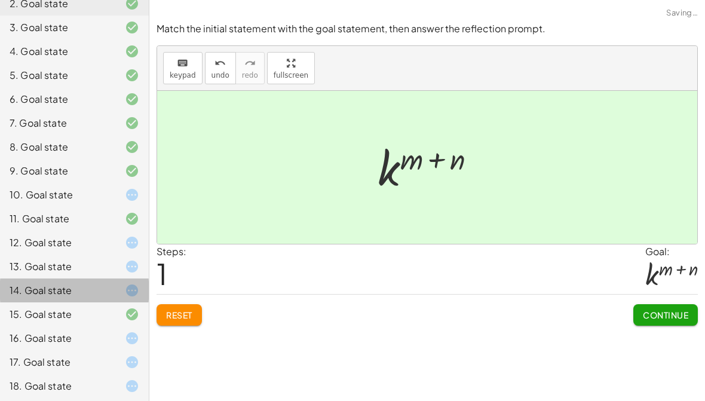
click at [90, 201] on div "10. Goal state" at bounding box center [58, 195] width 96 height 14
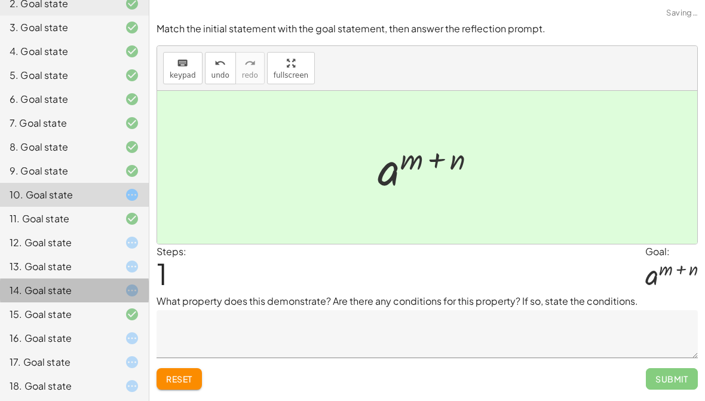
click at [311, 355] on textarea at bounding box center [427, 334] width 541 height 48
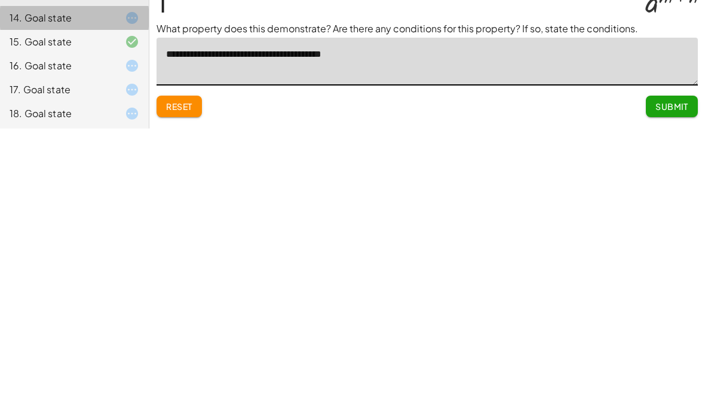
type textarea "**********"
